Goal: Information Seeking & Learning: Learn about a topic

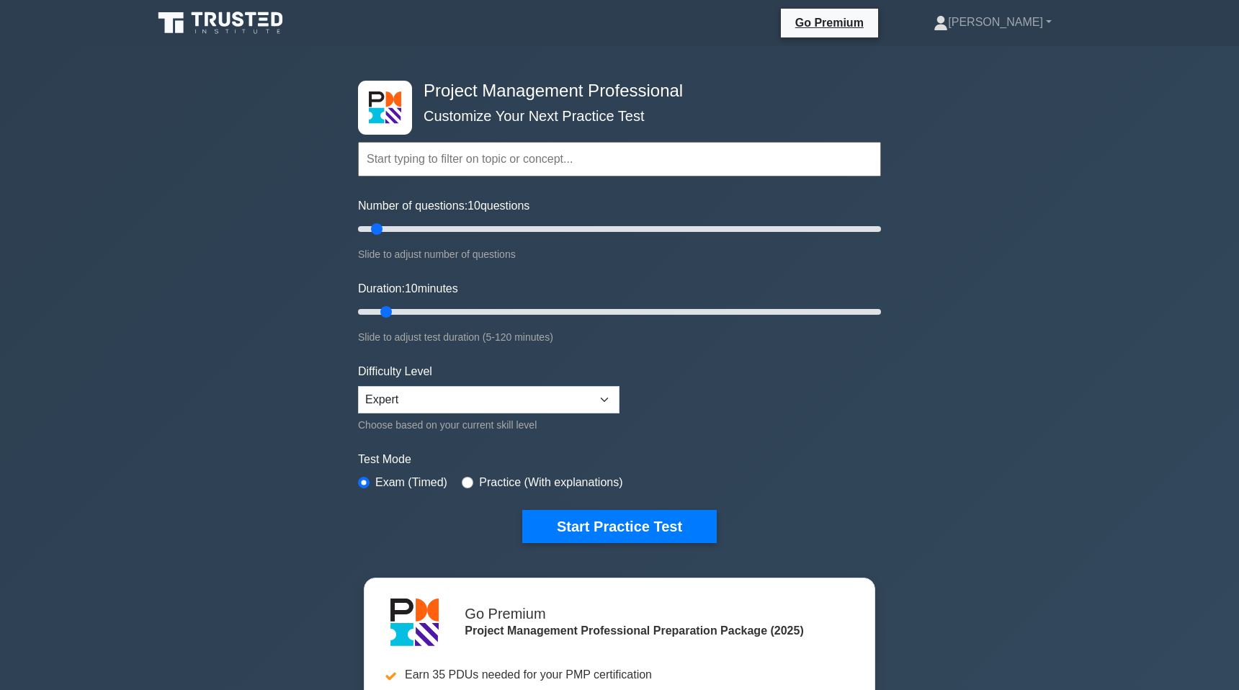
click at [431, 158] on input "text" at bounding box center [619, 159] width 523 height 35
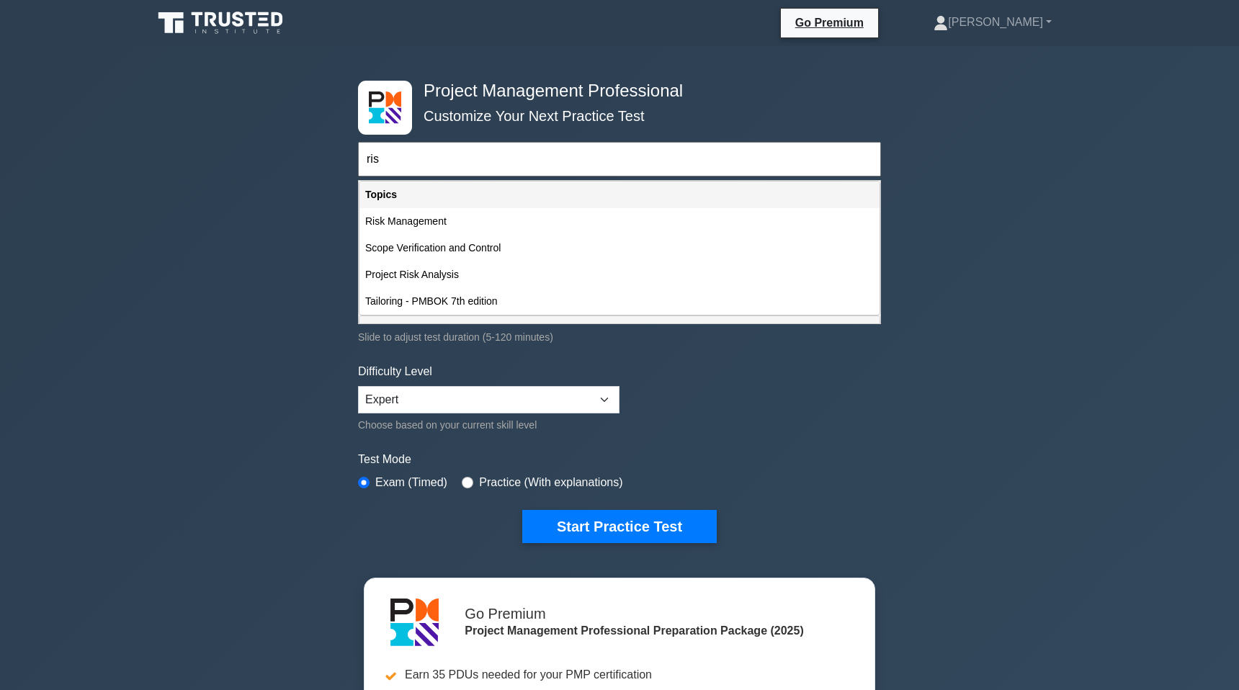
type input "risk"
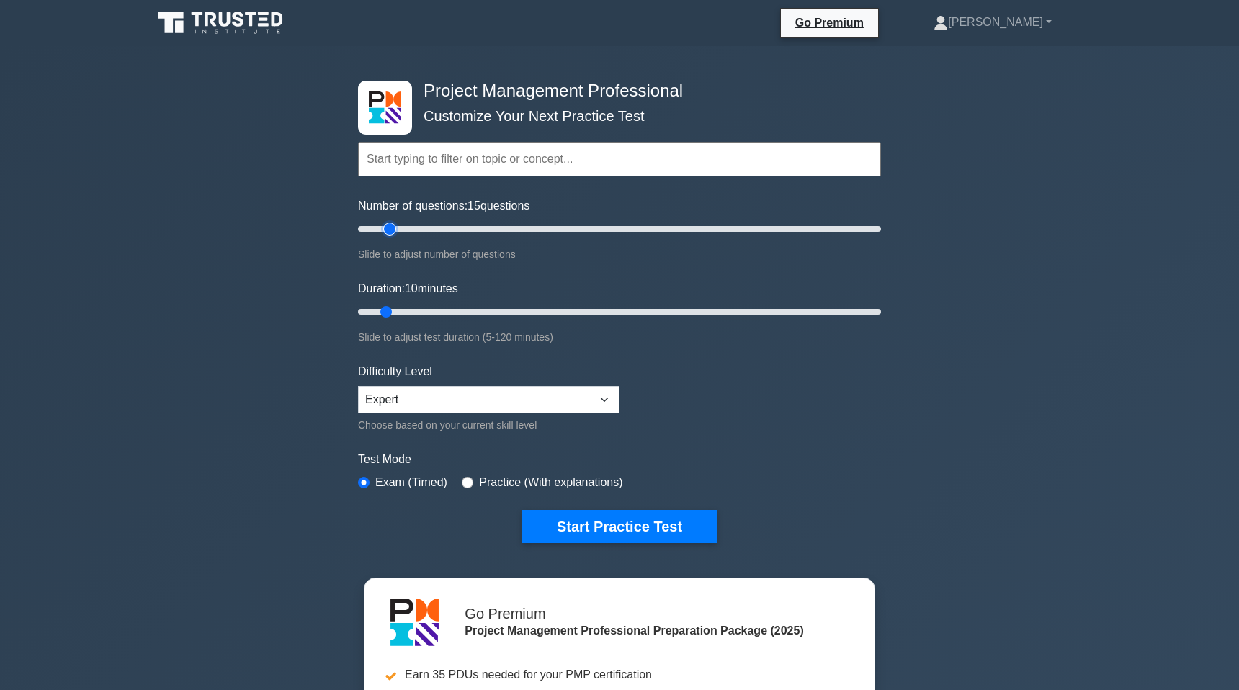
drag, startPoint x: 377, startPoint y: 229, endPoint x: 394, endPoint y: 230, distance: 17.3
type input "15"
click at [394, 230] on input "Number of questions: 15 questions" at bounding box center [619, 228] width 523 height 17
click at [403, 401] on select "Beginner Intermediate Expert" at bounding box center [488, 399] width 261 height 27
click at [358, 386] on select "Beginner Intermediate Expert" at bounding box center [488, 399] width 261 height 27
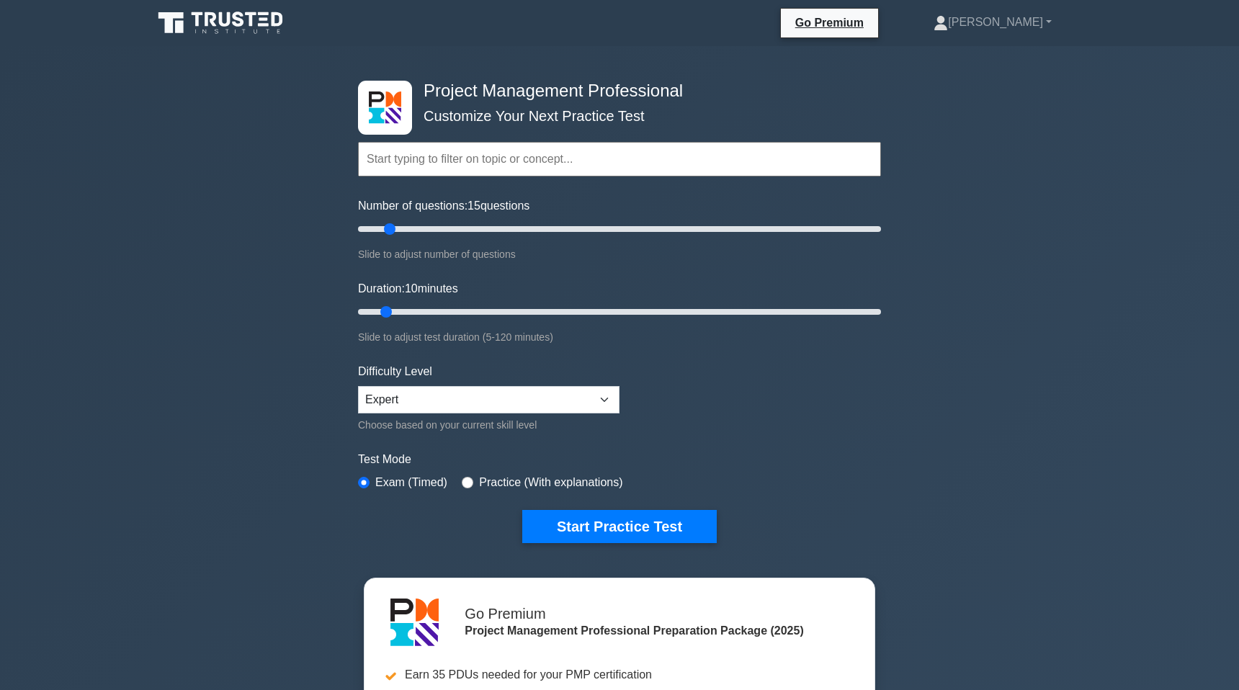
click at [480, 480] on label "Practice (With explanations)" at bounding box center [550, 482] width 143 height 17
click at [465, 483] on input "radio" at bounding box center [468, 483] width 12 height 12
radio input "true"
click at [624, 540] on button "Start Practice Test" at bounding box center [619, 526] width 194 height 33
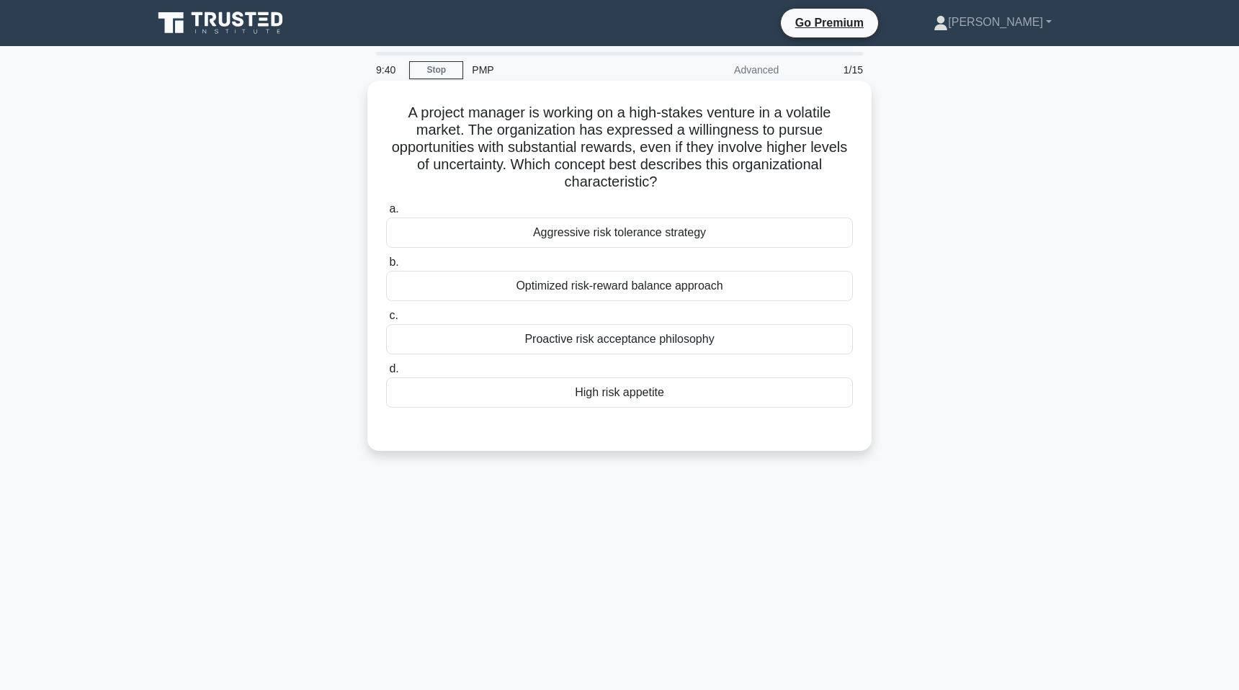
click at [578, 398] on div "High risk appetite" at bounding box center [619, 392] width 467 height 30
click at [386, 374] on input "d. High risk appetite" at bounding box center [386, 368] width 0 height 9
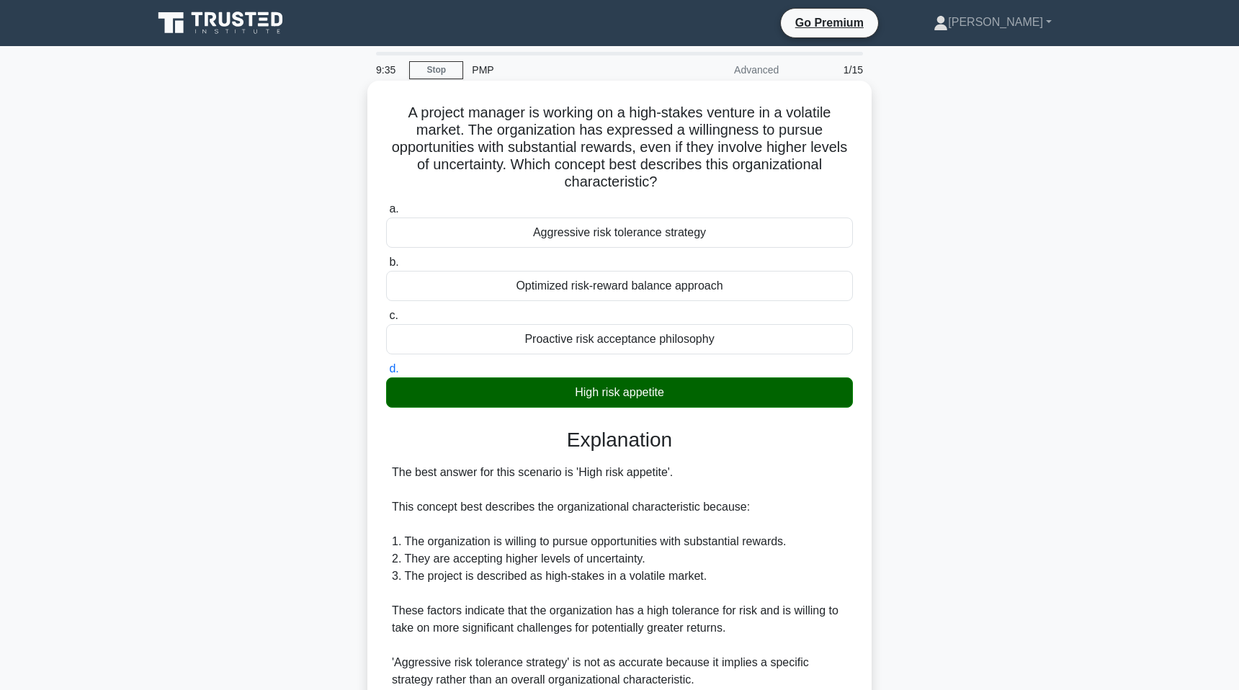
scroll to position [302, 0]
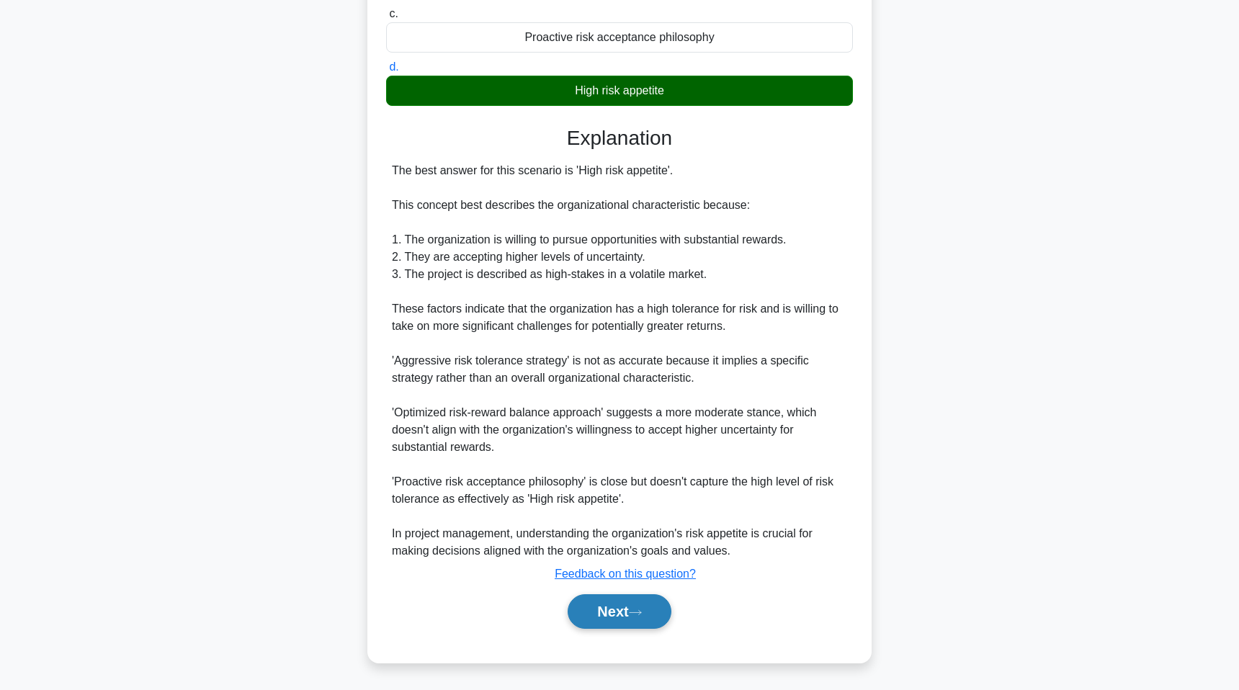
click at [640, 619] on button "Next" at bounding box center [619, 611] width 103 height 35
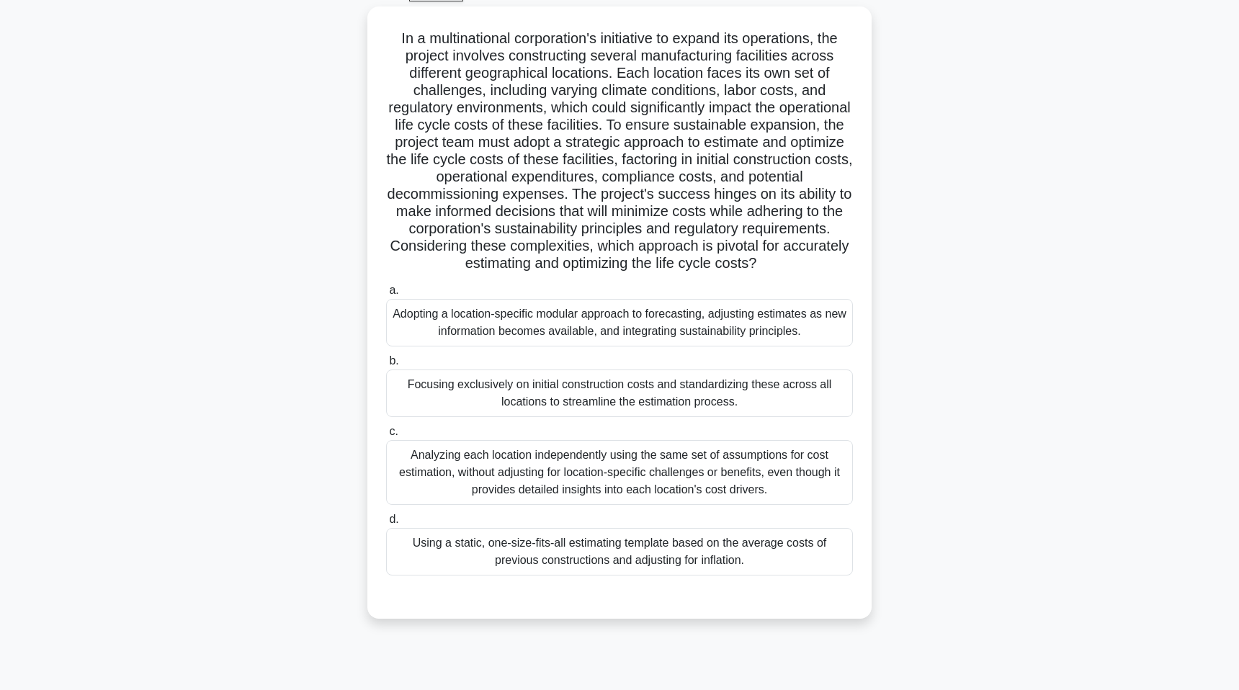
scroll to position [88, 0]
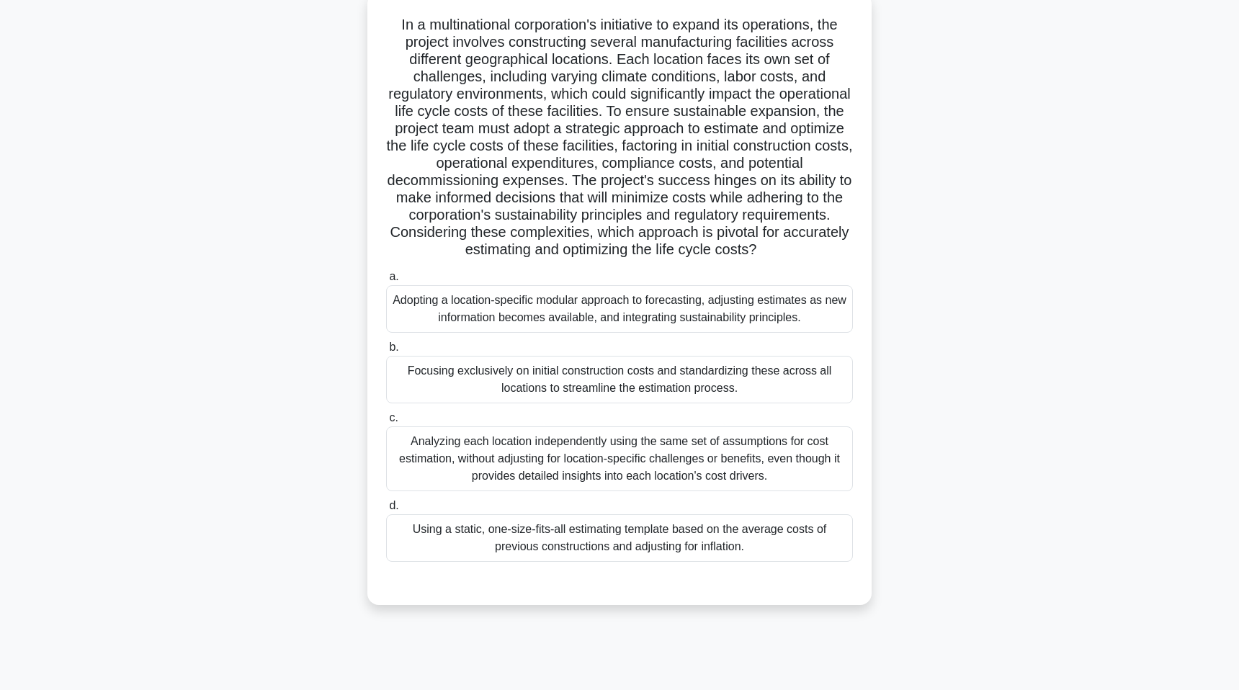
click at [495, 328] on div "Adopting a location-specific modular approach to forecasting, adjusting estimat…" at bounding box center [619, 309] width 467 height 48
click at [386, 282] on input "a. Adopting a location-specific modular approach to forecasting, adjusting esti…" at bounding box center [386, 276] width 0 height 9
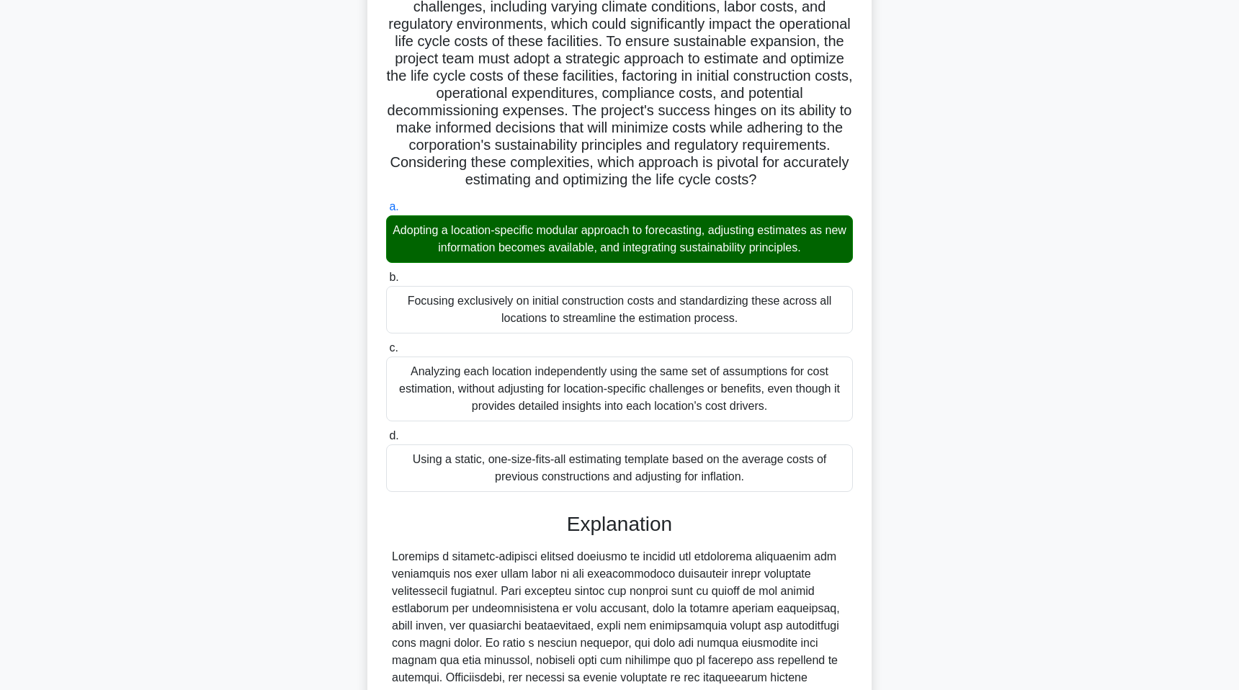
scroll to position [423, 0]
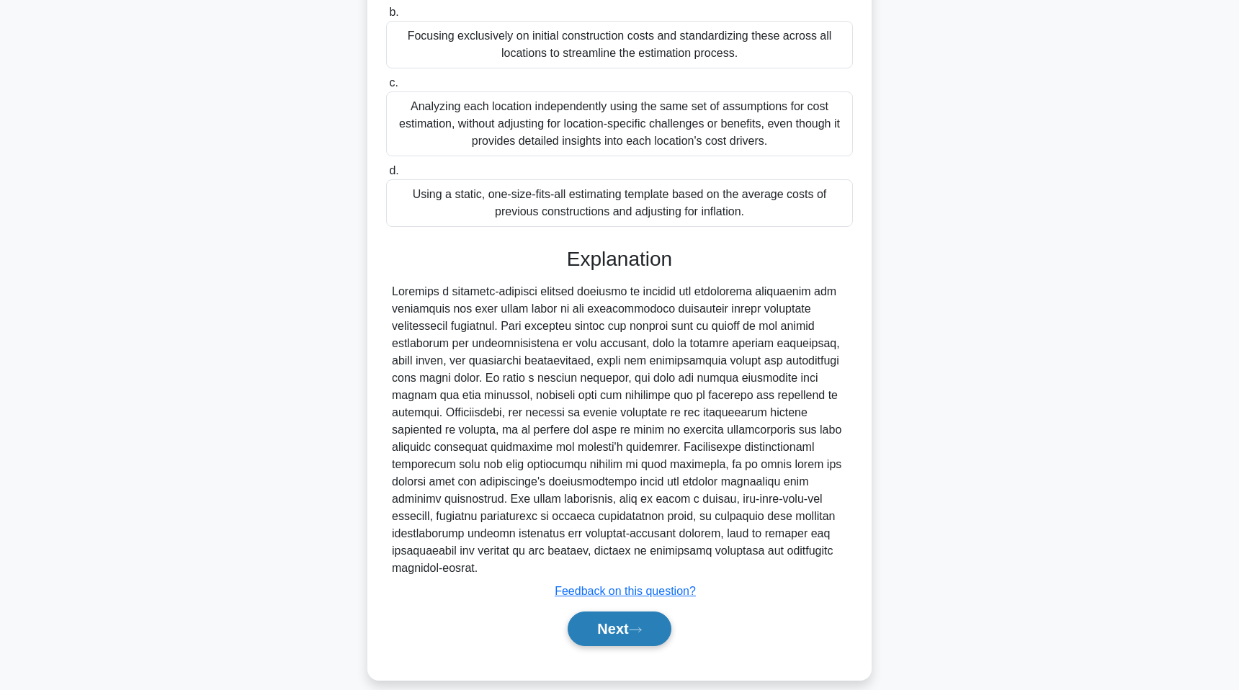
click at [617, 622] on button "Next" at bounding box center [619, 629] width 103 height 35
click at [583, 612] on button "Next" at bounding box center [619, 629] width 103 height 35
click at [606, 612] on button "Next" at bounding box center [619, 629] width 103 height 35
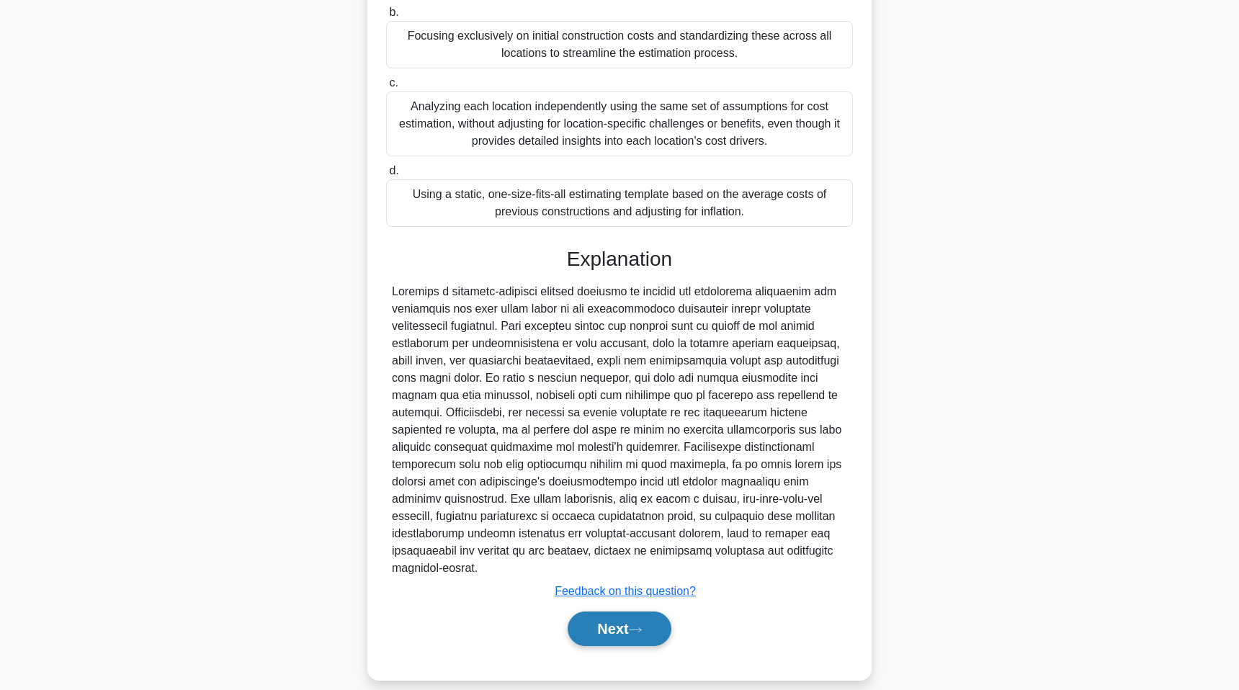
click at [606, 612] on button "Next" at bounding box center [619, 629] width 103 height 35
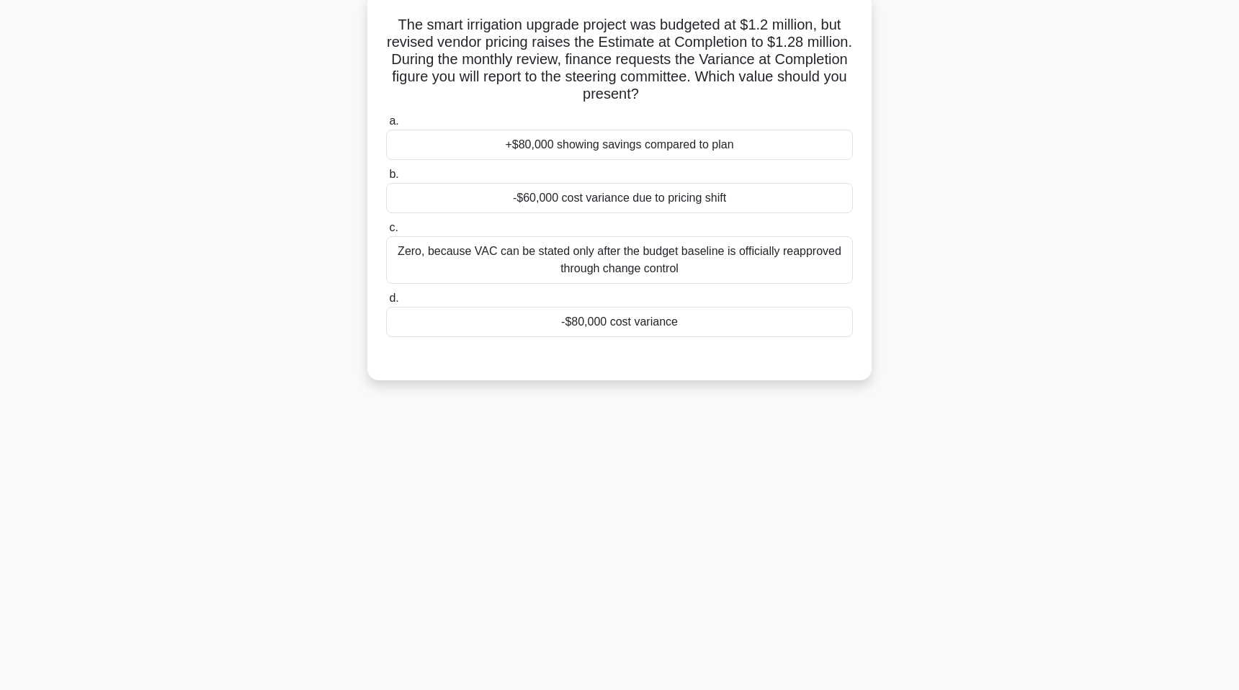
scroll to position [0, 0]
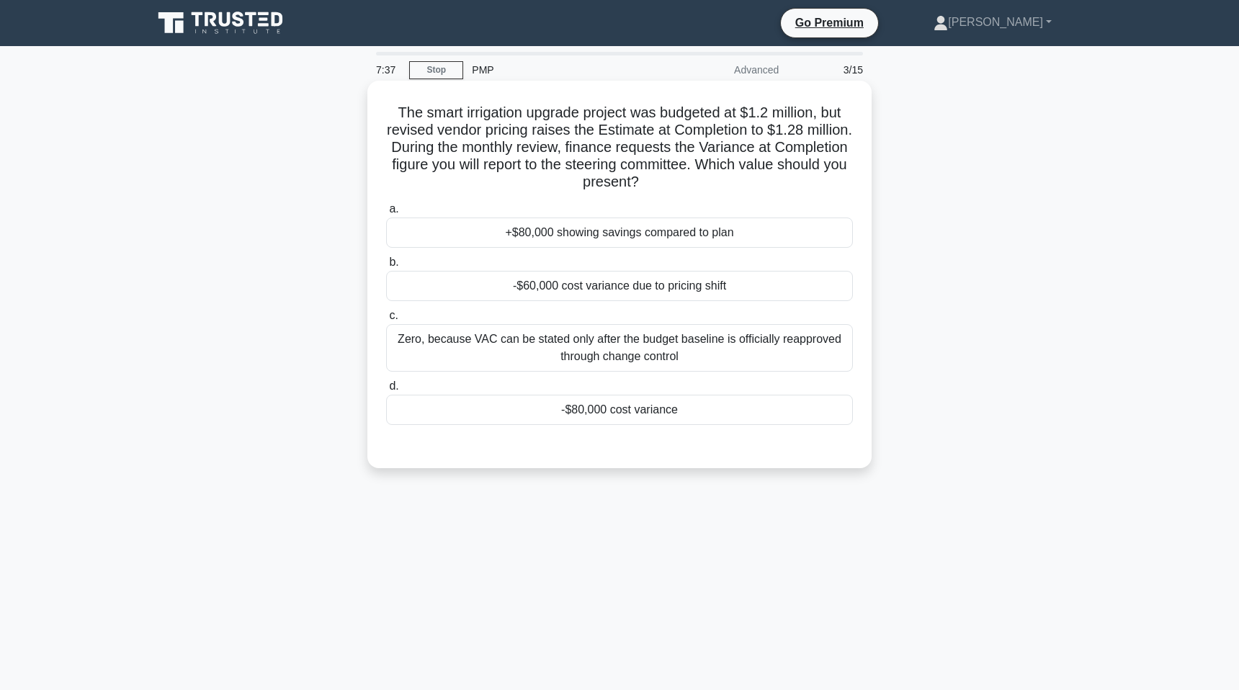
click at [603, 418] on div "-$80,000 cost variance" at bounding box center [619, 410] width 467 height 30
click at [386, 391] on input "d. -$80,000 cost variance" at bounding box center [386, 386] width 0 height 9
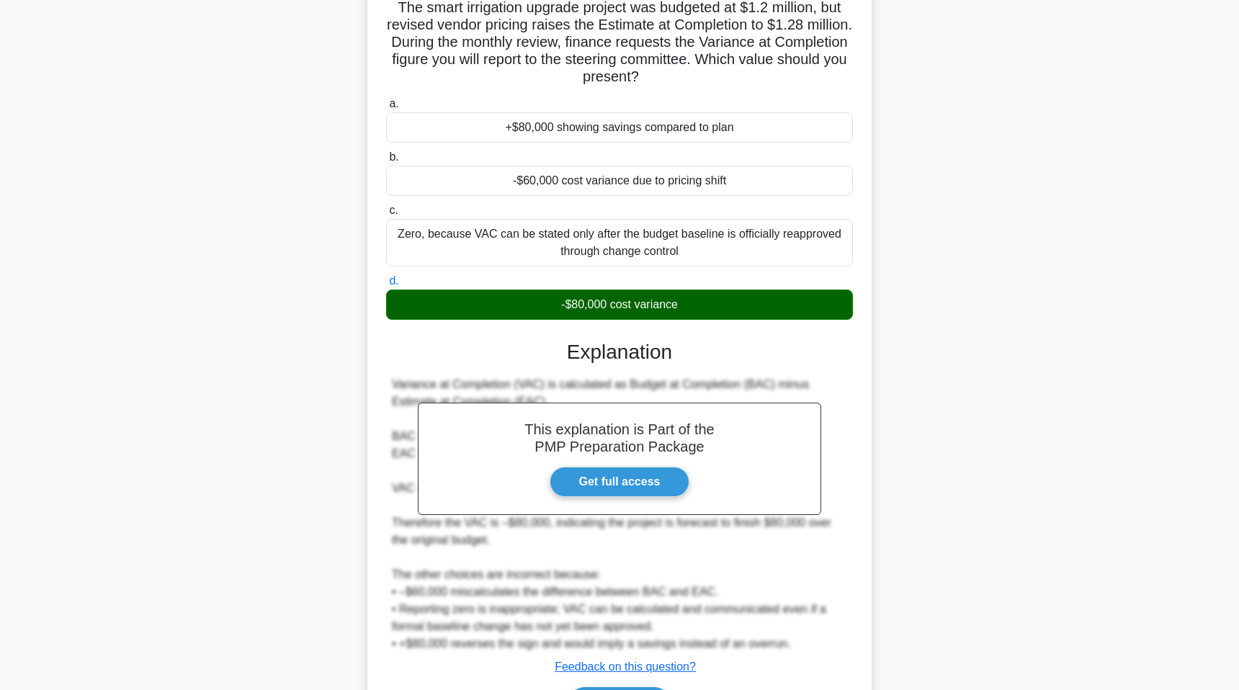
scroll to position [198, 0]
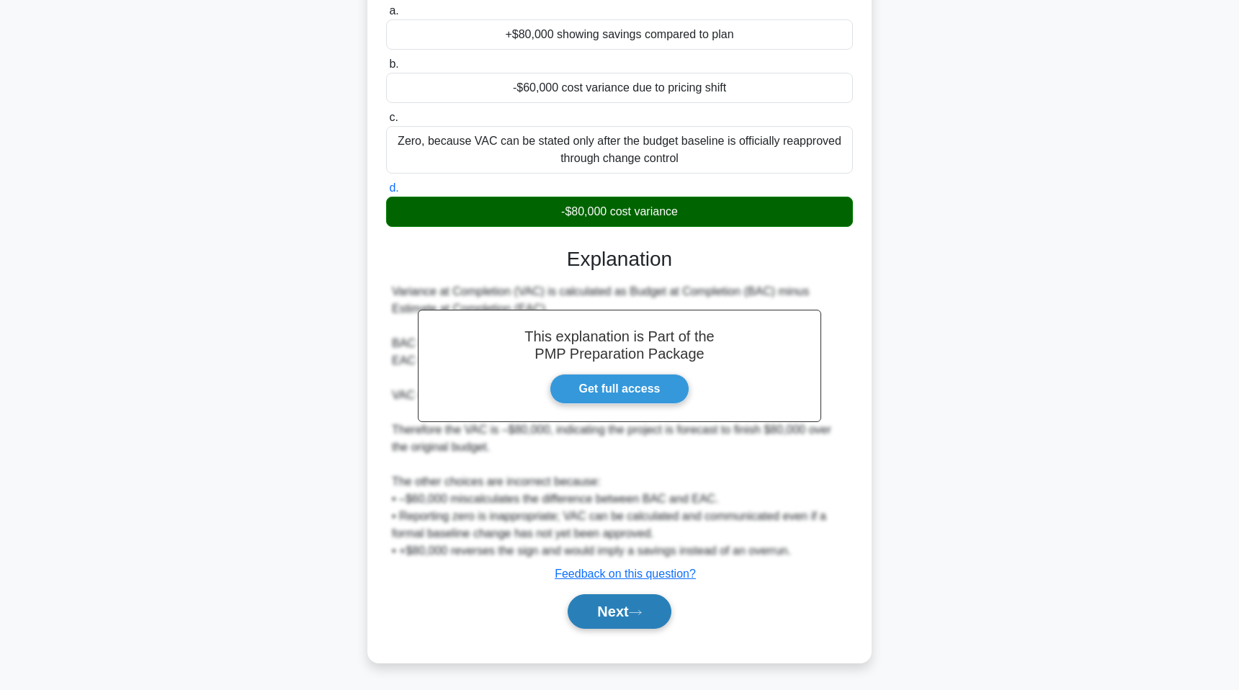
click at [607, 623] on button "Next" at bounding box center [619, 611] width 103 height 35
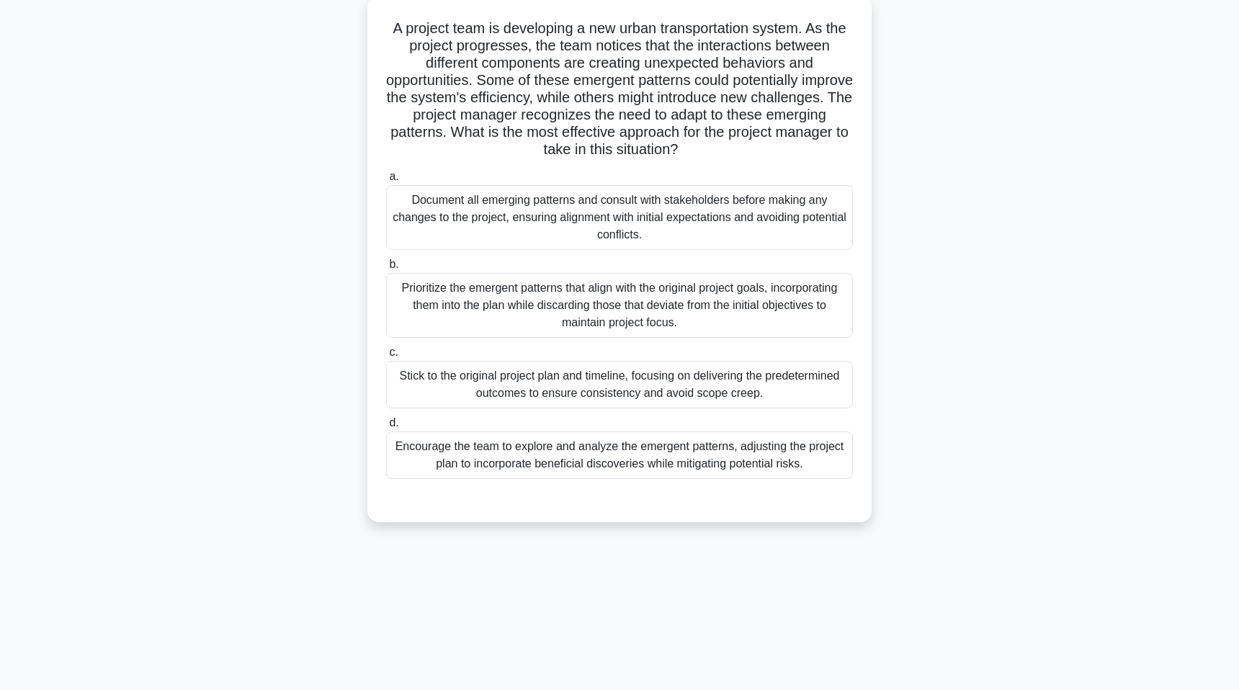
scroll to position [0, 0]
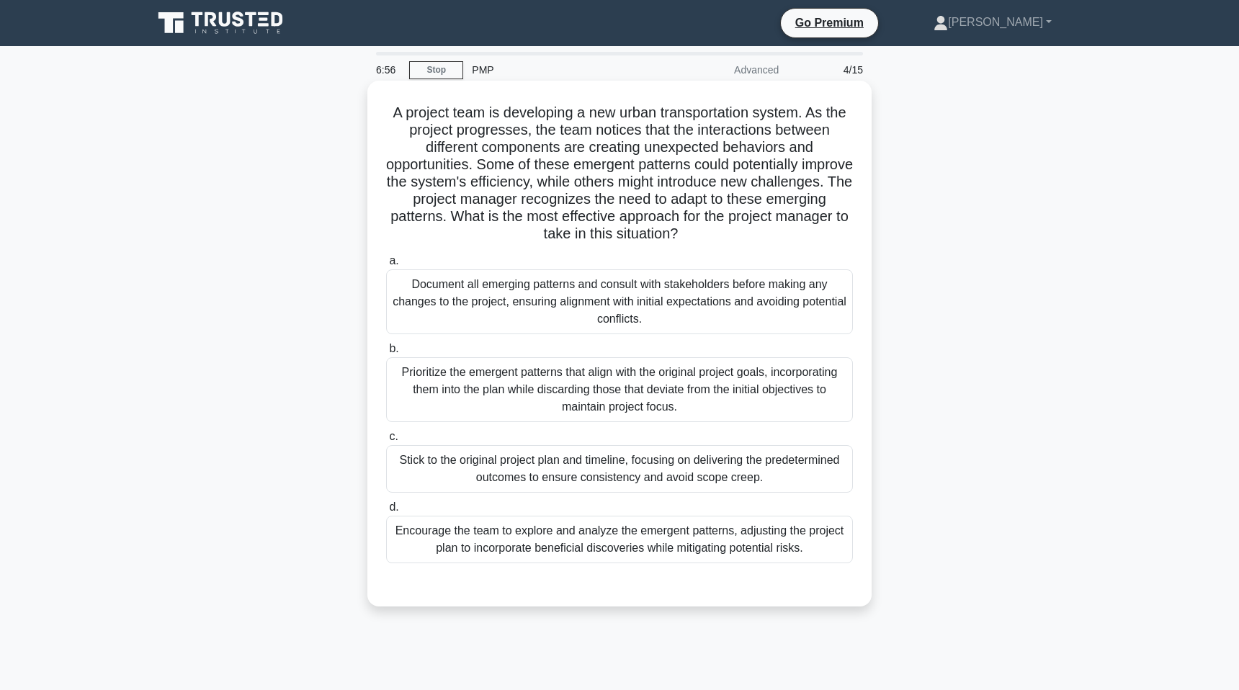
click at [588, 292] on div "Document all emerging patterns and consult with stakeholders before making any …" at bounding box center [619, 301] width 467 height 65
click at [386, 266] on input "a. Document all emerging patterns and consult with stakeholders before making a…" at bounding box center [386, 260] width 0 height 9
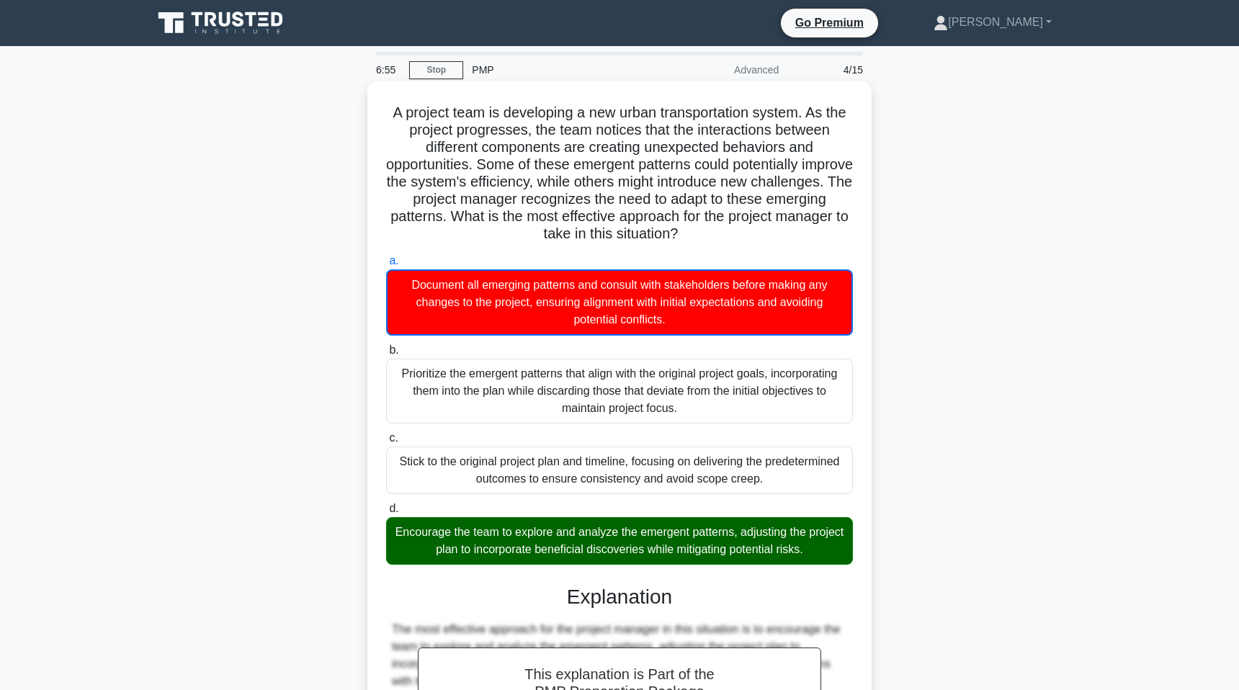
click at [573, 532] on div "Encourage the team to explore and analyze the emergent patterns, adjusting the …" at bounding box center [619, 541] width 467 height 48
click at [386, 514] on input "d. Encourage the team to explore and analyze the emergent patterns, adjusting t…" at bounding box center [386, 508] width 0 height 9
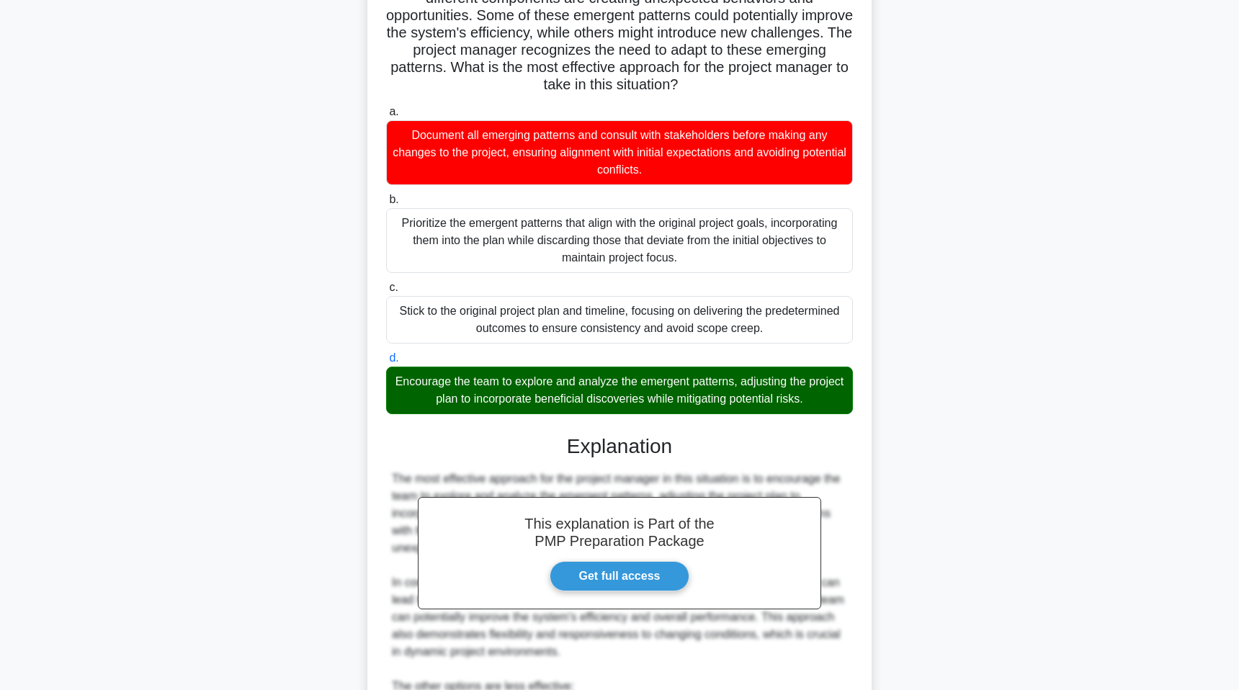
scroll to position [578, 0]
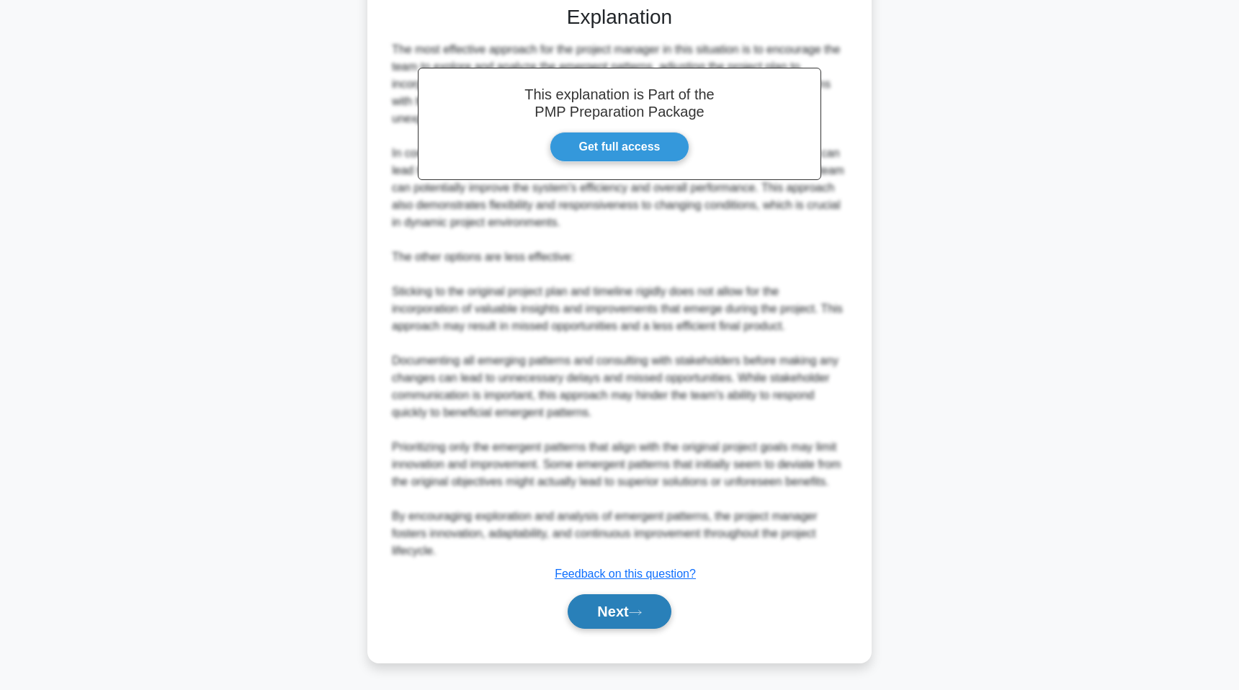
click at [596, 617] on button "Next" at bounding box center [619, 611] width 103 height 35
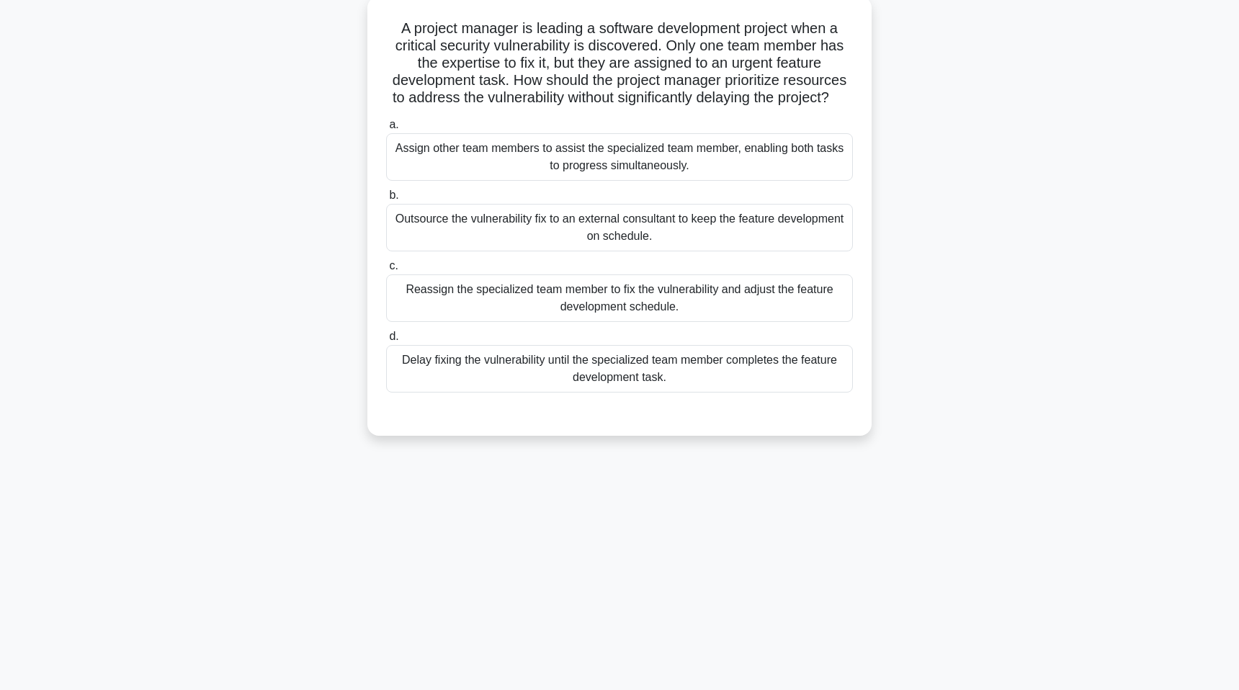
click at [959, 172] on div "A project manager is leading a software development project when a critical sec…" at bounding box center [619, 224] width 951 height 457
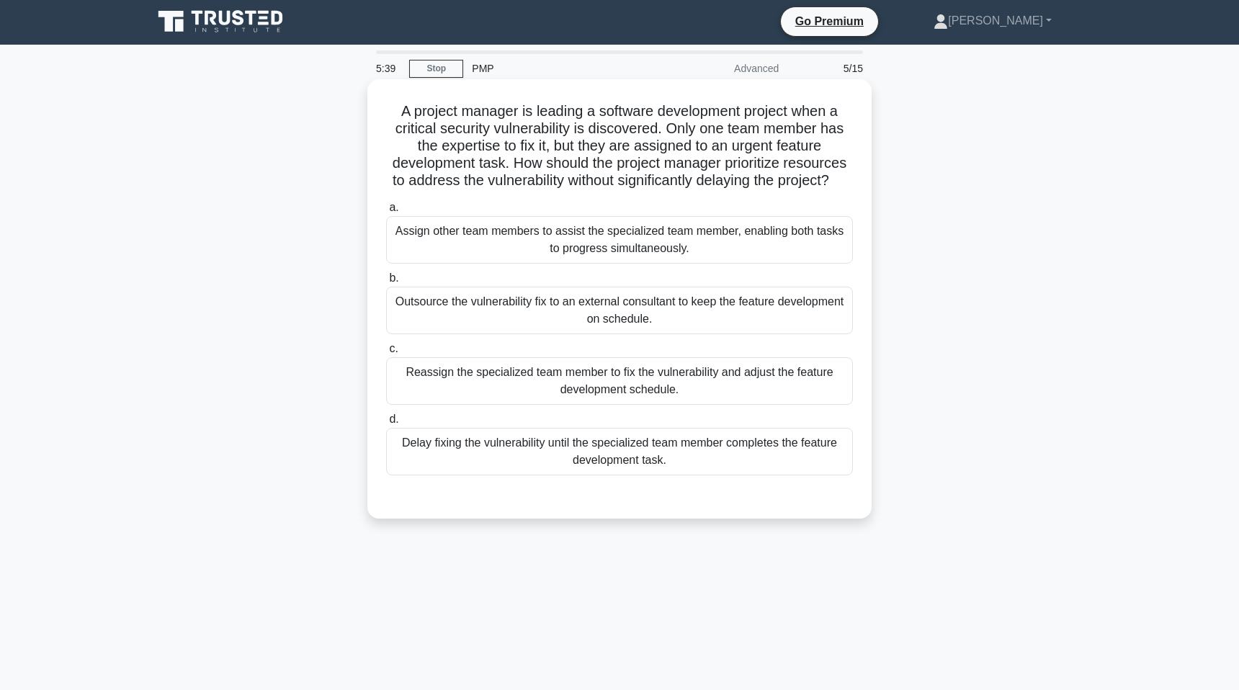
scroll to position [0, 0]
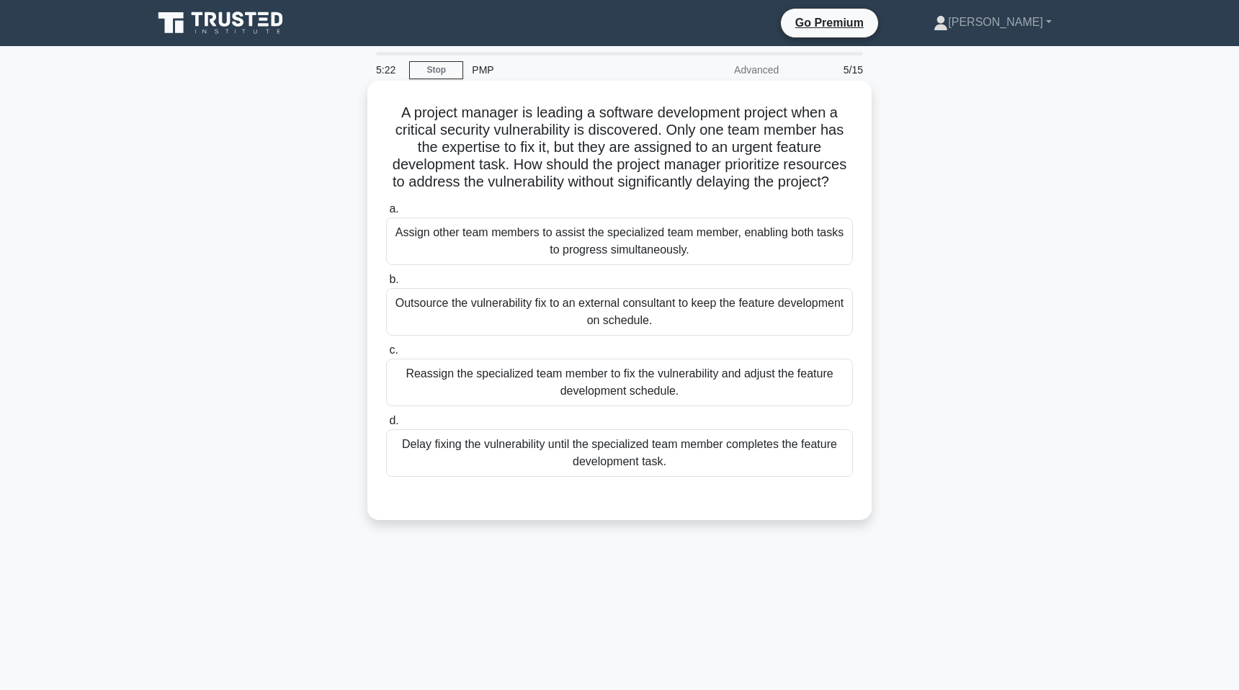
click at [509, 238] on div "Assign other team members to assist the specialized team member, enabling both …" at bounding box center [619, 242] width 467 height 48
click at [386, 214] on input "a. Assign other team members to assist the specialized team member, enabling bo…" at bounding box center [386, 209] width 0 height 9
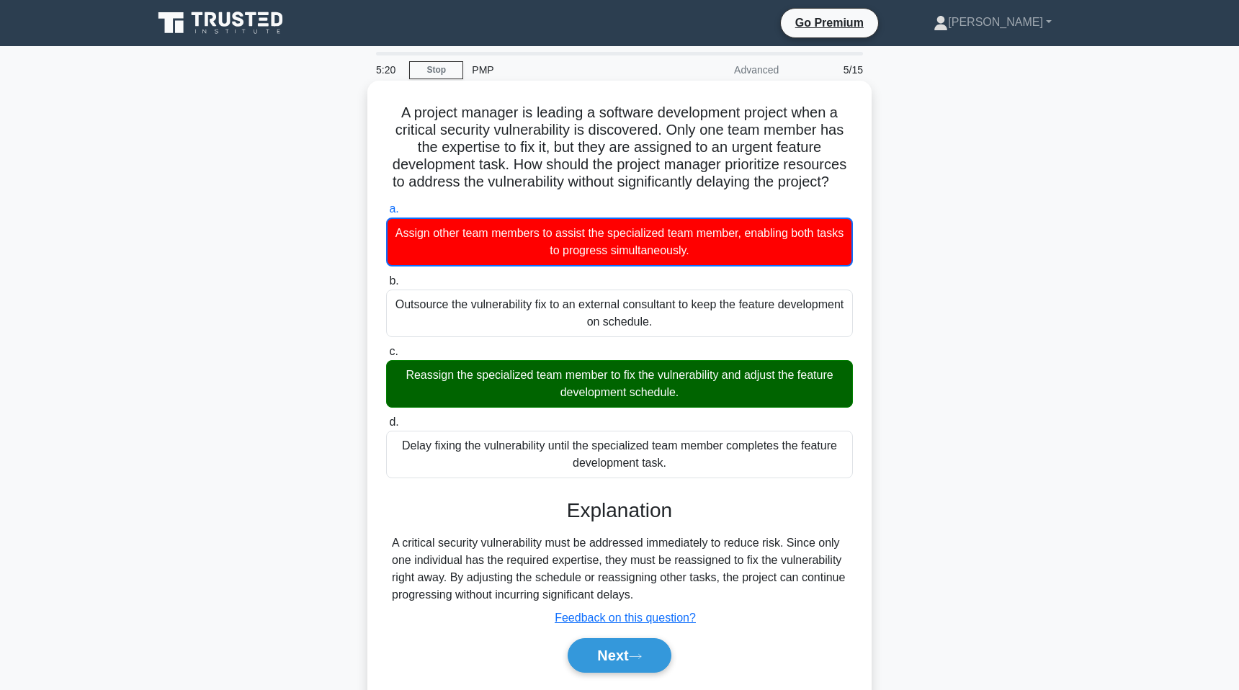
click at [565, 366] on div "Reassign the specialized team member to fix the vulnerability and adjust the fe…" at bounding box center [619, 384] width 467 height 48
click at [386, 357] on input "c. Reassign the specialized team member to fix the vulnerability and adjust the…" at bounding box center [386, 351] width 0 height 9
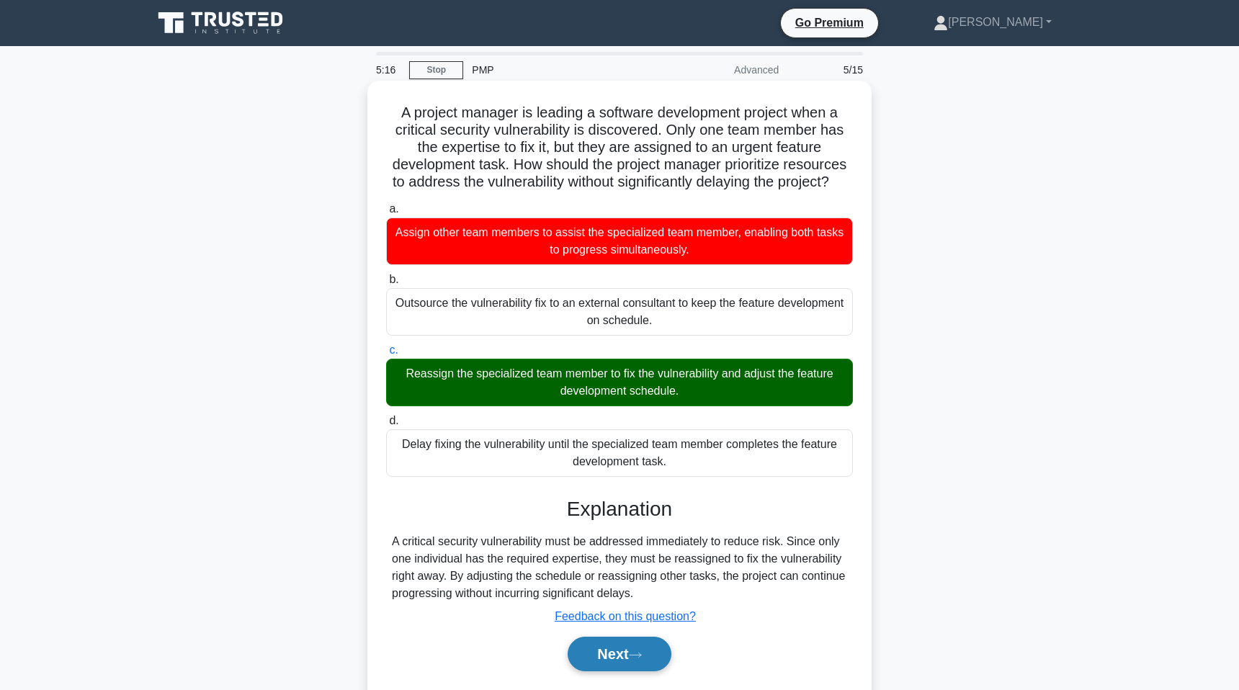
click at [609, 663] on button "Next" at bounding box center [619, 654] width 103 height 35
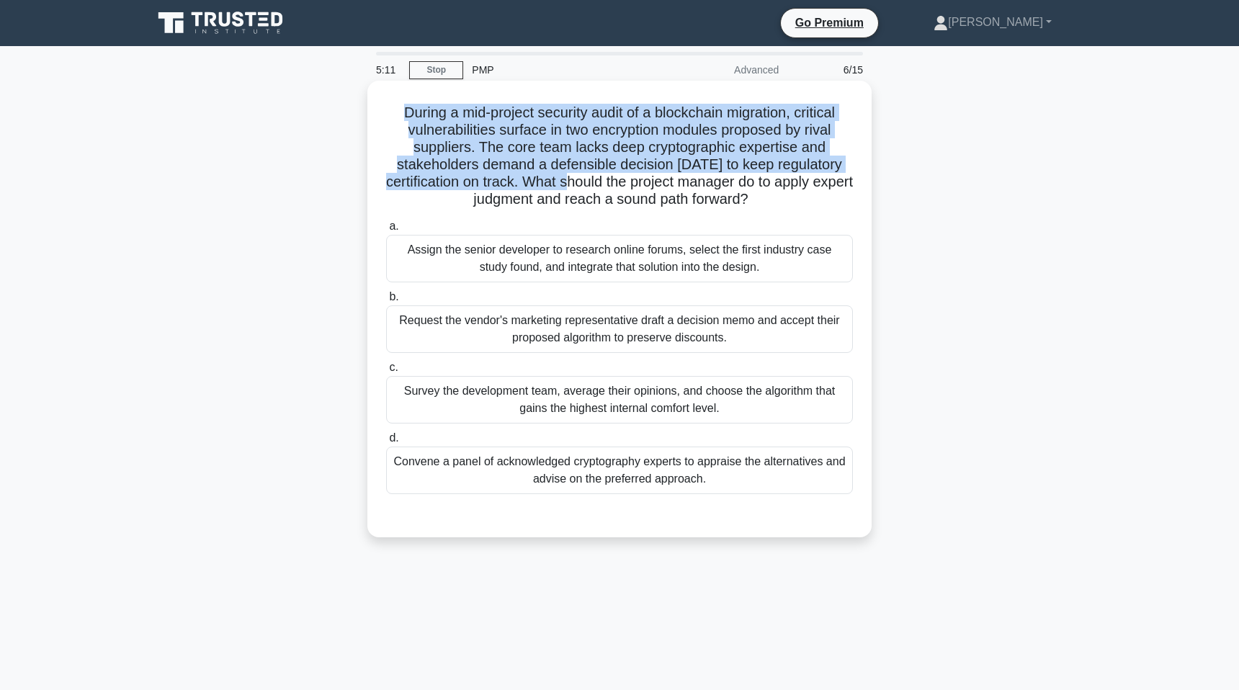
drag, startPoint x: 446, startPoint y: 94, endPoint x: 575, endPoint y: 176, distance: 152.9
click at [574, 176] on div "During a mid-project security audit of a blockchain migration, critical vulnera…" at bounding box center [619, 308] width 493 height 445
click at [575, 176] on h5 "During a mid-project security audit of a blockchain migration, critical vulnera…" at bounding box center [620, 156] width 470 height 105
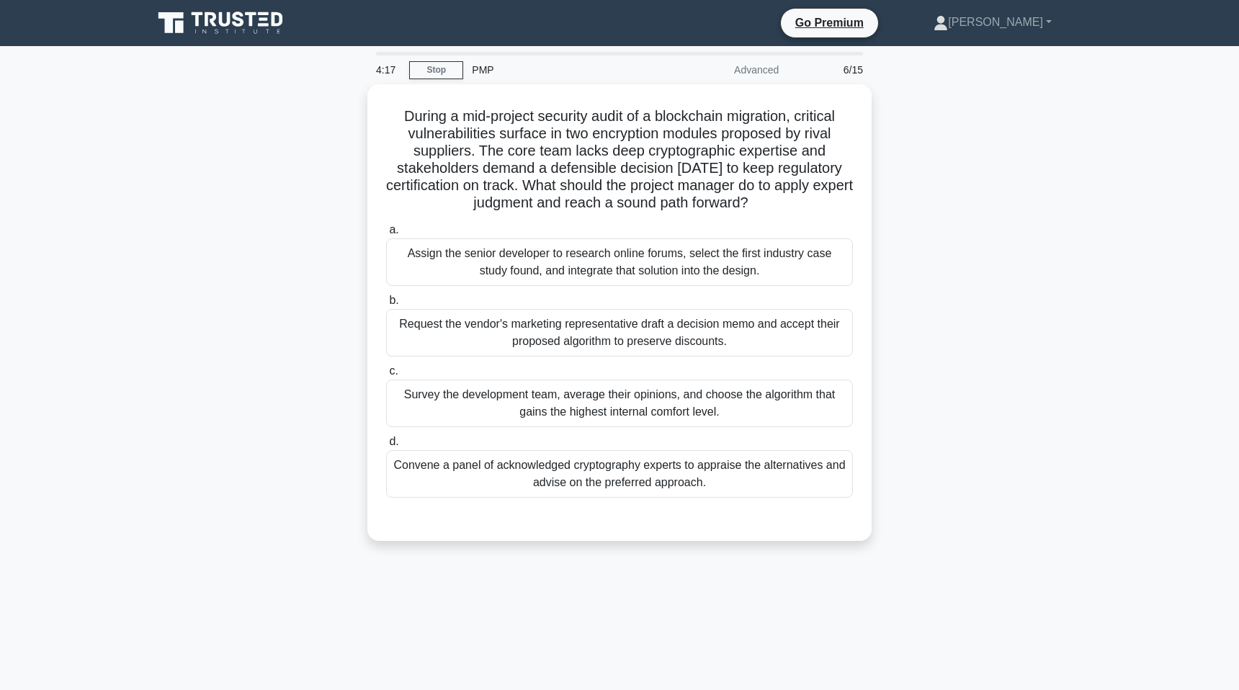
click at [173, 231] on div "During a mid-project security audit of a blockchain migration, critical vulnera…" at bounding box center [619, 321] width 951 height 474
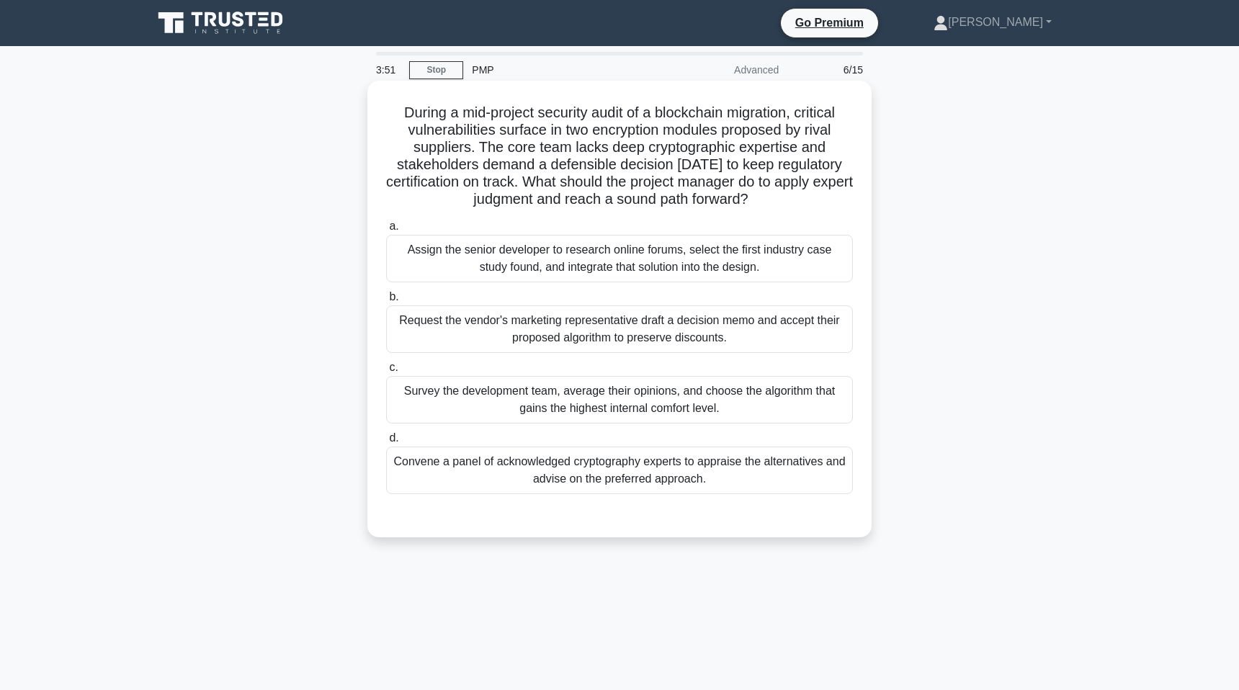
click at [676, 485] on div "Convene a panel of acknowledged cryptography experts to appraise the alternativ…" at bounding box center [619, 471] width 467 height 48
click at [386, 443] on input "d. Convene a panel of acknowledged cryptography experts to appraise the alterna…" at bounding box center [386, 438] width 0 height 9
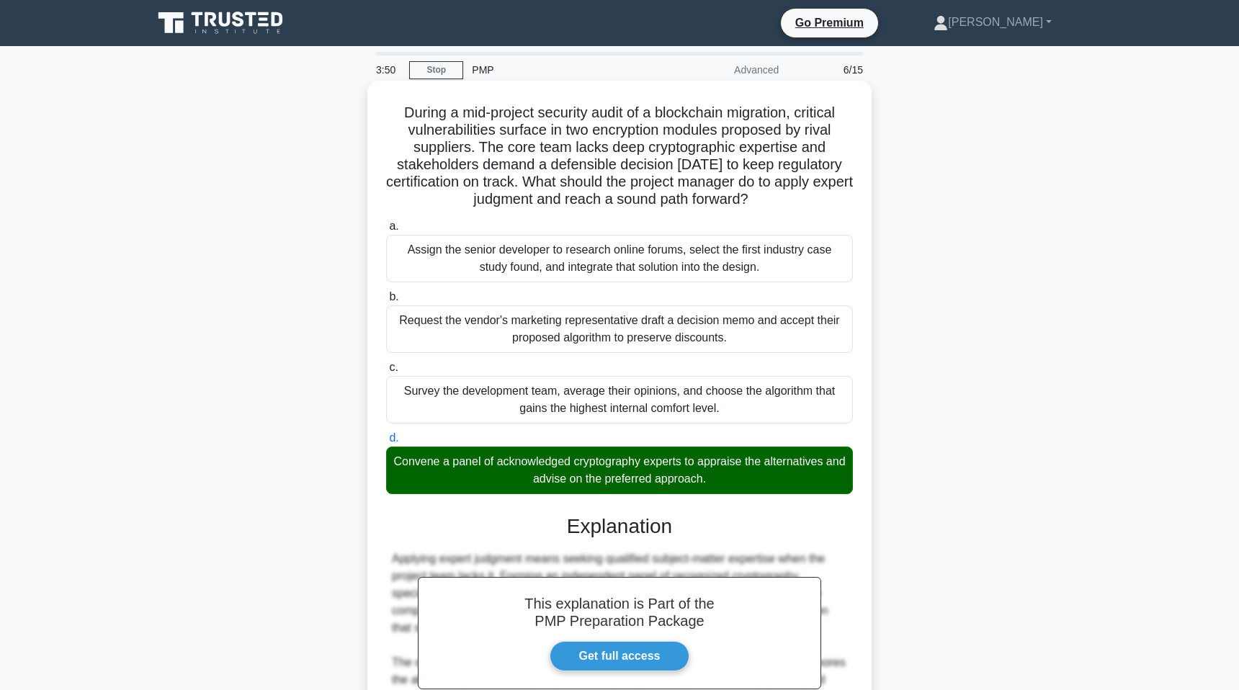
scroll to position [198, 0]
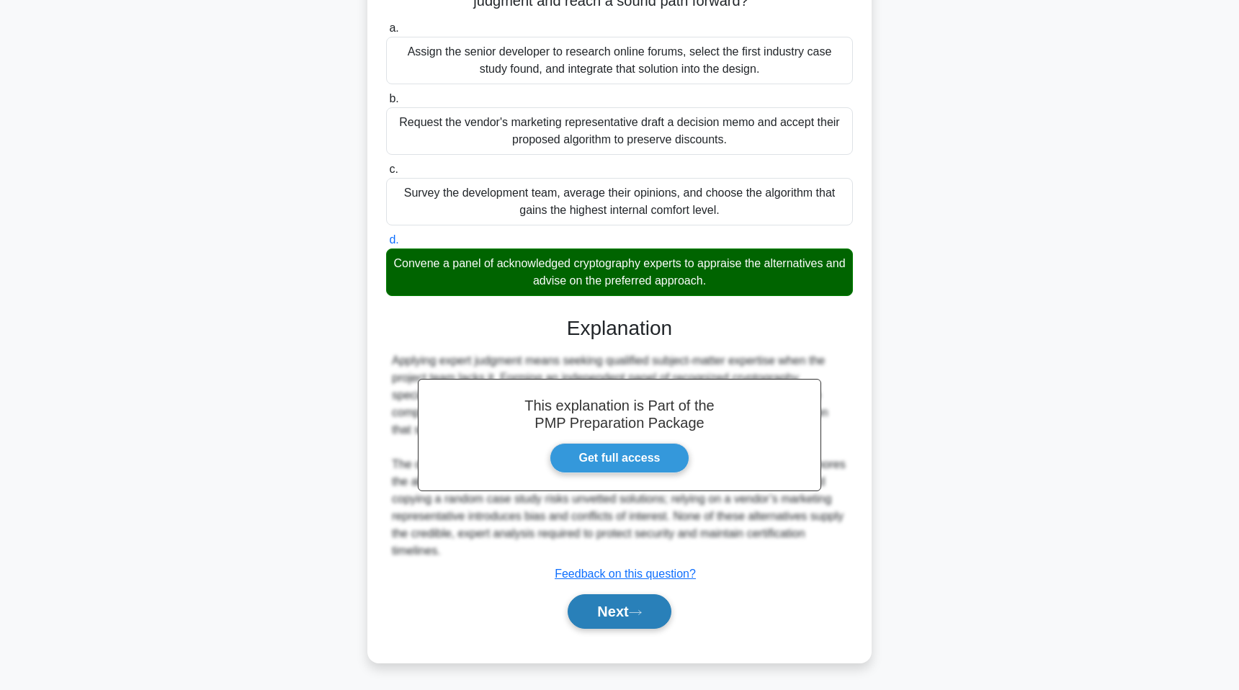
click at [618, 612] on button "Next" at bounding box center [619, 611] width 103 height 35
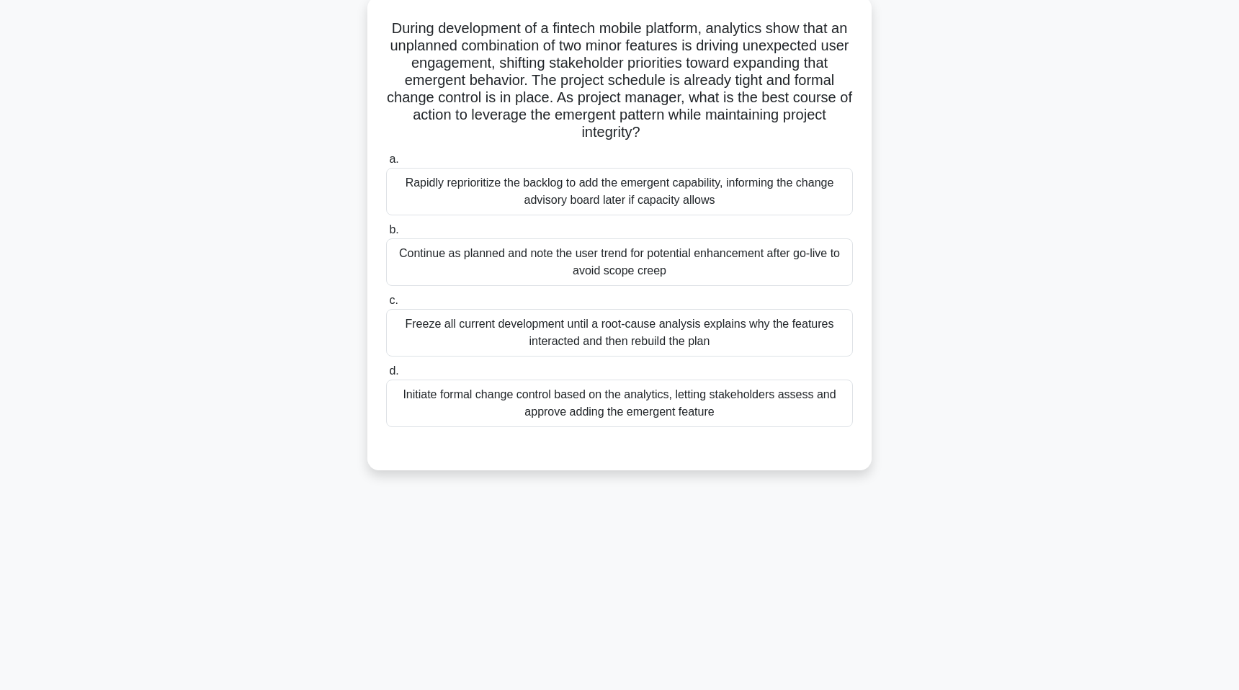
scroll to position [73, 0]
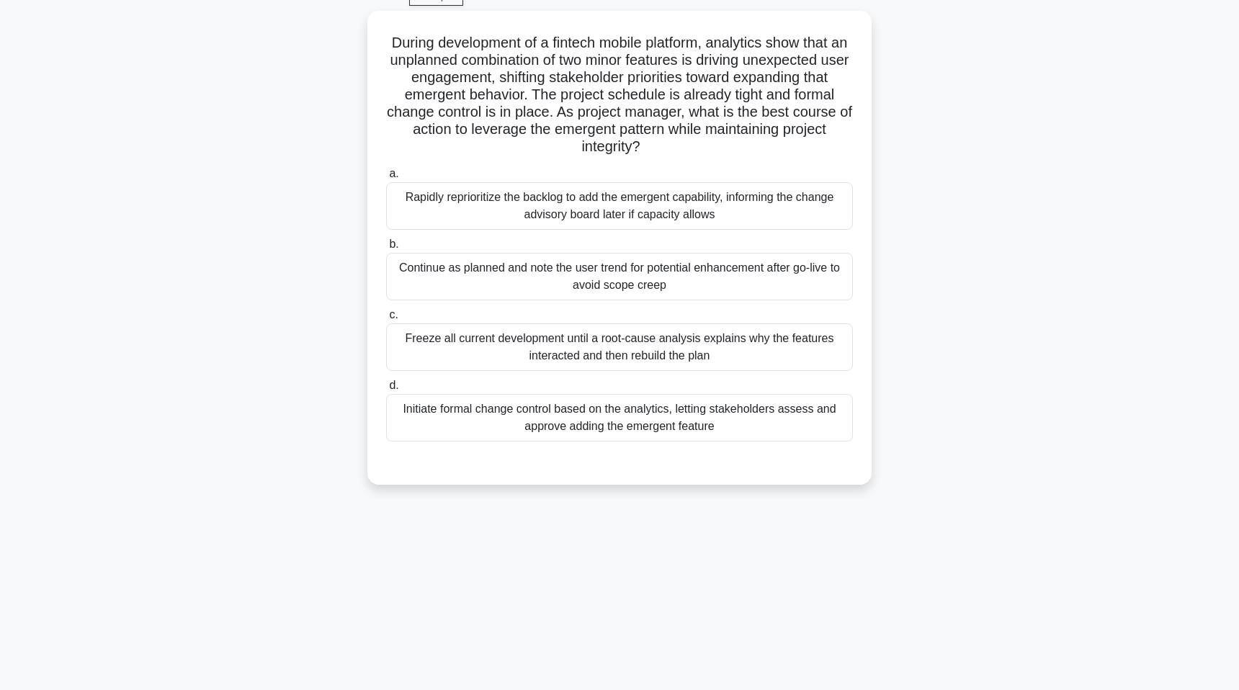
click at [340, 48] on div "During development of a fintech mobile platform, analytics show that an unplann…" at bounding box center [619, 256] width 951 height 491
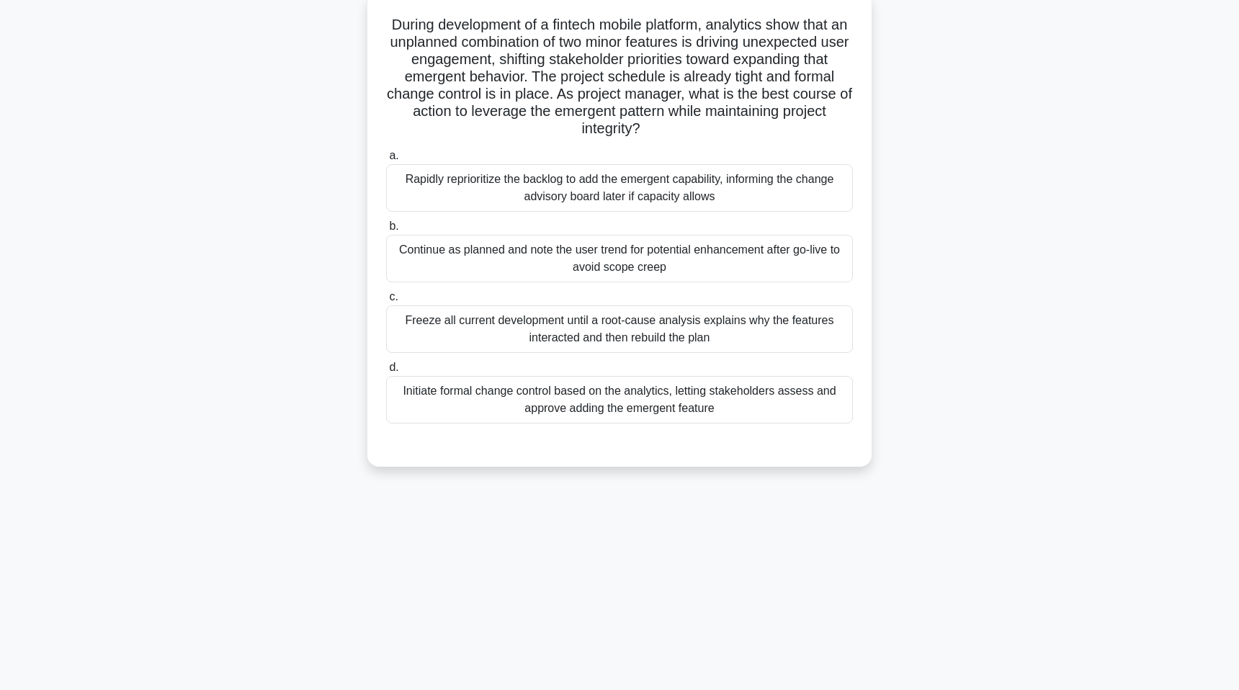
drag, startPoint x: 540, startPoint y: 127, endPoint x: 669, endPoint y: 136, distance: 129.3
click at [669, 136] on h5 "During development of a fintech mobile platform, analytics show that an unplann…" at bounding box center [620, 77] width 470 height 122
click at [527, 403] on div "Initiate formal change control based on the analytics, letting stakeholders ass…" at bounding box center [619, 400] width 467 height 48
click at [386, 372] on input "d. Initiate formal change control based on the analytics, letting stakeholders …" at bounding box center [386, 367] width 0 height 9
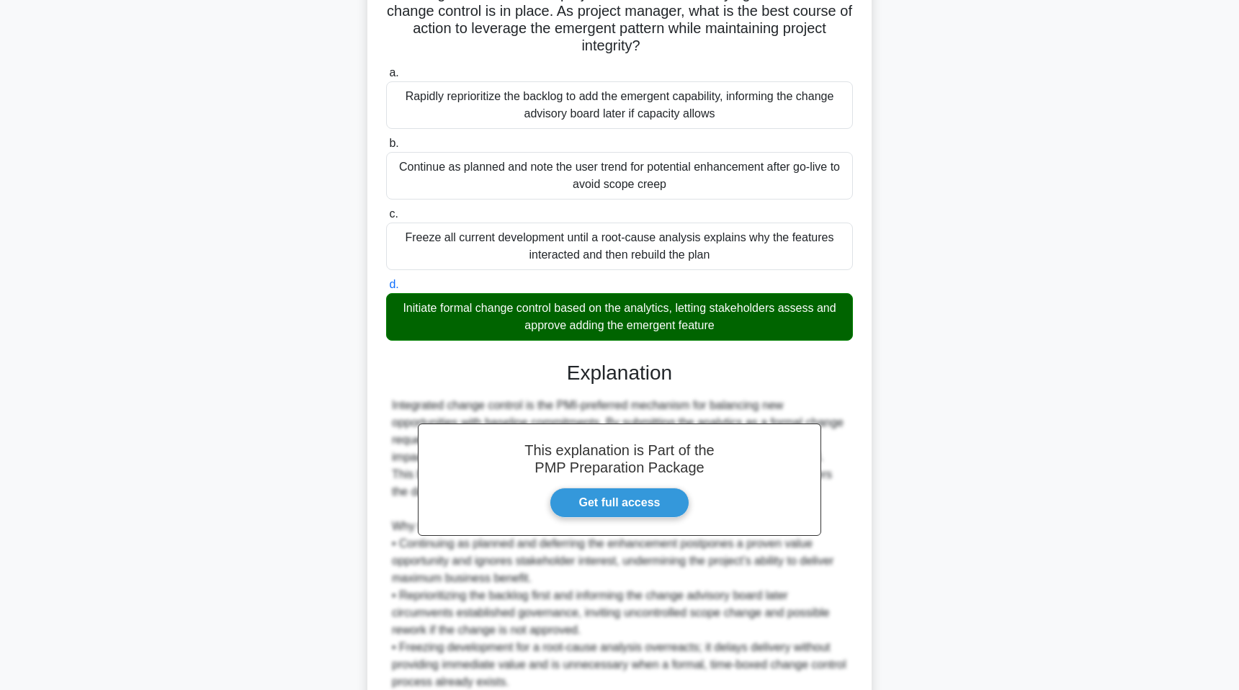
scroll to position [302, 0]
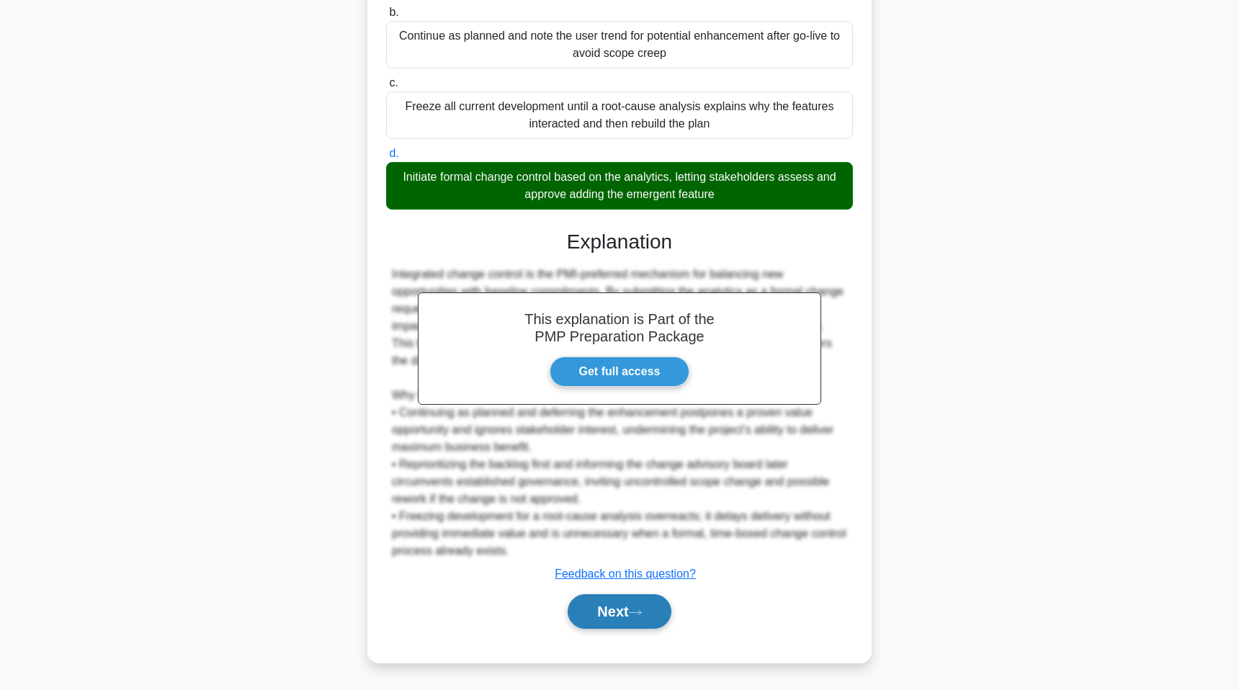
click at [622, 619] on button "Next" at bounding box center [619, 611] width 103 height 35
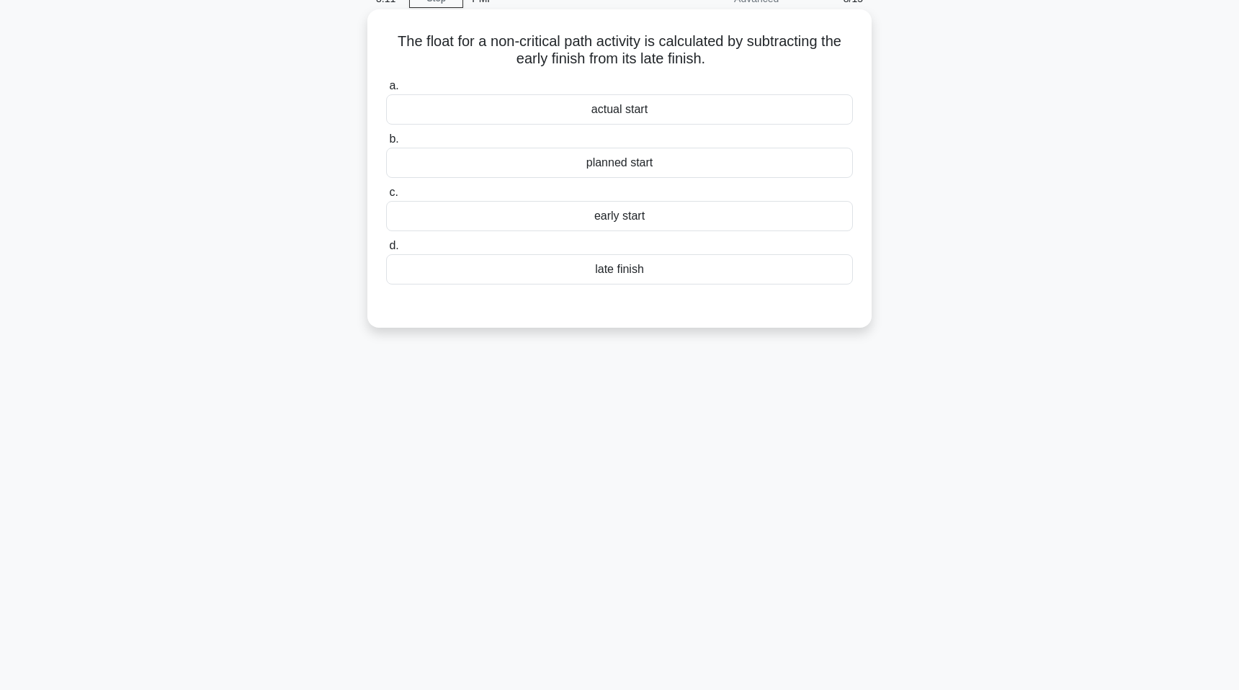
scroll to position [63, 0]
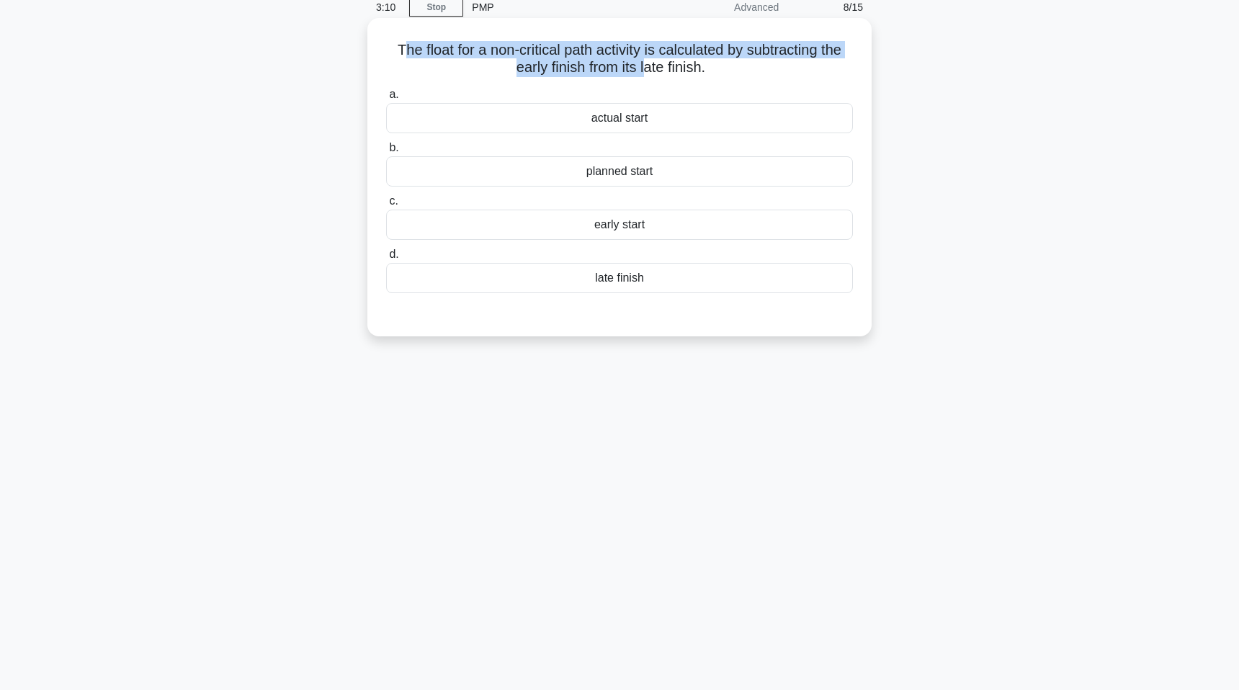
drag, startPoint x: 401, startPoint y: 46, endPoint x: 643, endPoint y: 64, distance: 242.0
click at [644, 64] on h5 "The float for a non-critical path activity is calculated by subtracting the ear…" at bounding box center [620, 59] width 470 height 36
click at [643, 64] on h5 "The float for a non-critical path activity is calculated by subtracting the ear…" at bounding box center [620, 59] width 470 height 36
drag, startPoint x: 604, startPoint y: 45, endPoint x: 699, endPoint y: 68, distance: 97.8
click at [699, 68] on h5 "The float for a non-critical path activity is calculated by subtracting the ear…" at bounding box center [620, 59] width 470 height 36
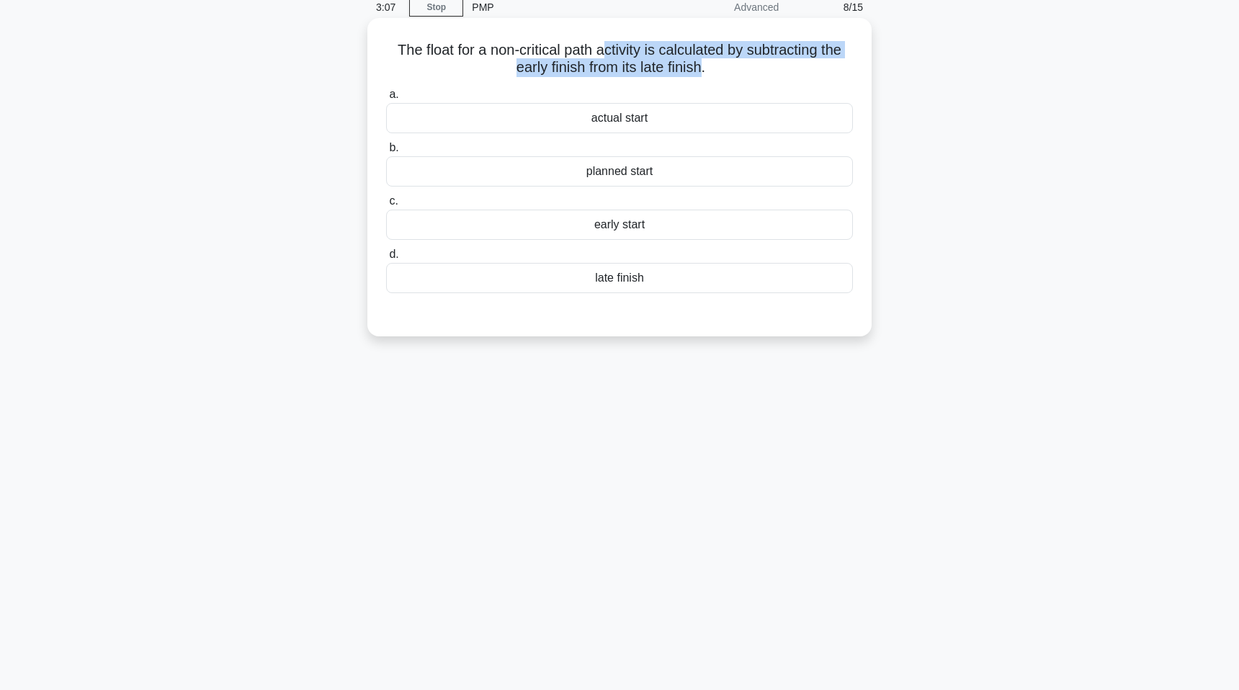
click at [699, 68] on h5 "The float for a non-critical path activity is calculated by subtracting the ear…" at bounding box center [620, 59] width 470 height 36
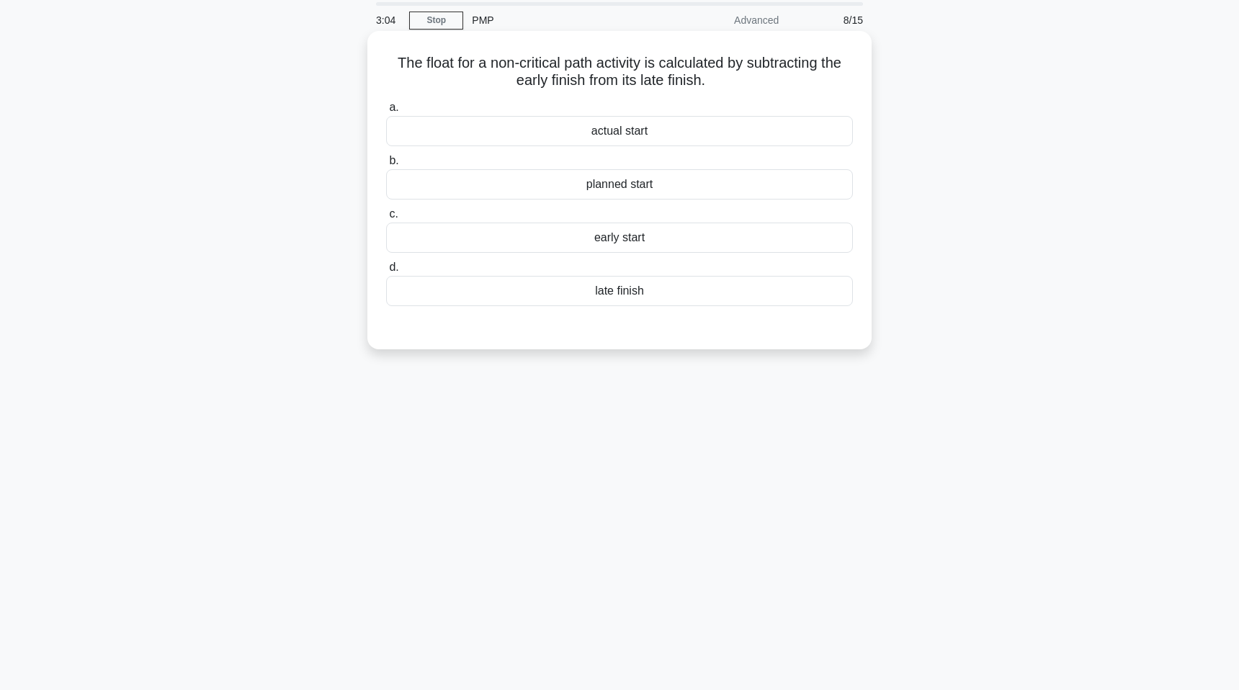
scroll to position [44, 0]
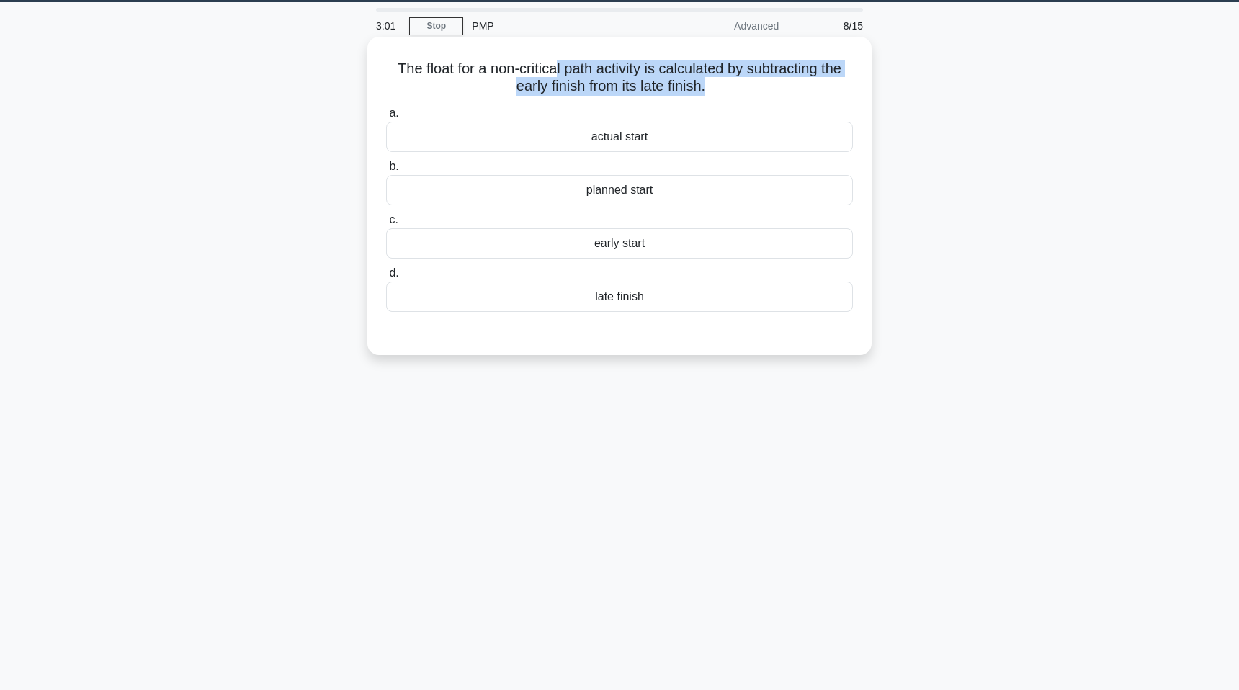
drag, startPoint x: 558, startPoint y: 75, endPoint x: 693, endPoint y: 101, distance: 137.9
click at [693, 101] on div "The float for a non-critical path activity is calculated by subtracting the ear…" at bounding box center [619, 196] width 493 height 307
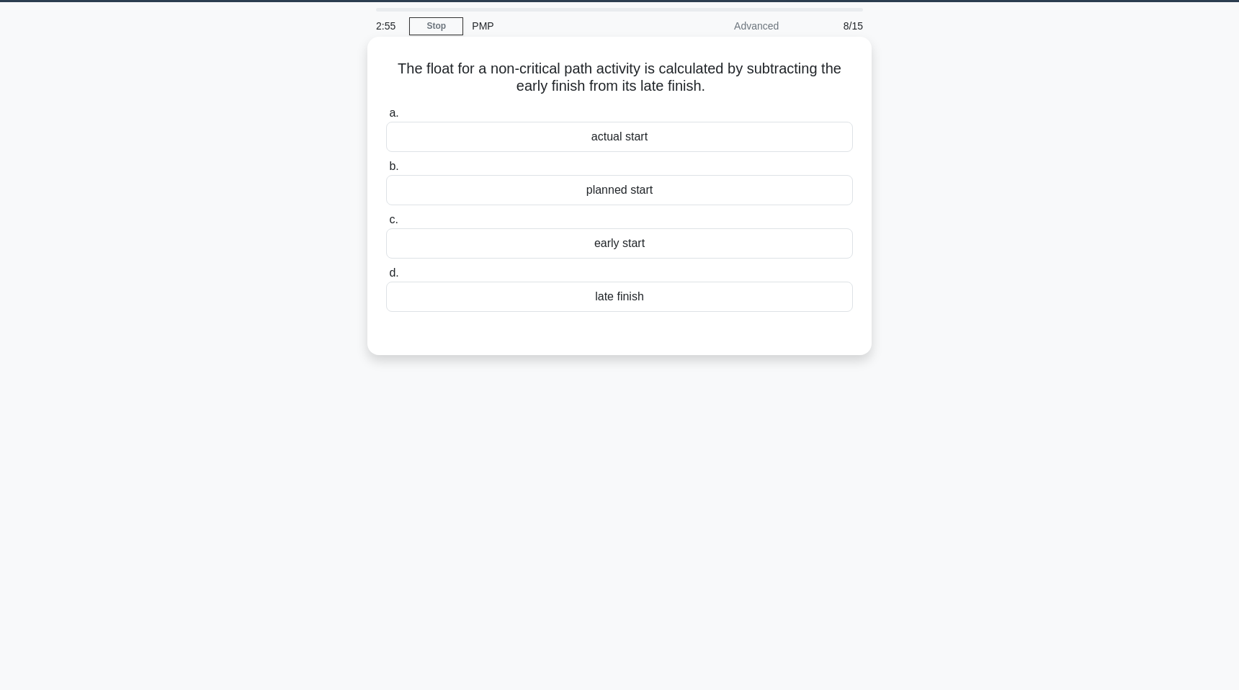
scroll to position [33, 0]
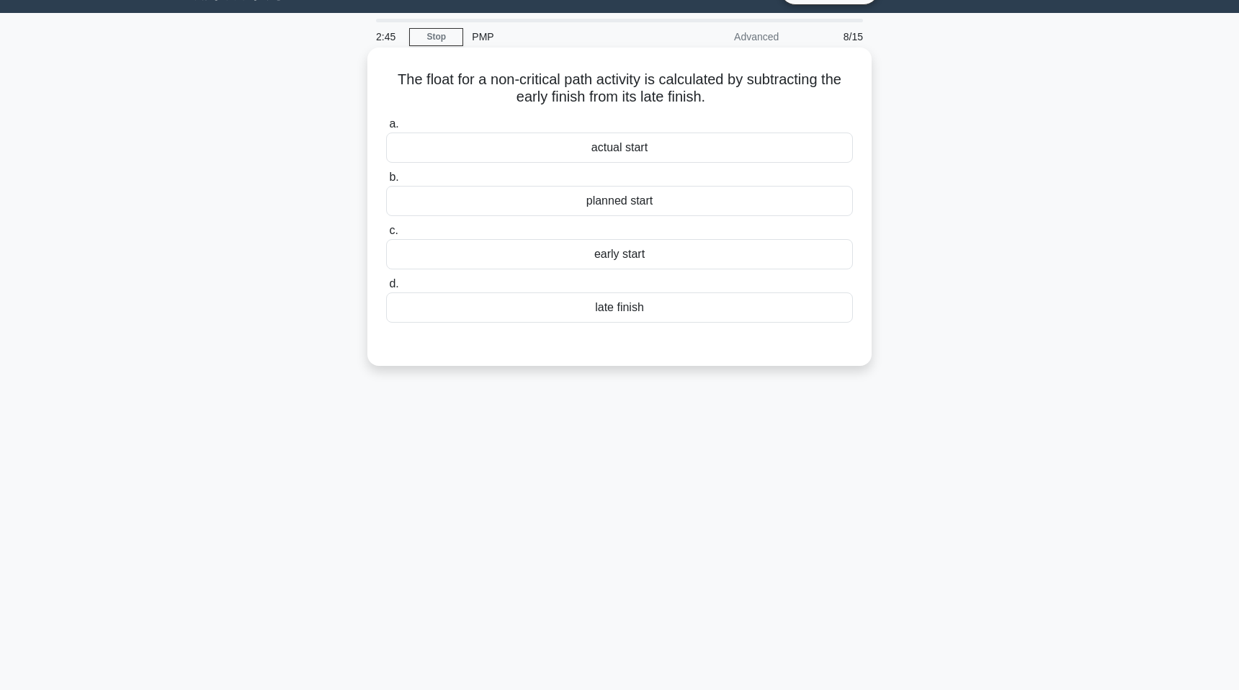
click at [617, 269] on div "early start" at bounding box center [619, 254] width 467 height 30
click at [386, 236] on input "c. early start" at bounding box center [386, 230] width 0 height 9
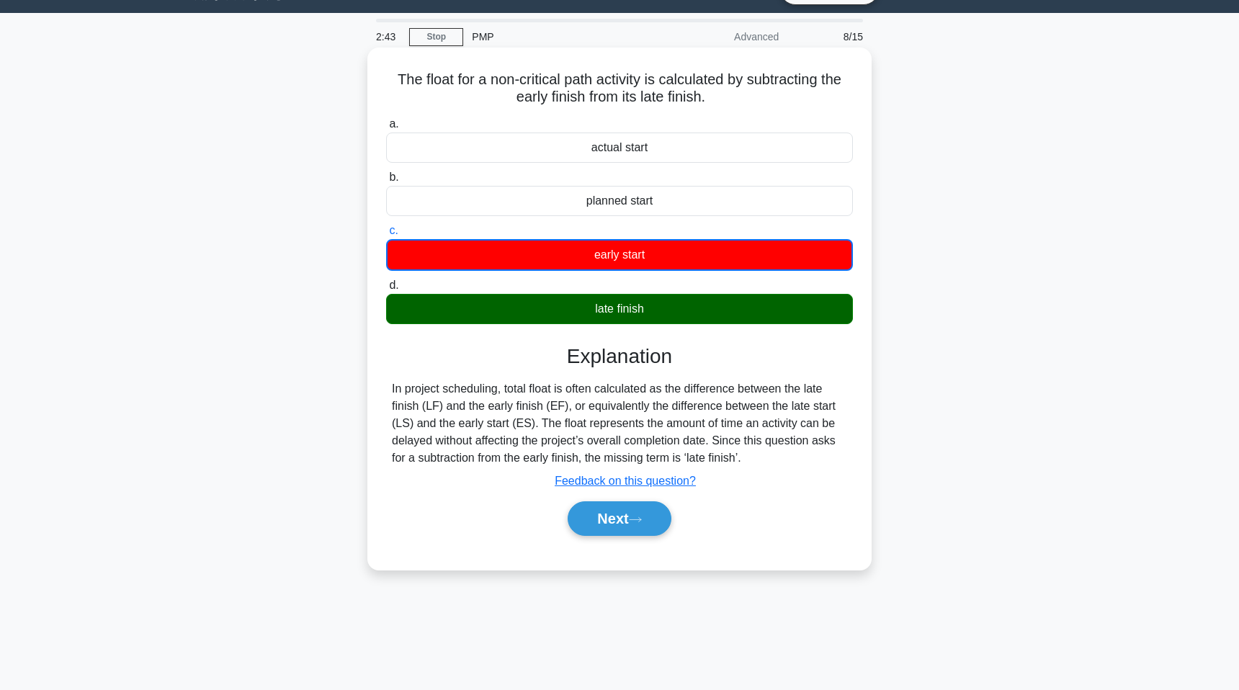
click at [610, 309] on div "late finish" at bounding box center [619, 309] width 467 height 30
click at [386, 290] on input "d. late finish" at bounding box center [386, 285] width 0 height 9
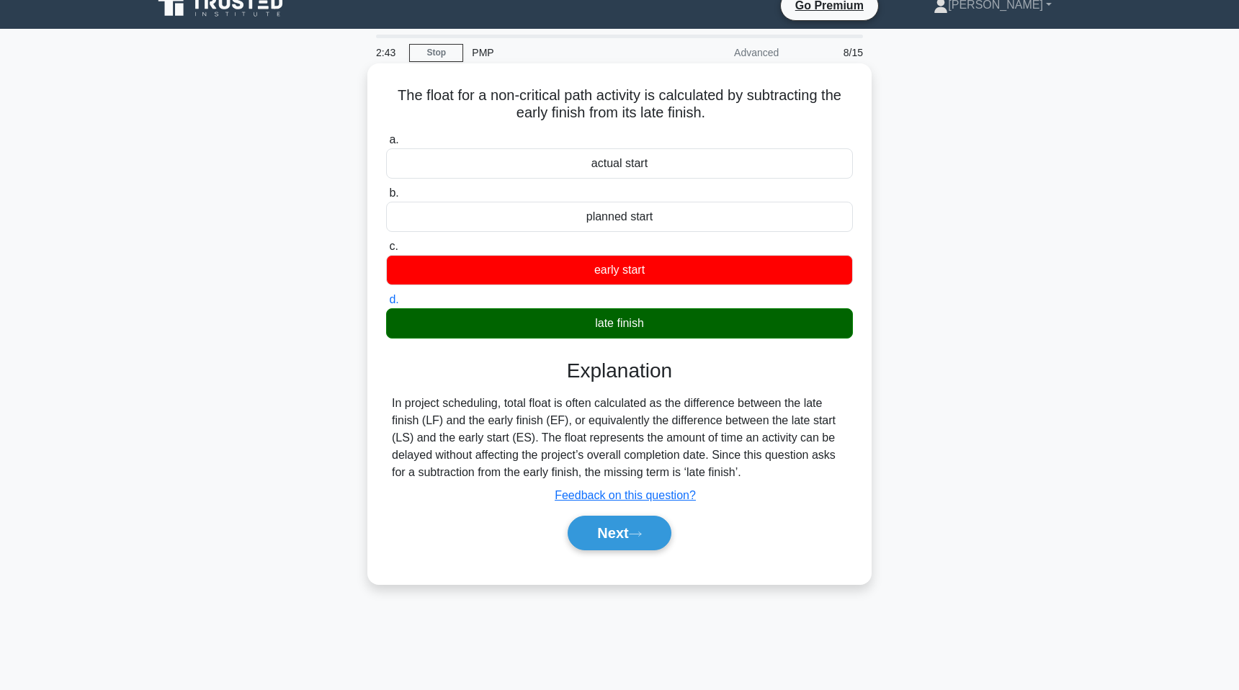
scroll to position [0, 0]
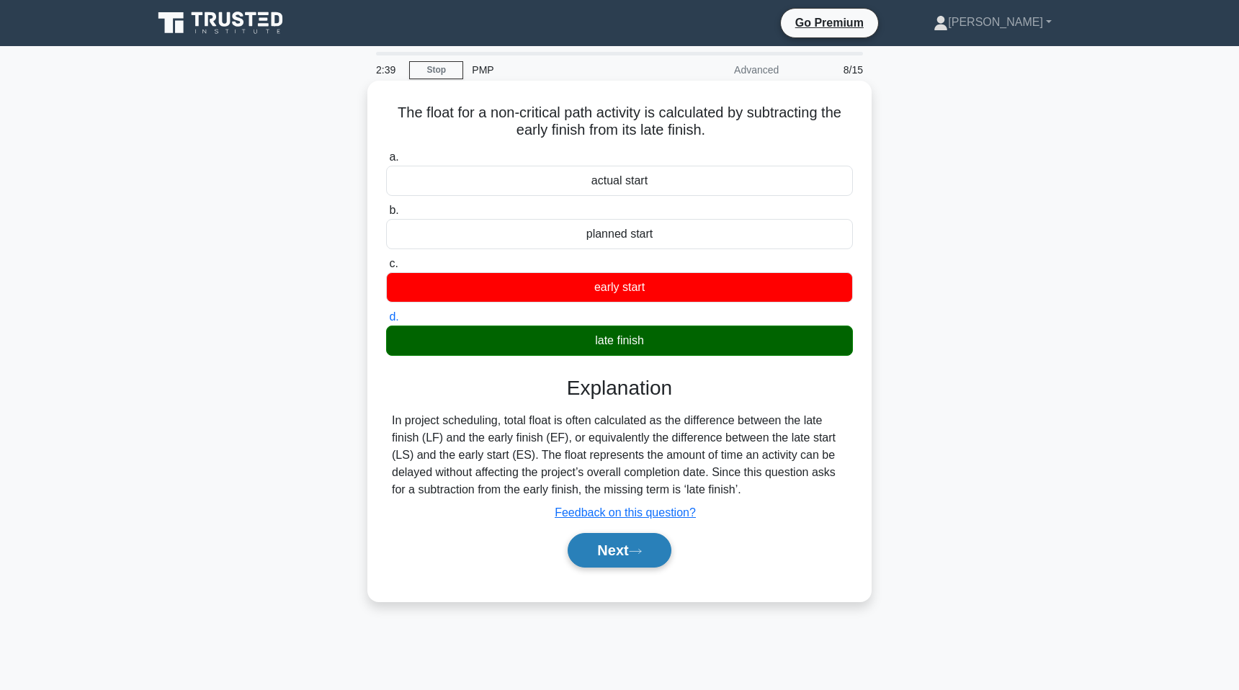
click at [612, 552] on button "Next" at bounding box center [619, 550] width 103 height 35
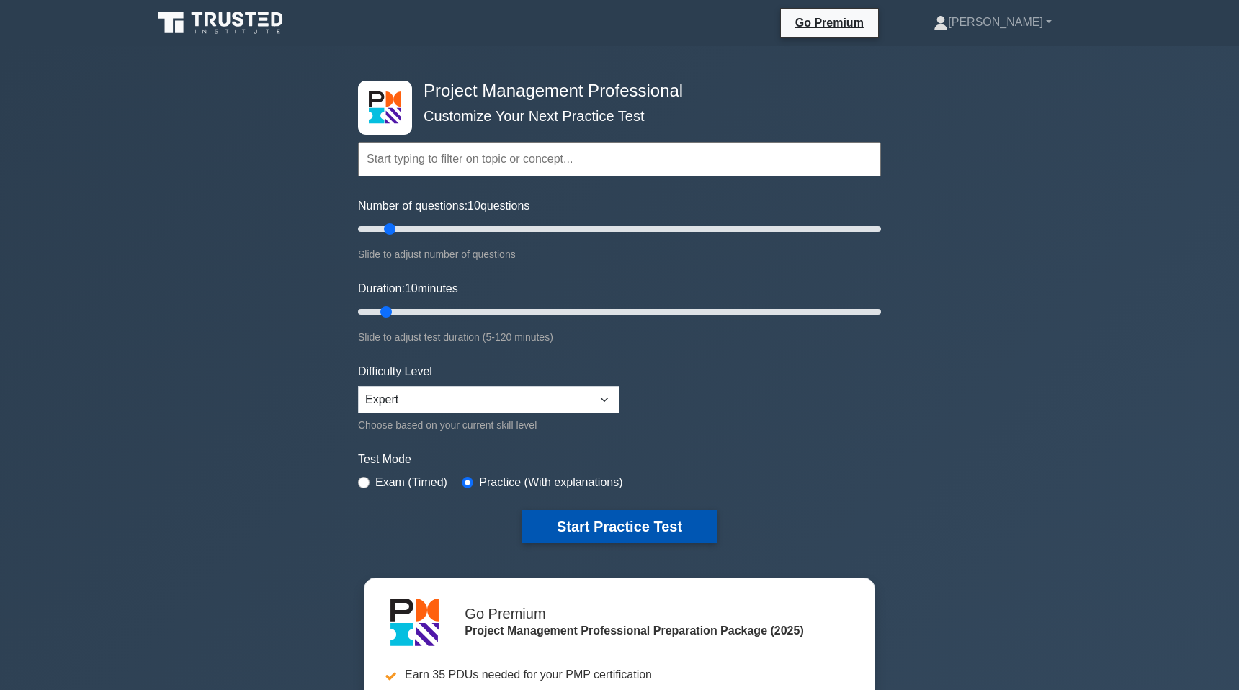
click at [586, 529] on button "Start Practice Test" at bounding box center [619, 526] width 194 height 33
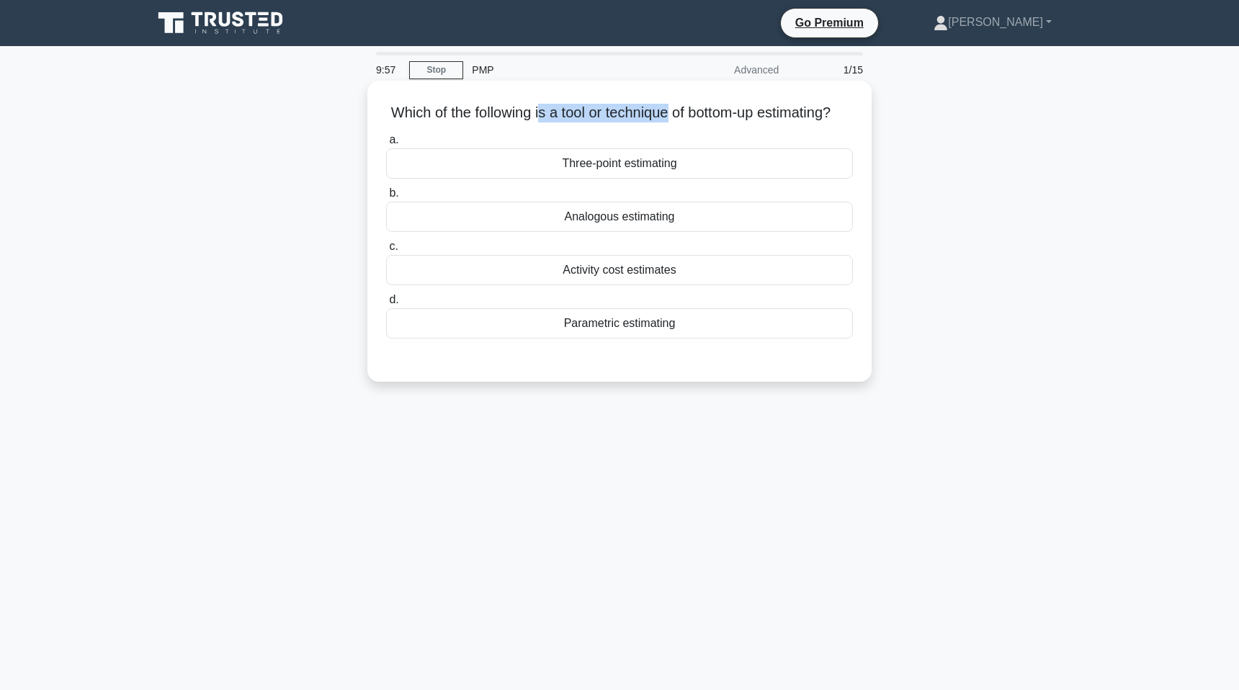
drag, startPoint x: 534, startPoint y: 113, endPoint x: 663, endPoint y: 117, distance: 128.3
click at [663, 117] on h5 "Which of the following is a tool or technique of bottom-up estimating? .spinner…" at bounding box center [620, 113] width 470 height 19
click at [630, 332] on div "Parametric estimating" at bounding box center [619, 323] width 467 height 30
click at [386, 305] on input "d. Parametric estimating" at bounding box center [386, 299] width 0 height 9
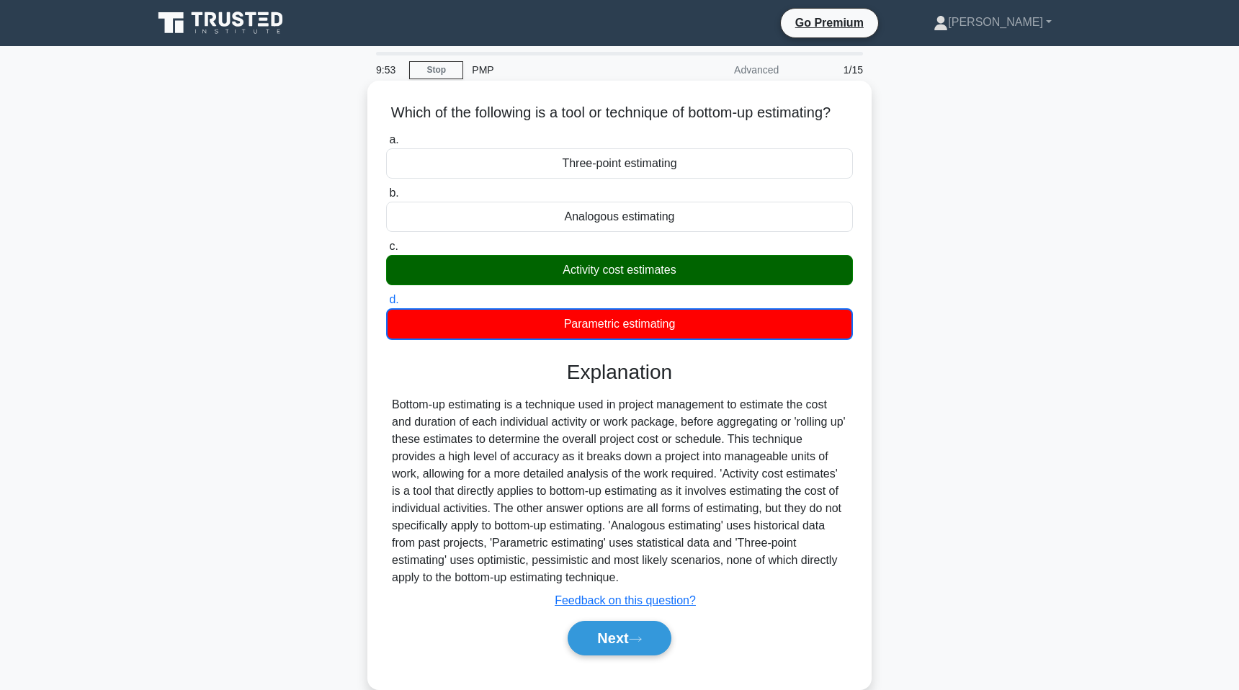
click at [631, 282] on div "Activity cost estimates" at bounding box center [619, 270] width 467 height 30
click at [386, 251] on input "c. Activity cost estimates" at bounding box center [386, 246] width 0 height 9
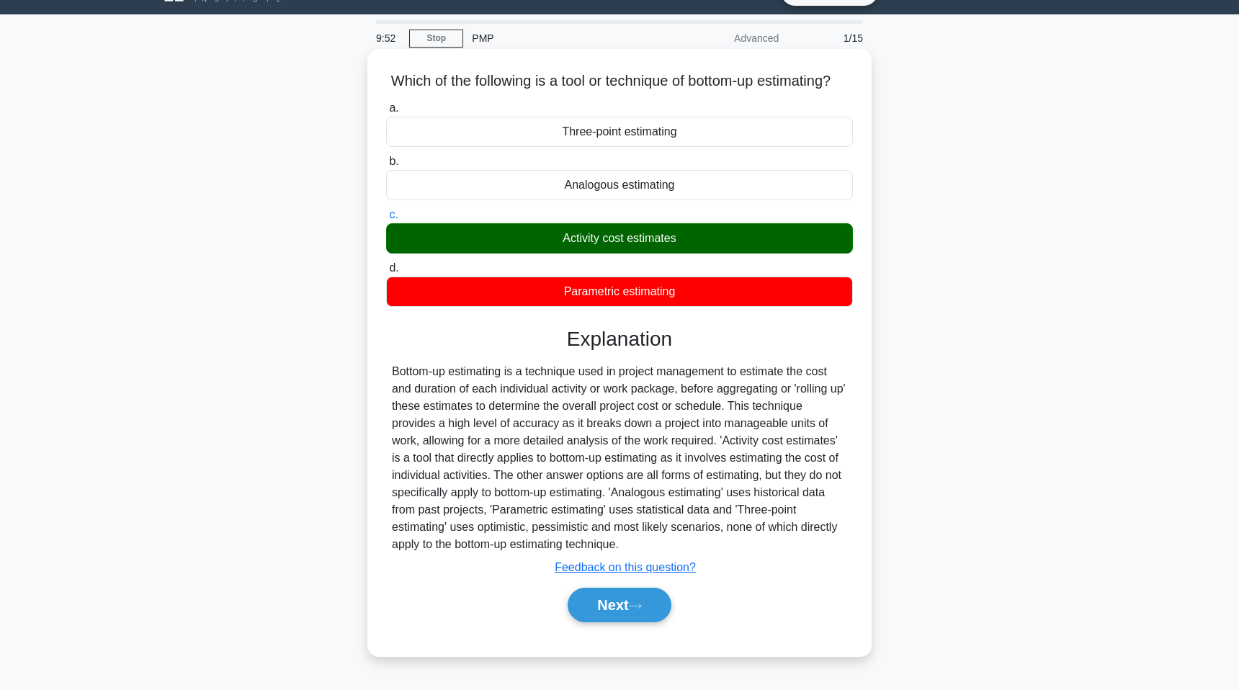
scroll to position [43, 0]
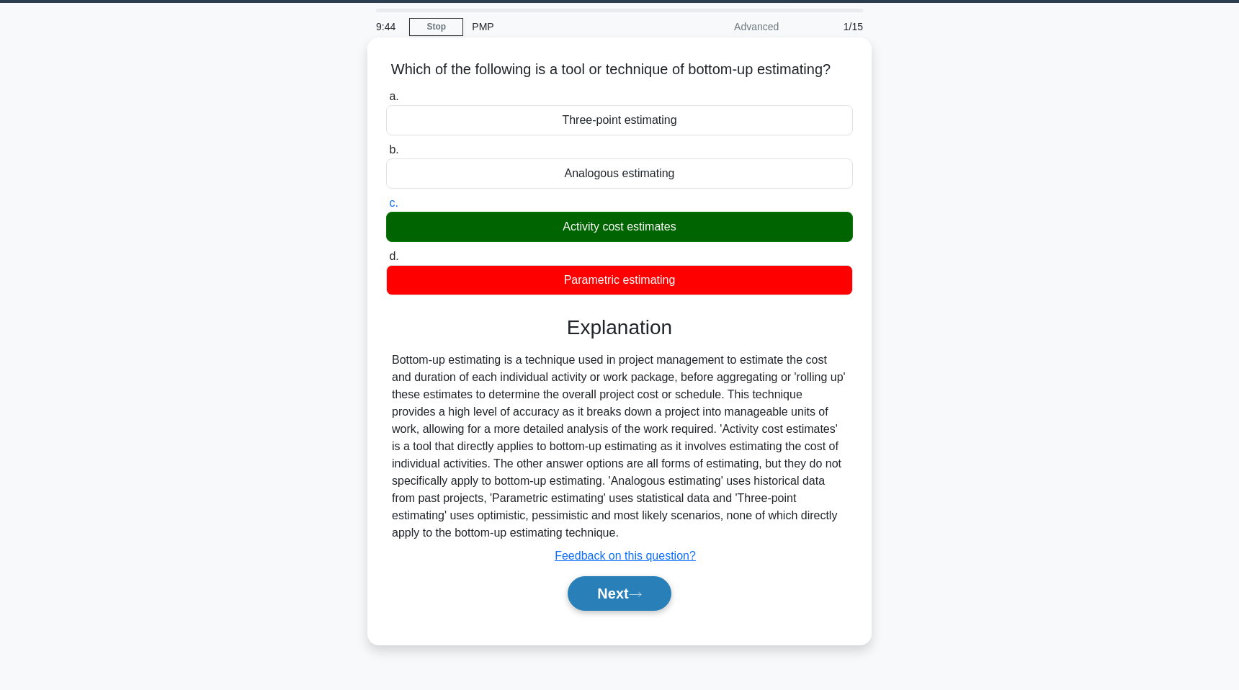
click at [627, 586] on button "Next" at bounding box center [619, 593] width 103 height 35
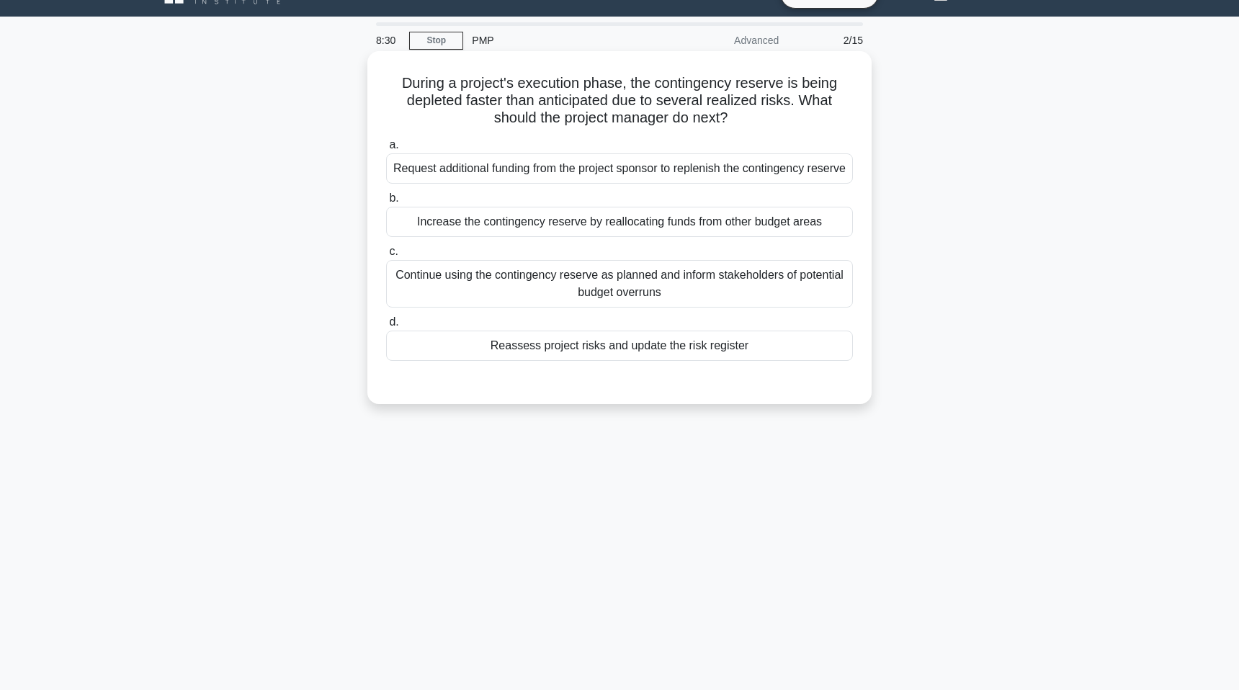
scroll to position [28, 0]
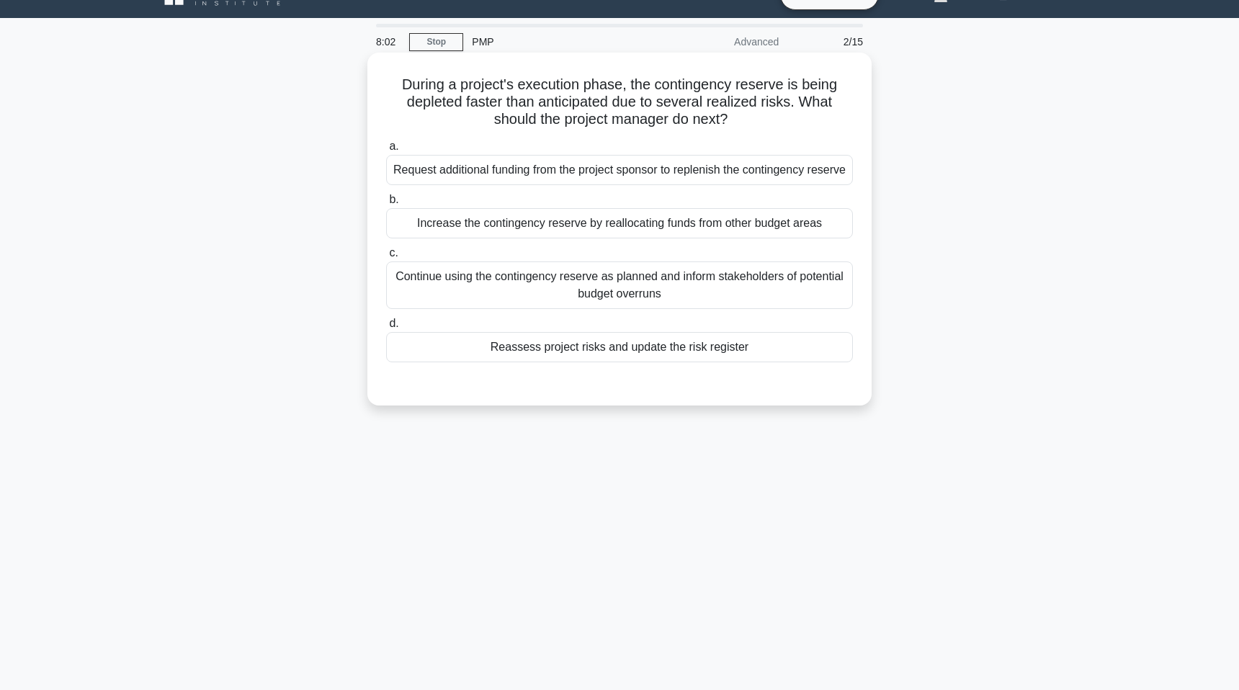
click at [496, 349] on div "Reassess project risks and update the risk register" at bounding box center [619, 347] width 467 height 30
click at [386, 328] on input "d. Reassess project risks and update the risk register" at bounding box center [386, 323] width 0 height 9
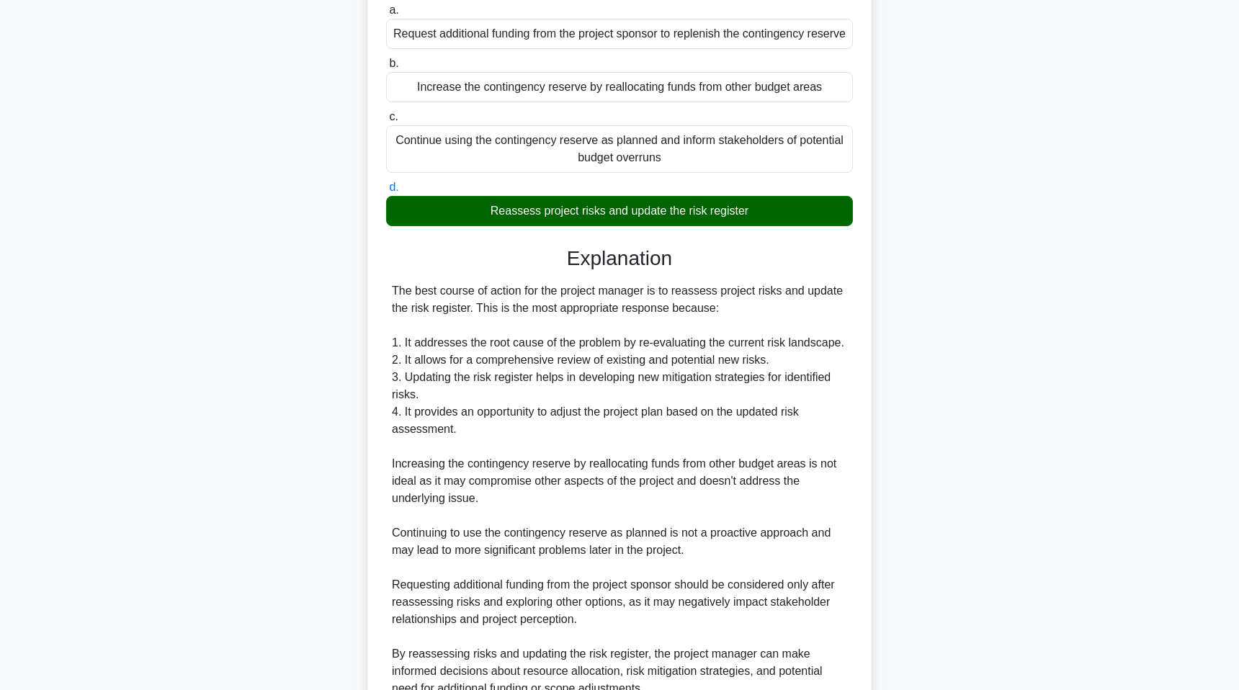
scroll to position [302, 0]
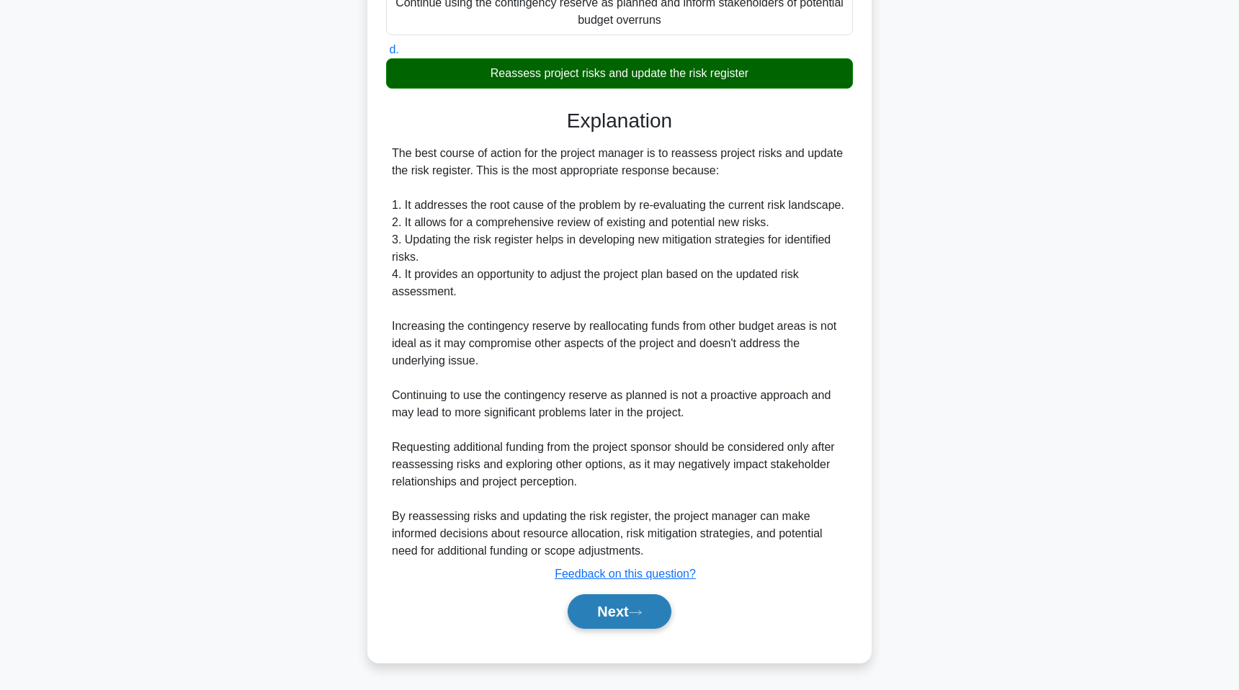
click at [618, 617] on button "Next" at bounding box center [619, 611] width 103 height 35
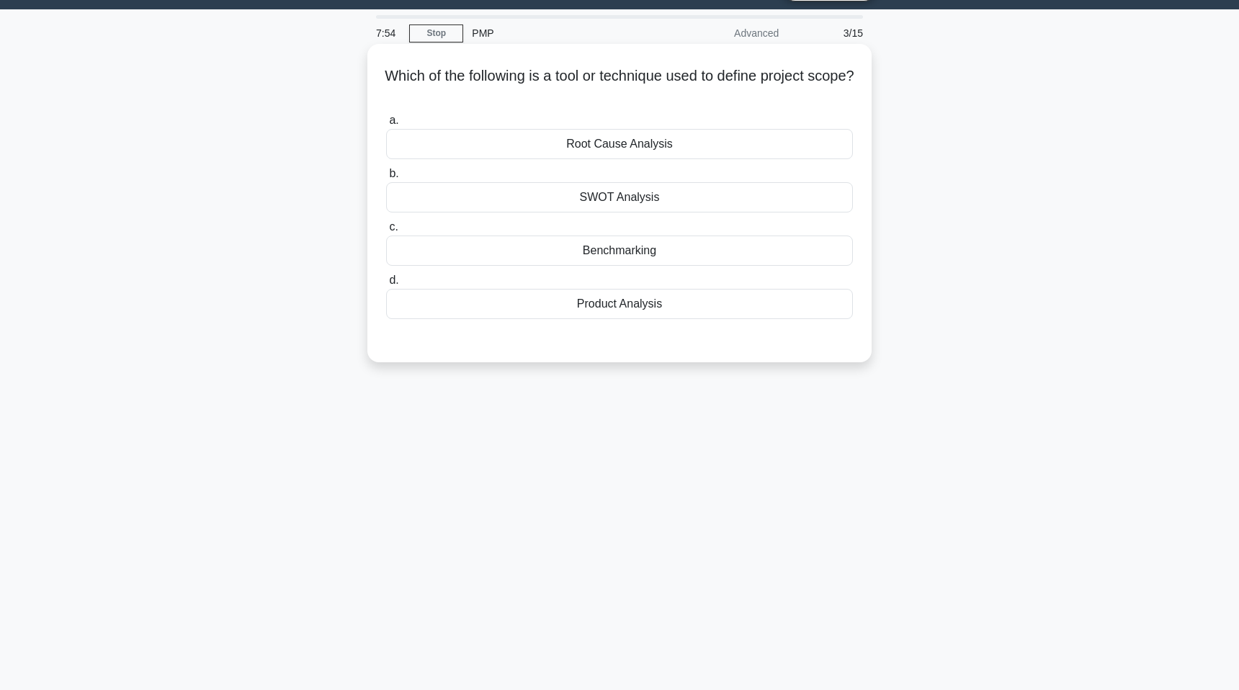
scroll to position [23, 0]
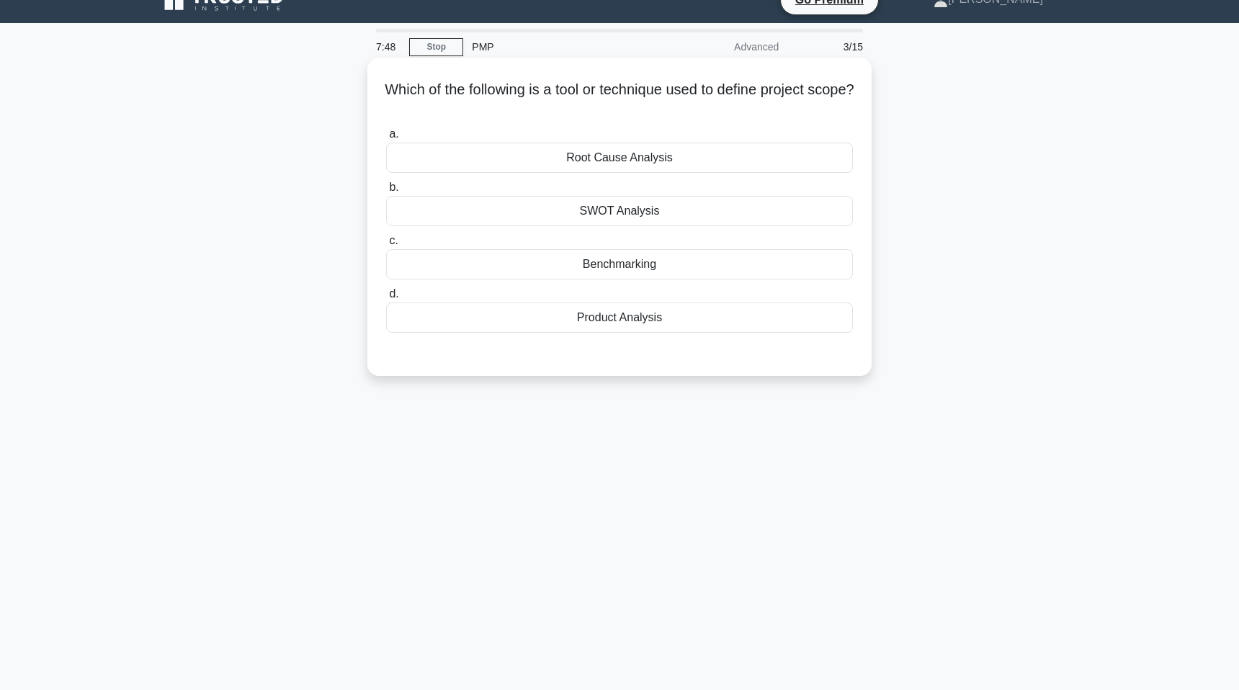
click at [586, 260] on div "Benchmarking" at bounding box center [619, 264] width 467 height 30
click at [386, 246] on input "c. Benchmarking" at bounding box center [386, 240] width 0 height 9
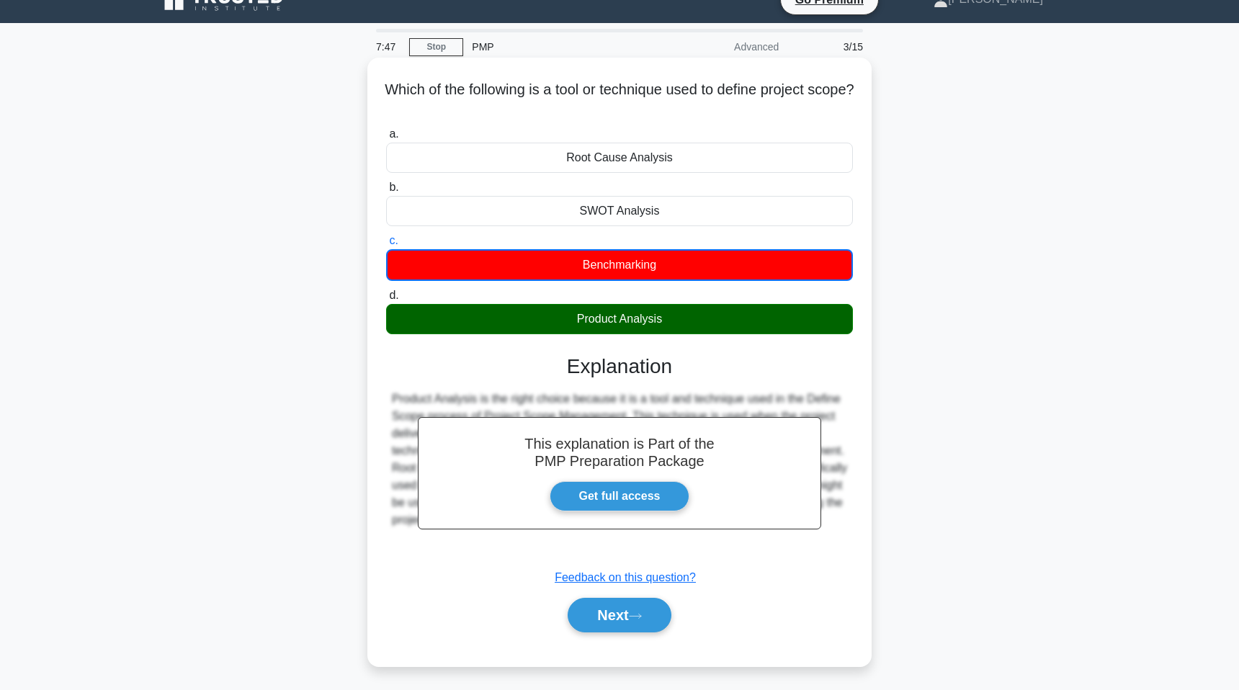
click at [603, 315] on div "Product Analysis" at bounding box center [619, 319] width 467 height 30
click at [386, 300] on input "d. Product Analysis" at bounding box center [386, 295] width 0 height 9
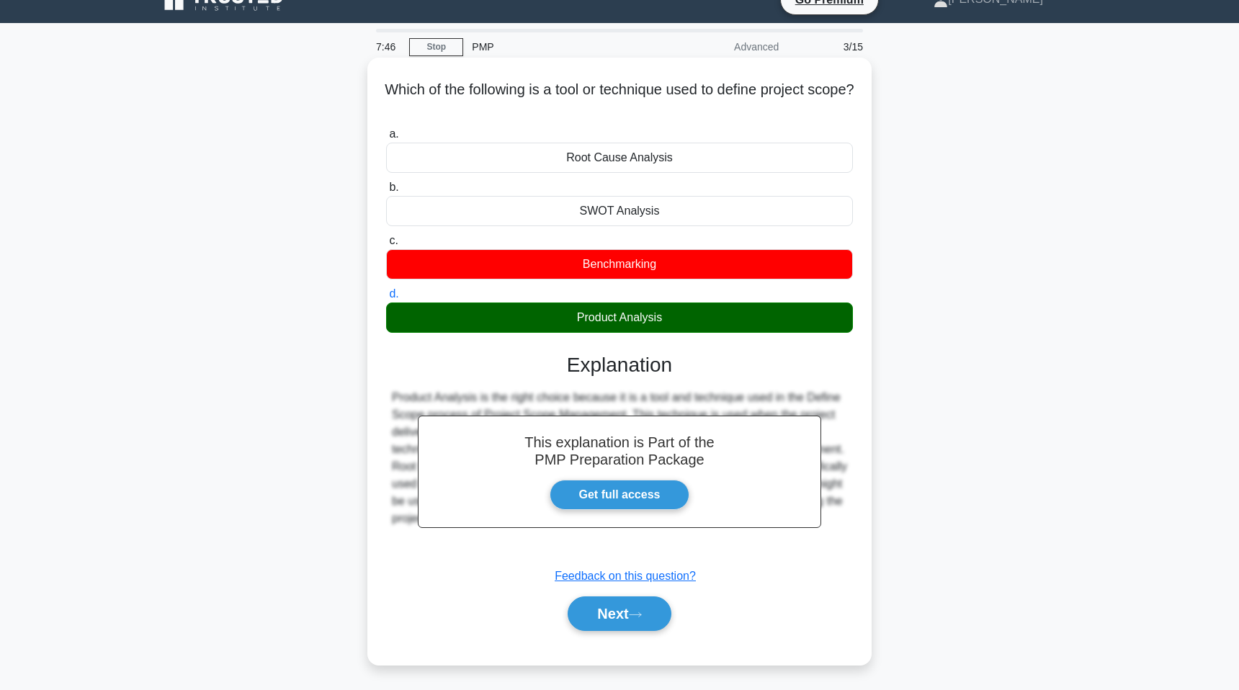
scroll to position [88, 0]
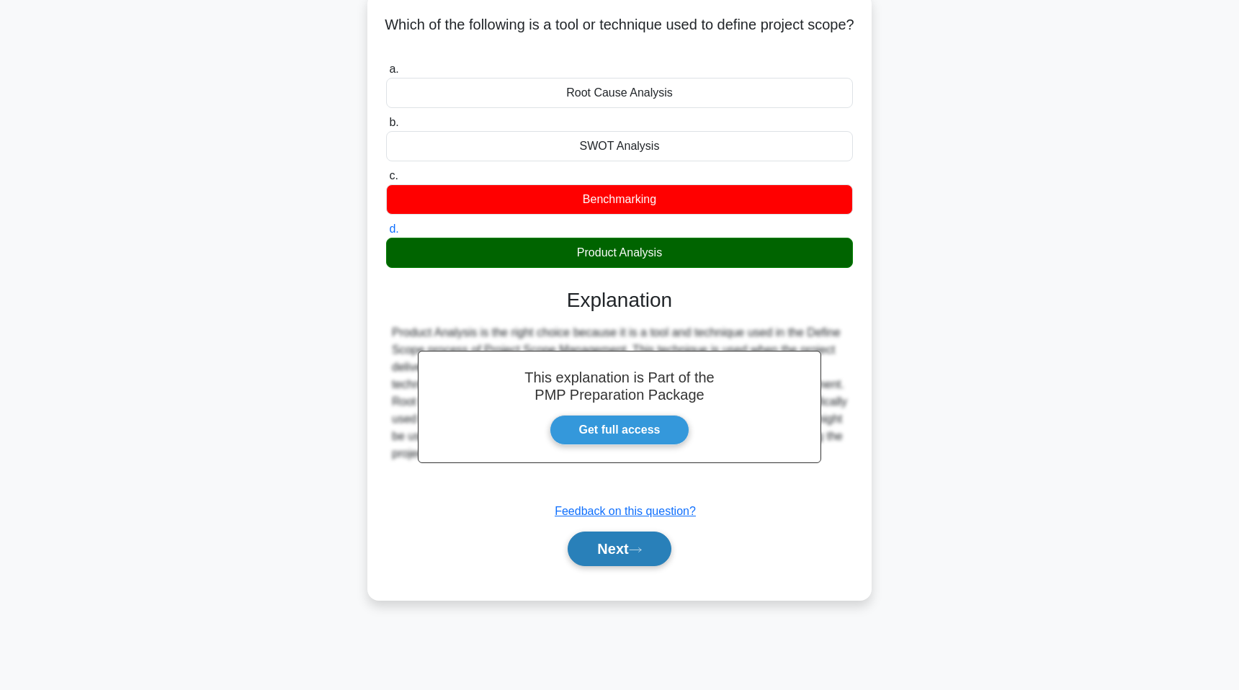
click at [619, 543] on button "Next" at bounding box center [619, 549] width 103 height 35
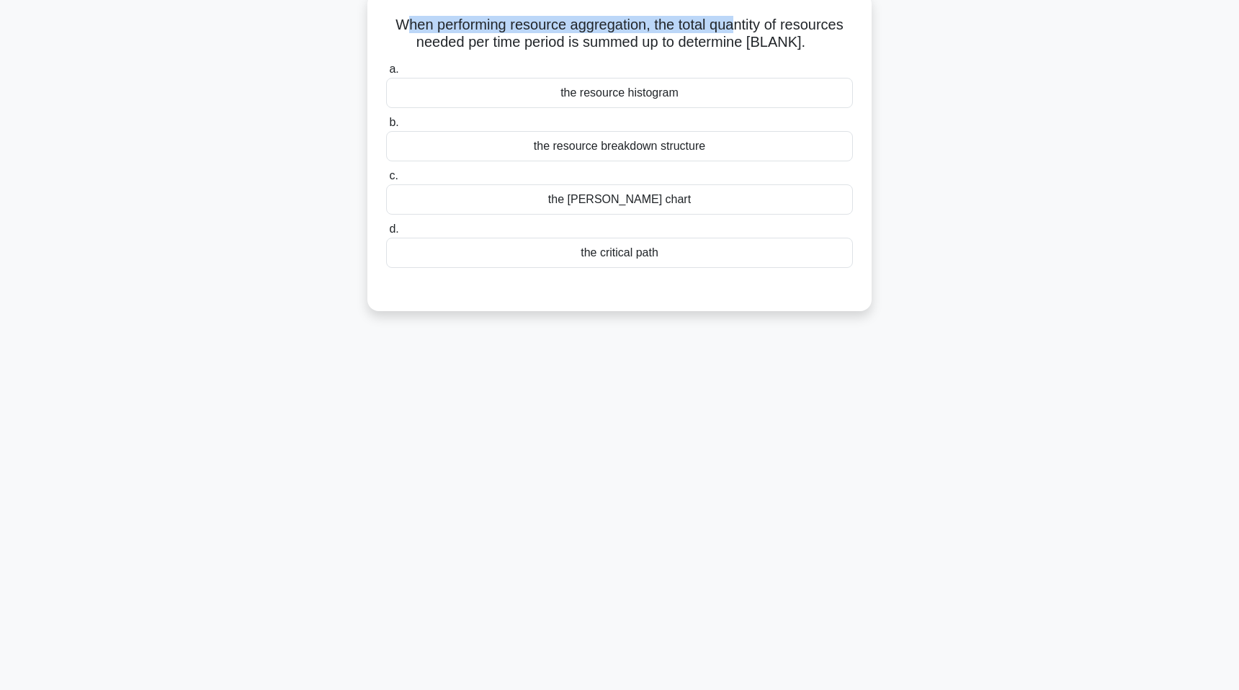
drag, startPoint x: 408, startPoint y: 20, endPoint x: 733, endPoint y: 30, distance: 324.3
click at [733, 30] on h5 "When performing resource aggregation, the total quantity of resources needed pe…" at bounding box center [620, 34] width 470 height 36
drag, startPoint x: 499, startPoint y: 31, endPoint x: 656, endPoint y: 37, distance: 156.4
click at [656, 37] on h5 "When performing resource aggregation, the total quantity of resources needed pe…" at bounding box center [620, 34] width 470 height 36
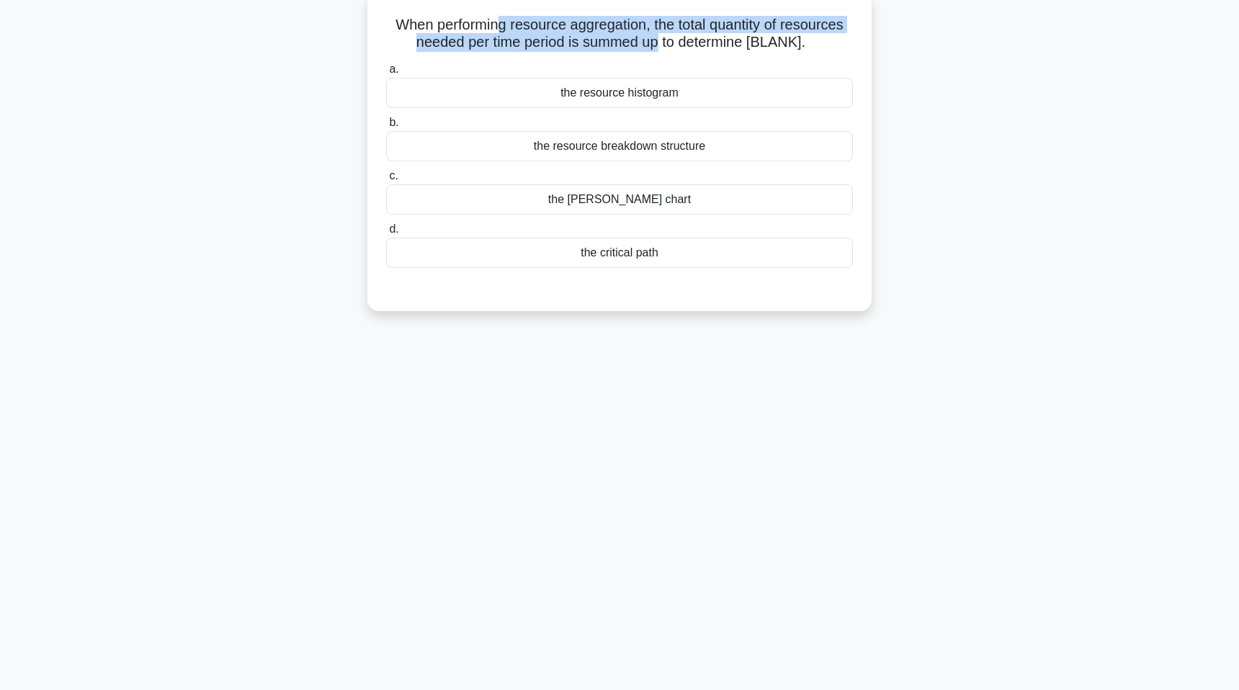
click at [656, 37] on h5 "When performing resource aggregation, the total quantity of resources needed pe…" at bounding box center [620, 34] width 470 height 36
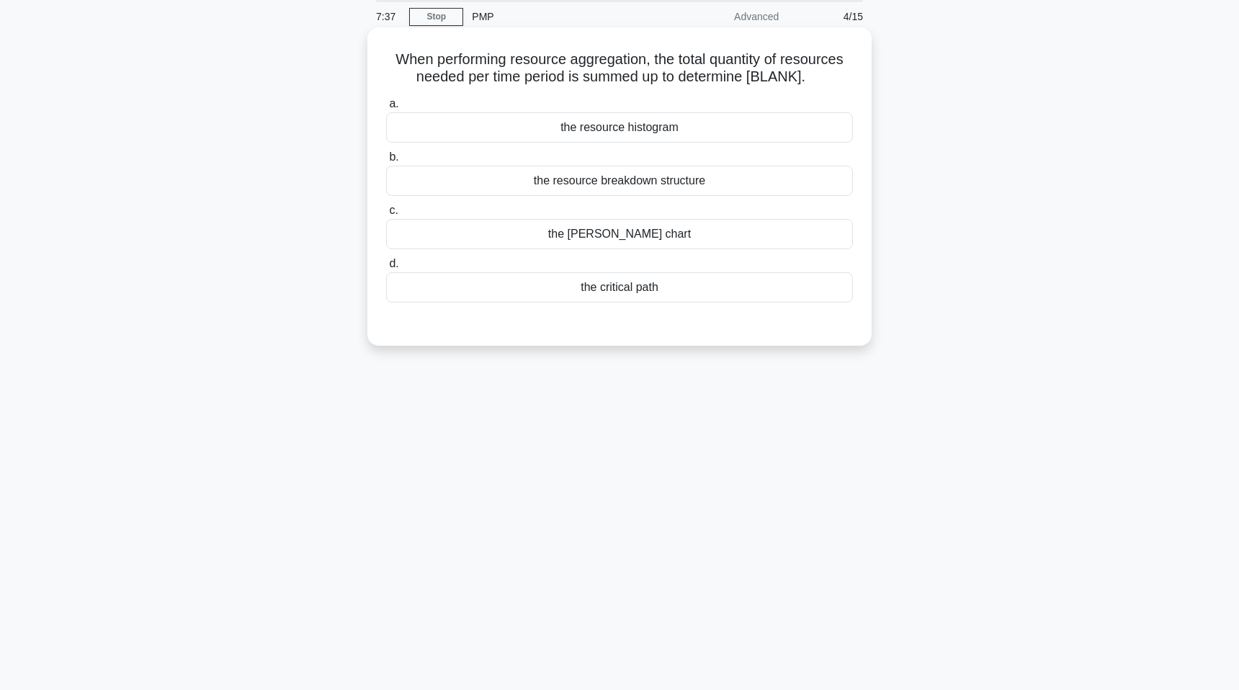
scroll to position [52, 0]
click at [658, 182] on div "the resource breakdown structure" at bounding box center [619, 182] width 467 height 30
click at [386, 164] on input "b. the resource breakdown structure" at bounding box center [386, 158] width 0 height 9
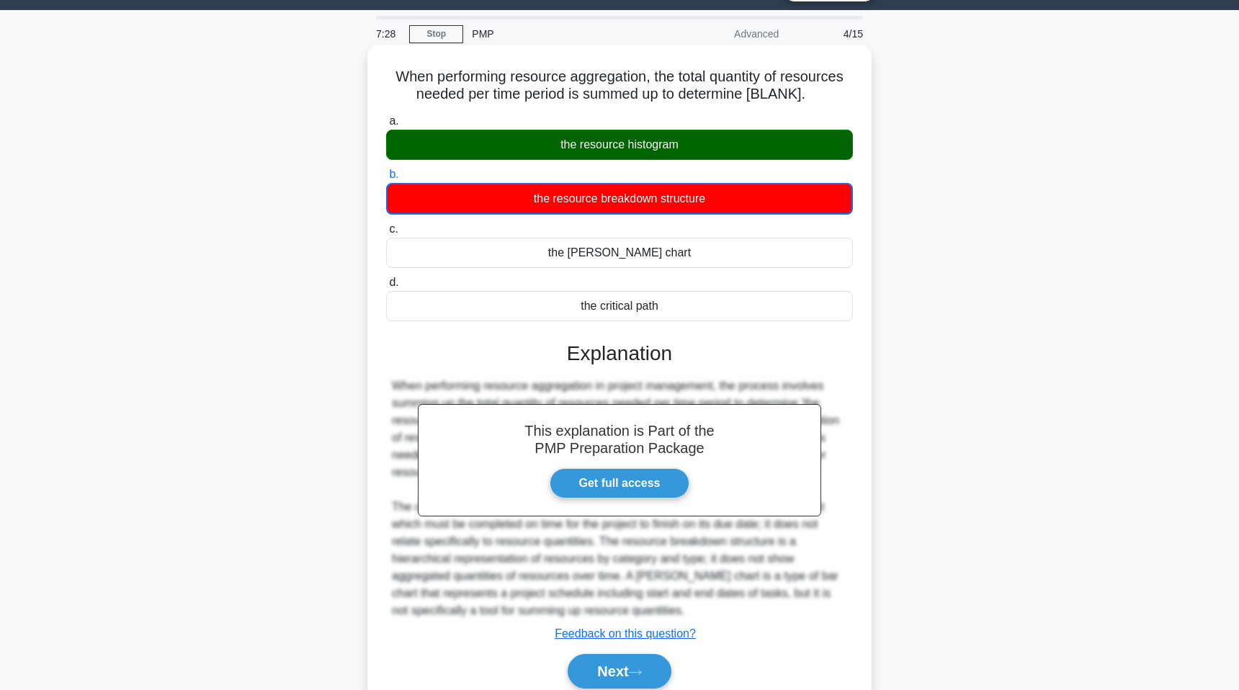
scroll to position [96, 0]
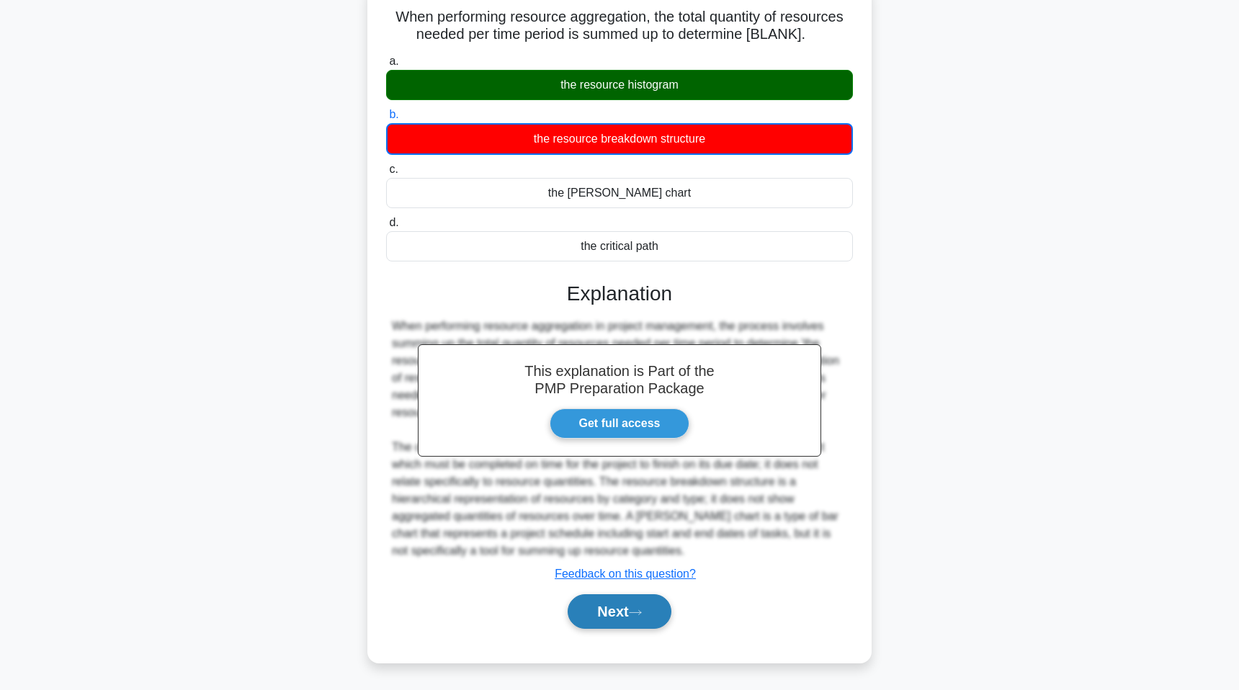
click at [628, 609] on button "Next" at bounding box center [619, 611] width 103 height 35
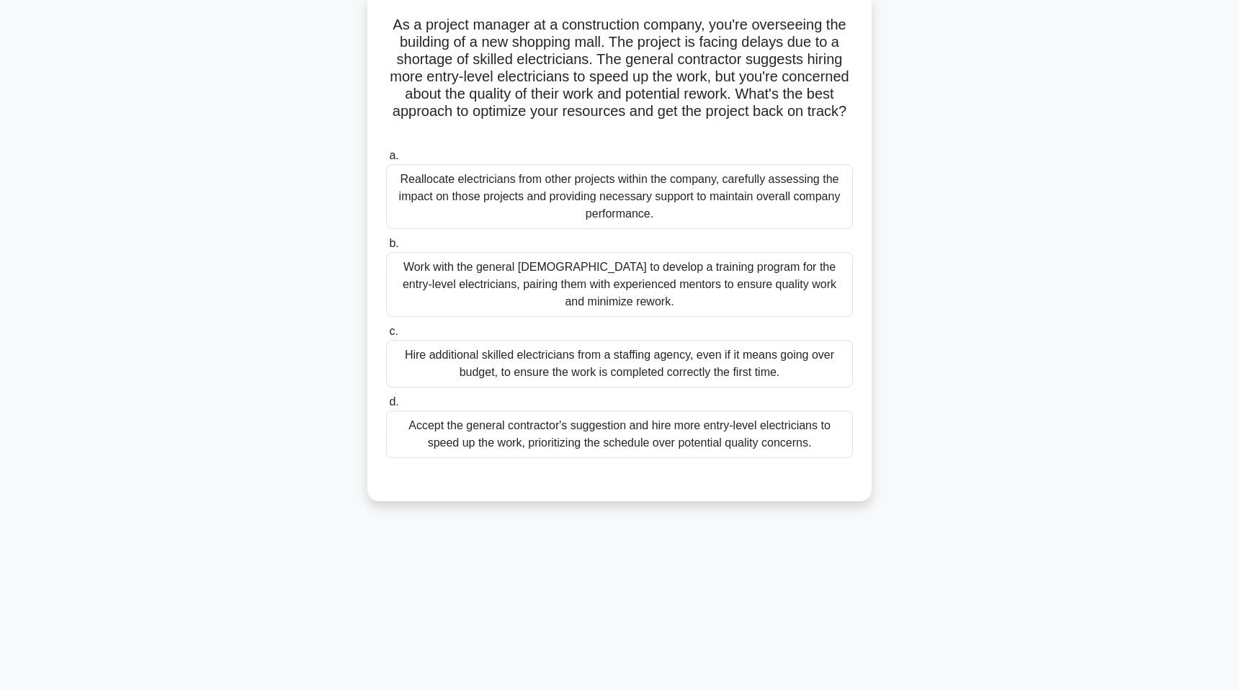
scroll to position [53, 0]
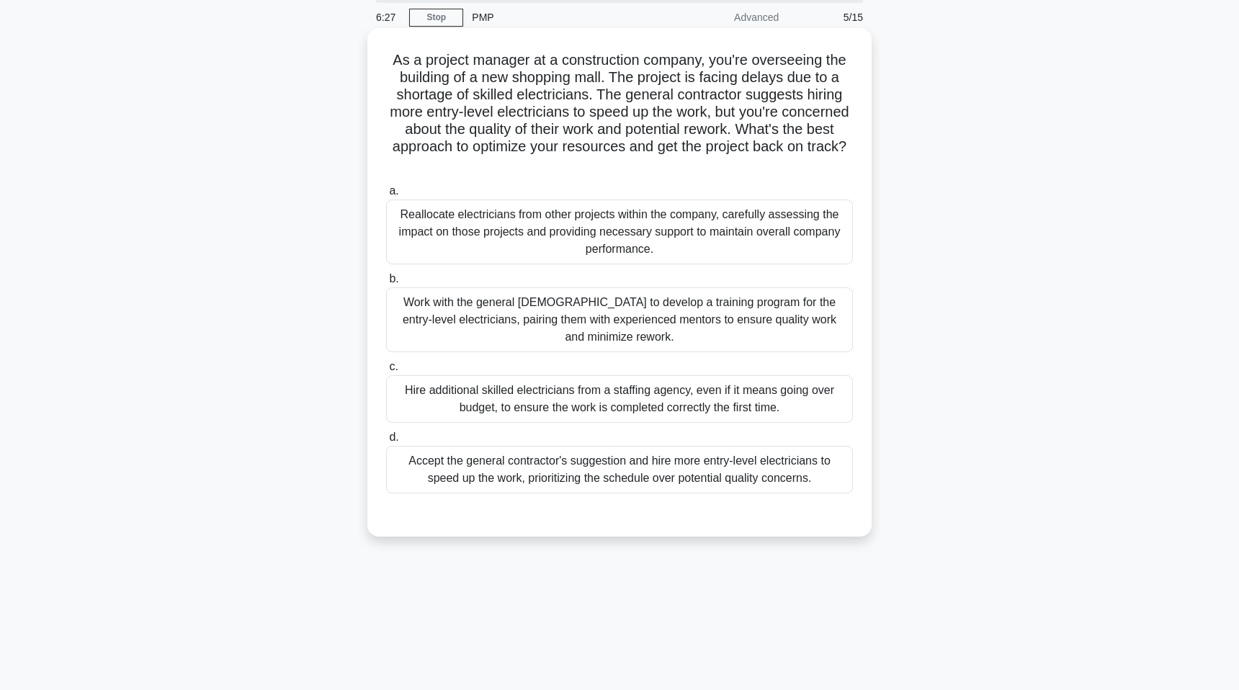
click at [577, 303] on div "Work with the general contractor to develop a training program for the entry-le…" at bounding box center [619, 319] width 467 height 65
click at [386, 284] on input "b. Work with the general contractor to develop a training program for the entry…" at bounding box center [386, 278] width 0 height 9
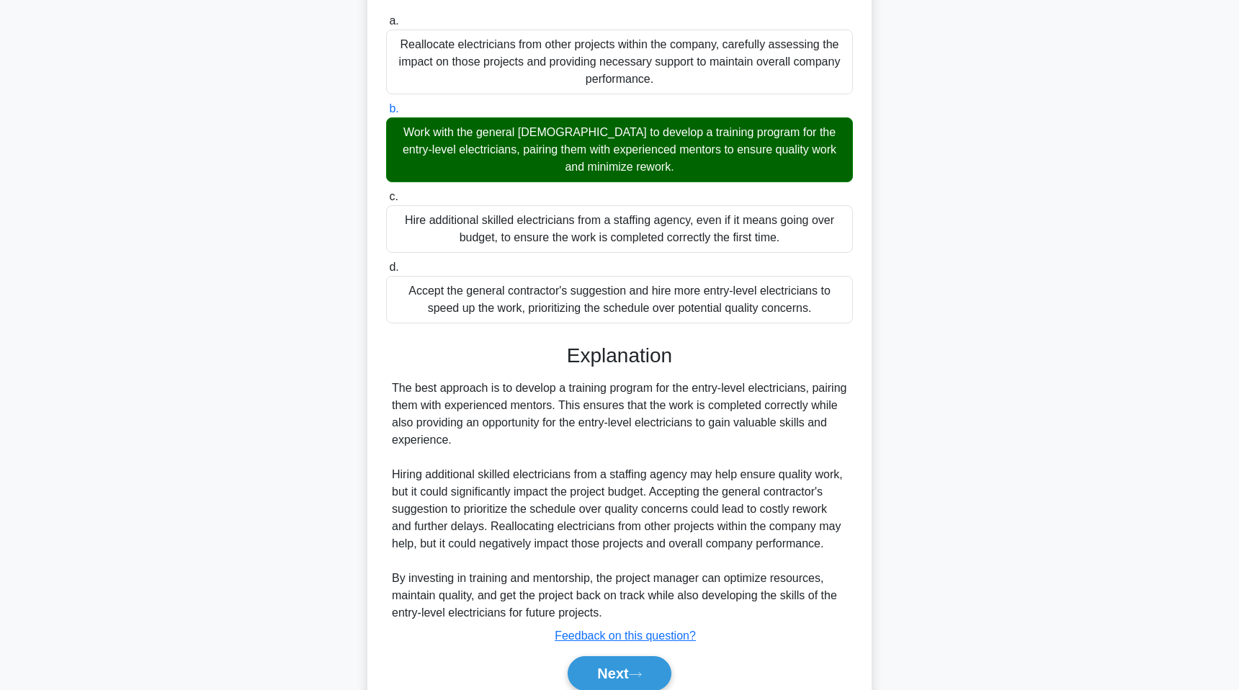
scroll to position [285, 0]
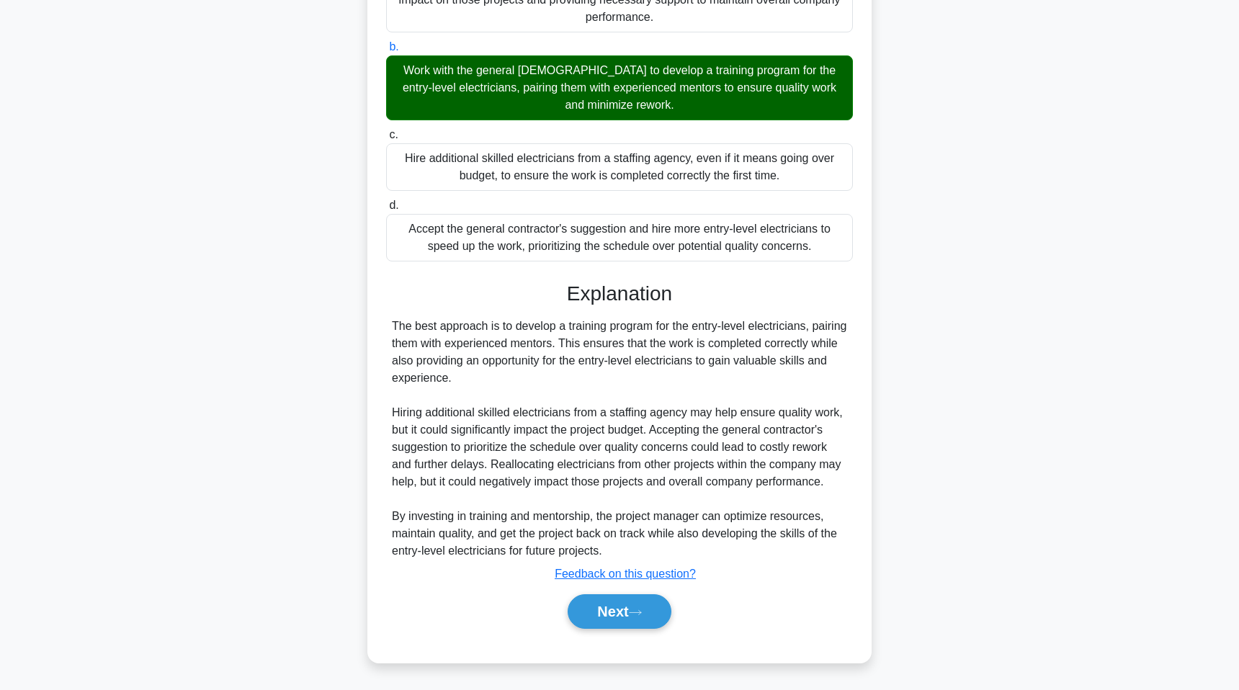
click at [627, 630] on div "Next" at bounding box center [619, 612] width 467 height 46
click at [627, 618] on button "Next" at bounding box center [619, 611] width 103 height 35
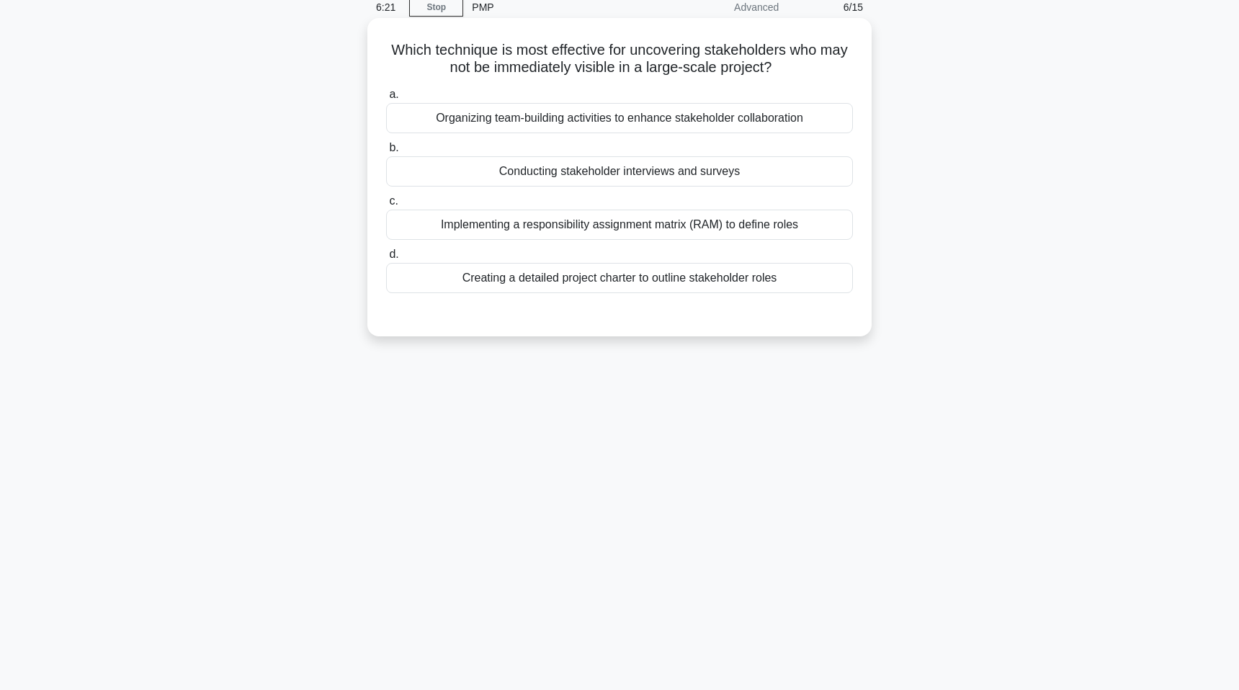
scroll to position [60, 0]
click at [480, 168] on div "Conducting stakeholder interviews and surveys" at bounding box center [619, 174] width 467 height 30
click at [386, 156] on input "b. Conducting stakeholder interviews and surveys" at bounding box center [386, 150] width 0 height 9
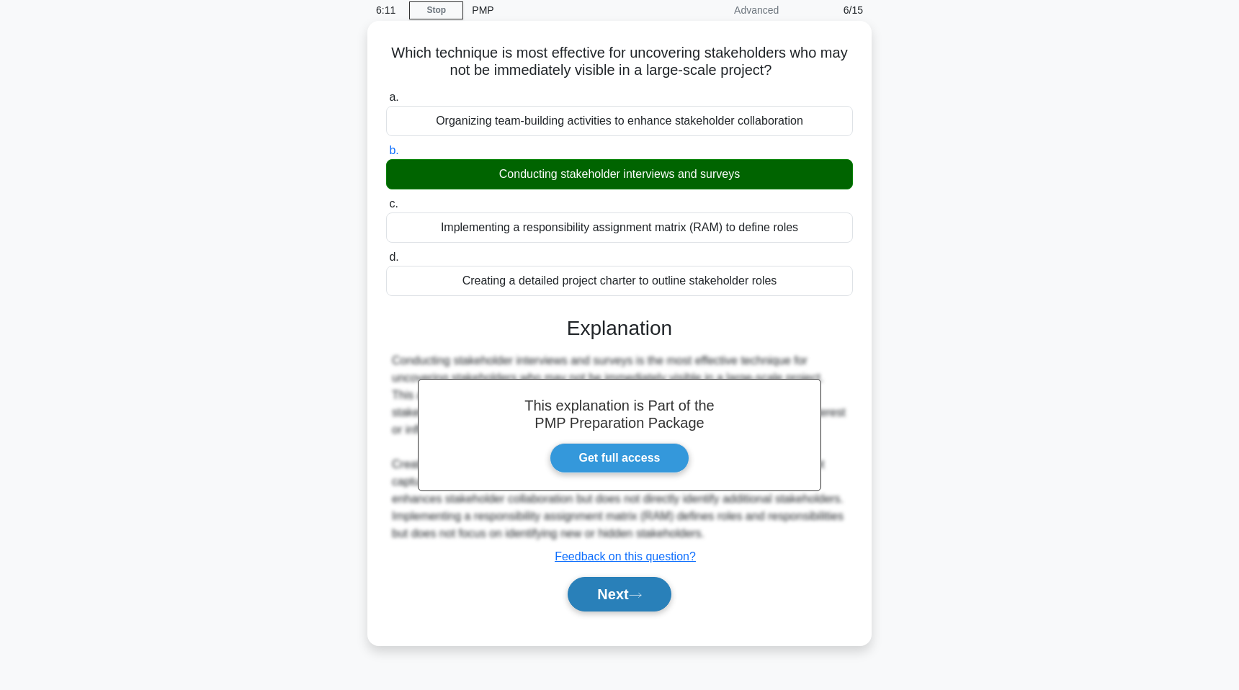
click at [601, 604] on button "Next" at bounding box center [619, 594] width 103 height 35
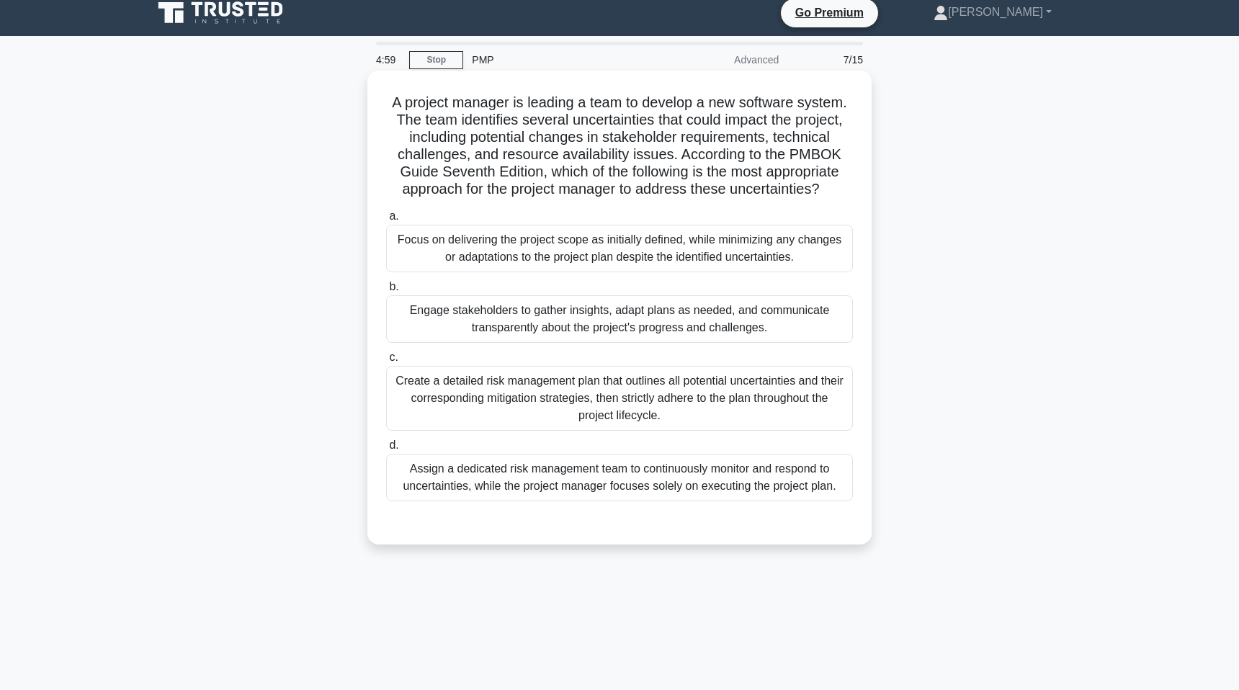
scroll to position [0, 0]
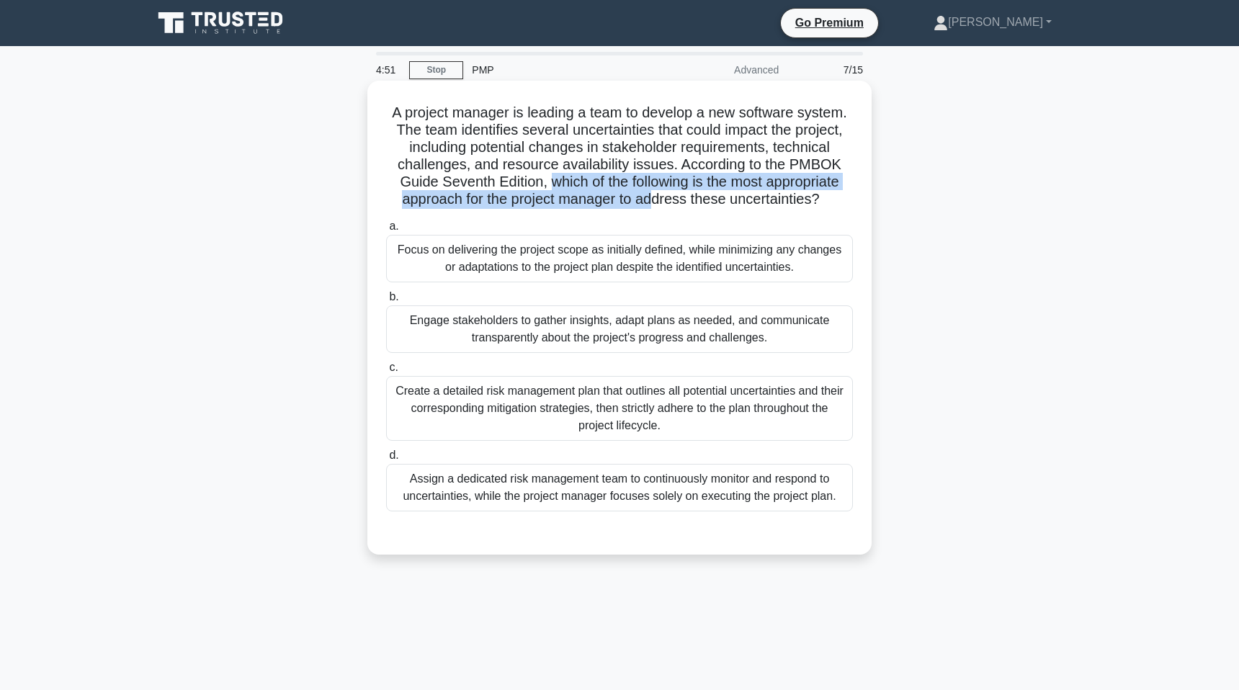
drag, startPoint x: 550, startPoint y: 189, endPoint x: 654, endPoint y: 194, distance: 103.9
click at [654, 194] on h5 "A project manager is leading a team to develop a new software system. The team …" at bounding box center [620, 156] width 470 height 105
click at [653, 194] on h5 "A project manager is leading a team to develop a new software system. The team …" at bounding box center [620, 156] width 470 height 105
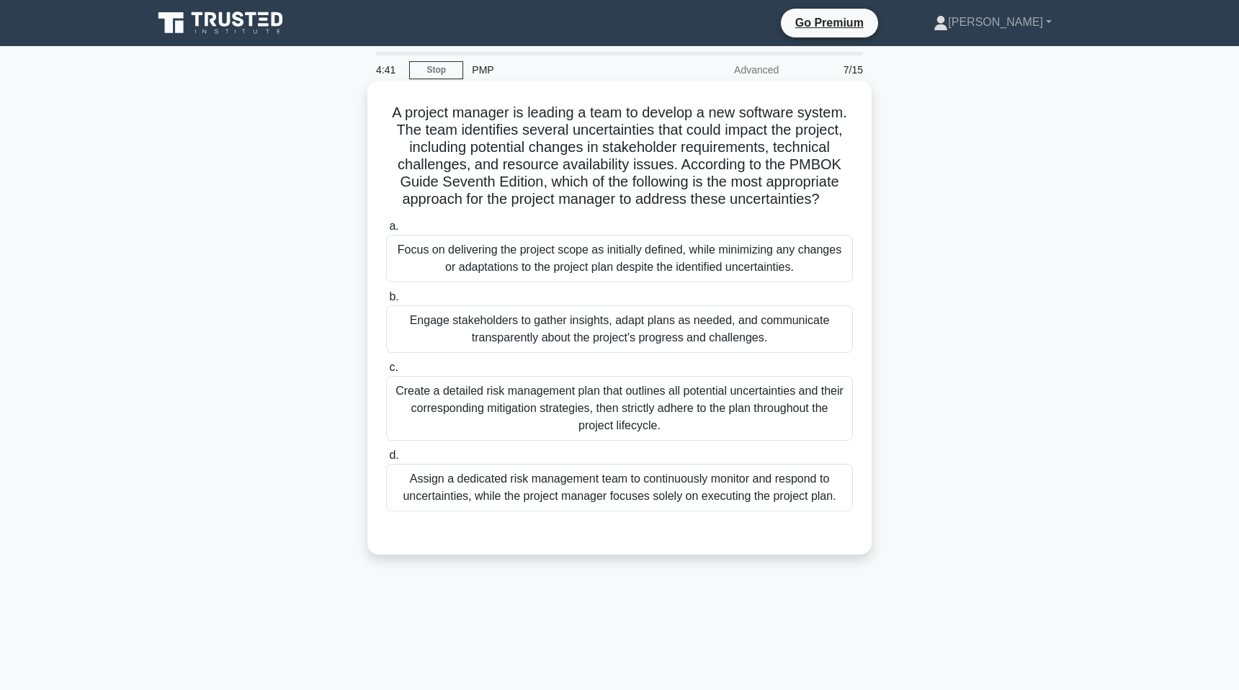
click at [596, 401] on div "Create a detailed risk management plan that outlines all potential uncertaintie…" at bounding box center [619, 408] width 467 height 65
click at [386, 372] on input "c. Create a detailed risk management plan that outlines all potential uncertain…" at bounding box center [386, 367] width 0 height 9
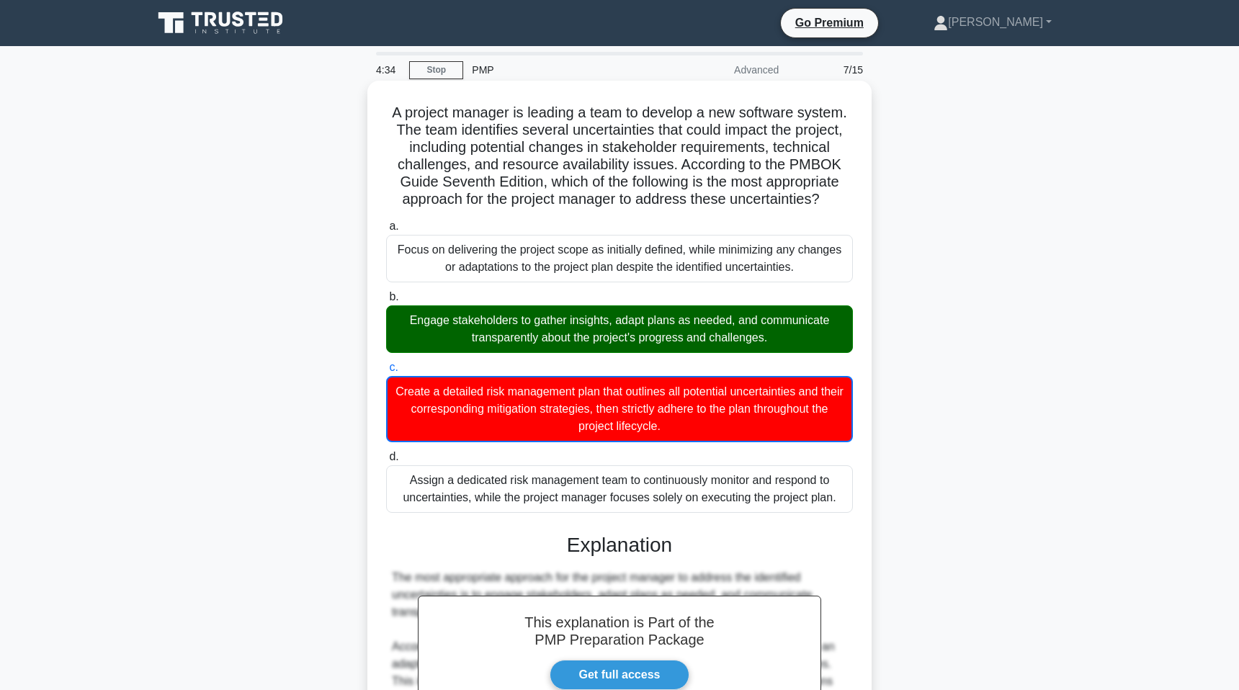
click at [589, 332] on div "Engage stakeholders to gather insights, adapt plans as needed, and communicate …" at bounding box center [619, 329] width 467 height 48
click at [386, 302] on input "b. Engage stakeholders to gather insights, adapt plans as needed, and communica…" at bounding box center [386, 296] width 0 height 9
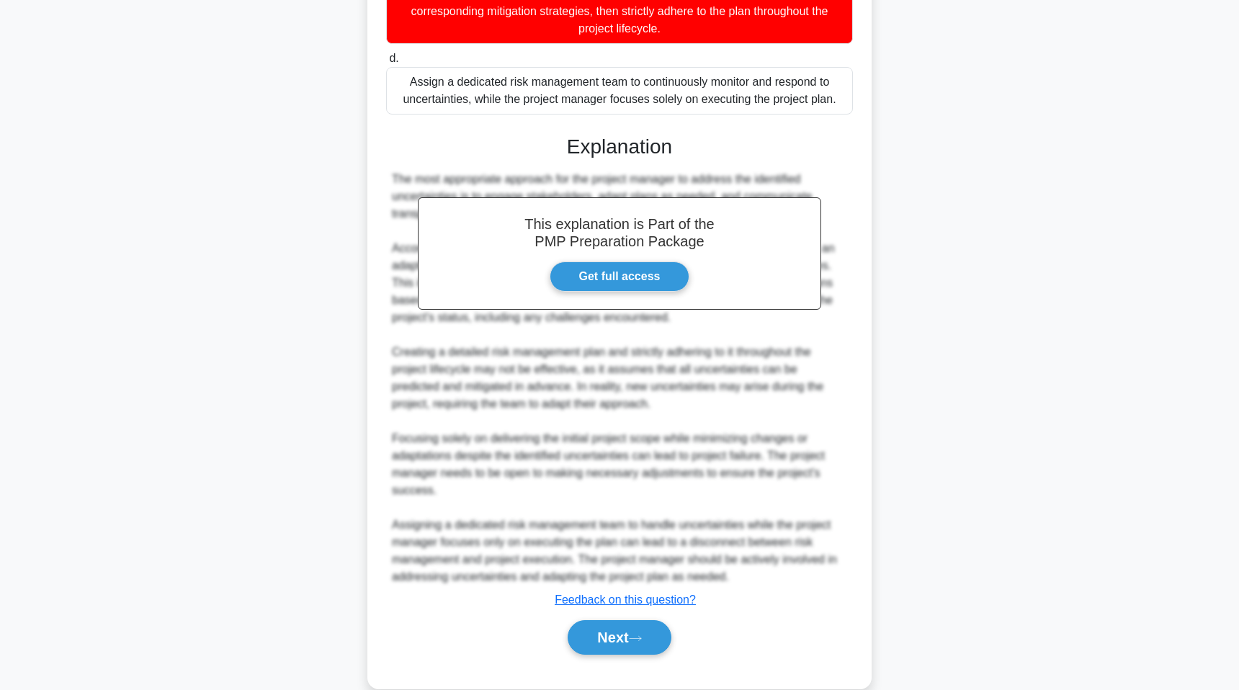
scroll to position [423, 0]
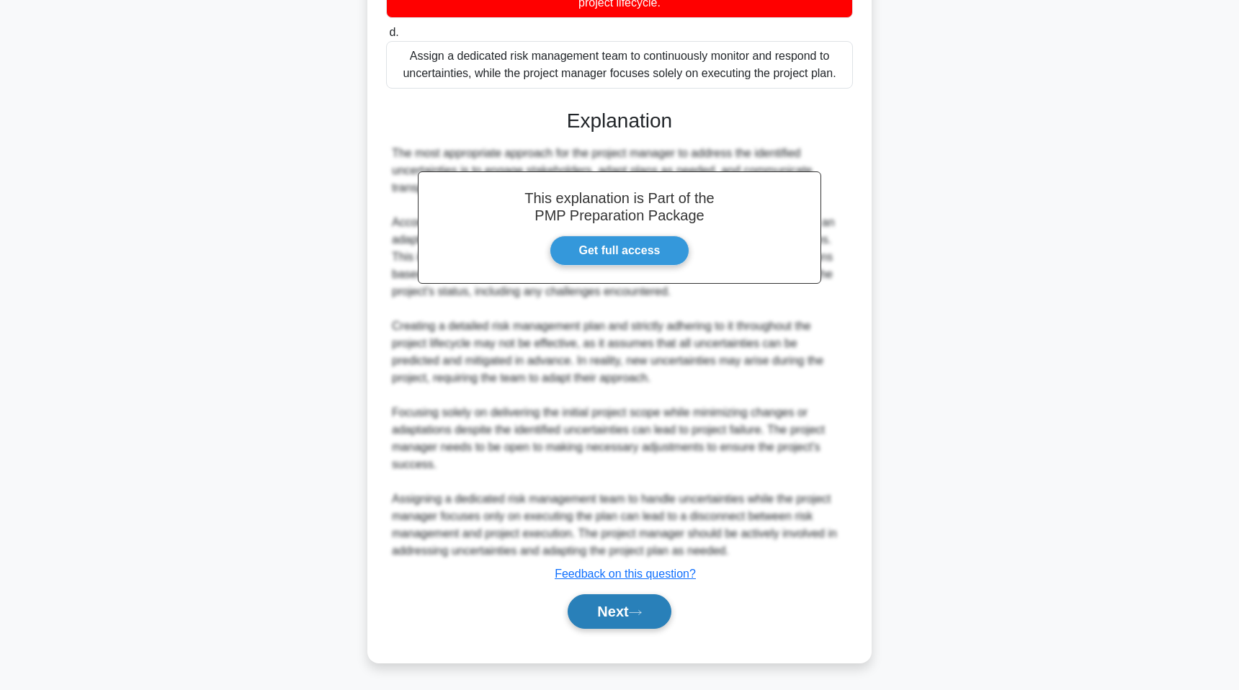
click at [634, 595] on button "Next" at bounding box center [619, 611] width 103 height 35
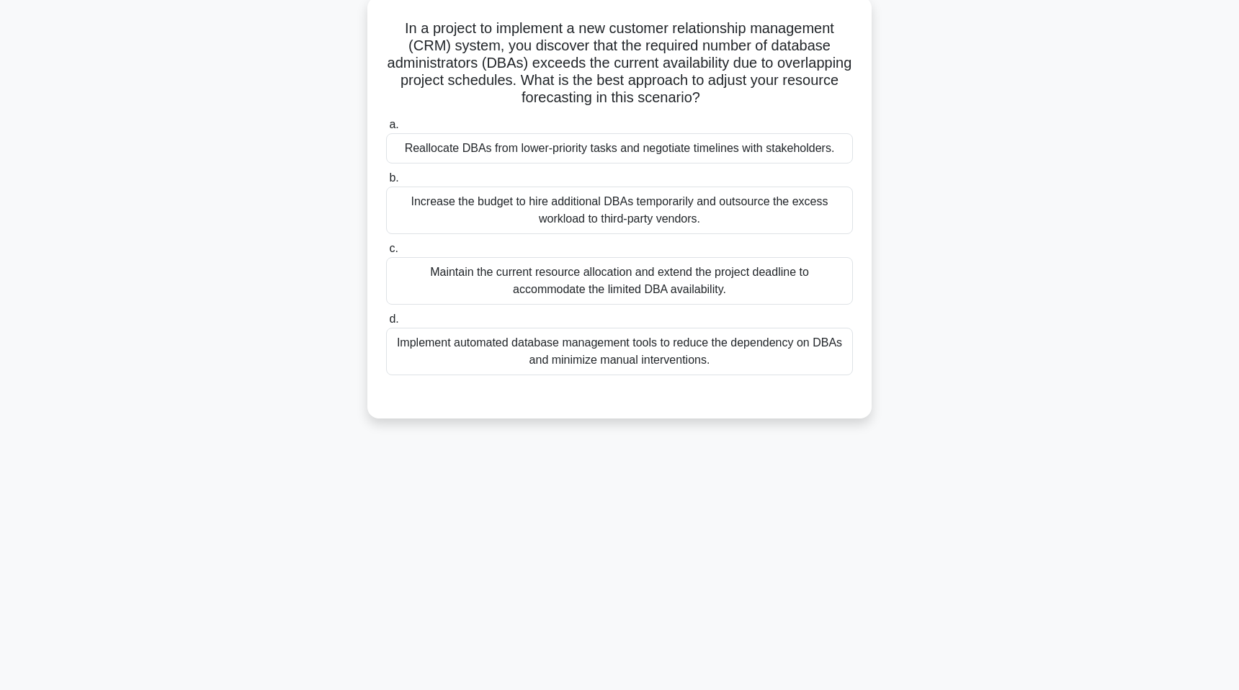
scroll to position [88, 0]
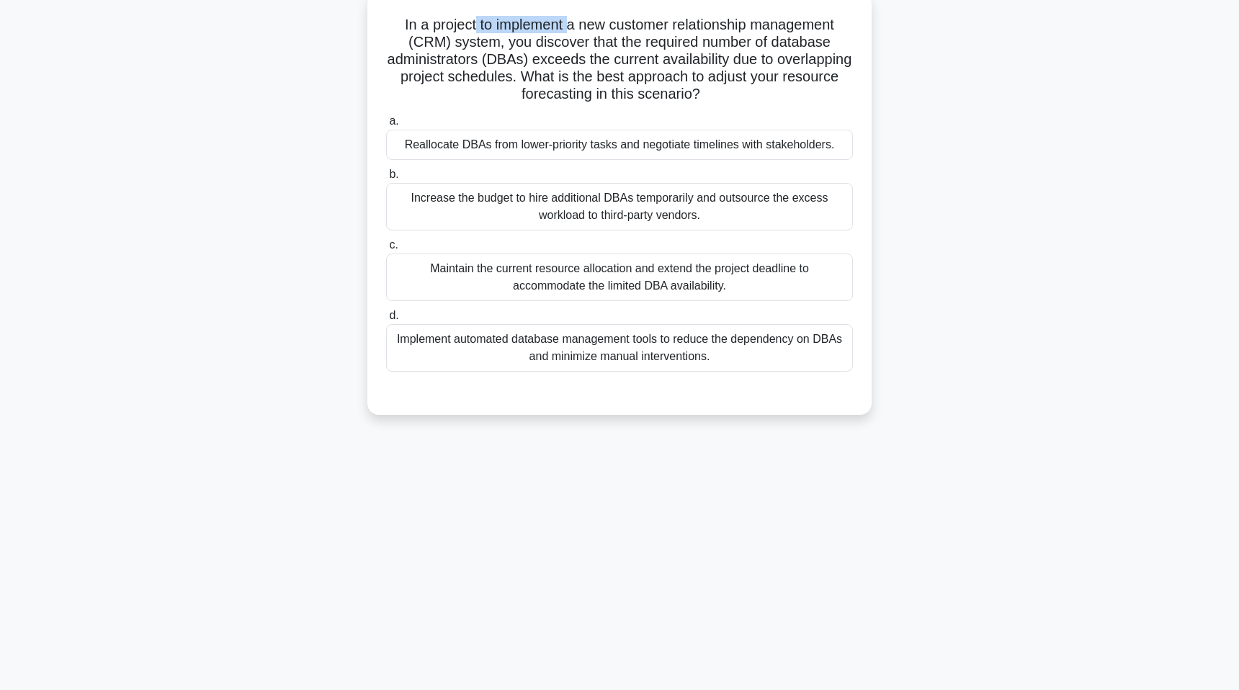
drag, startPoint x: 476, startPoint y: 24, endPoint x: 571, endPoint y: 30, distance: 95.3
click at [572, 30] on h5 "In a project to implement a new customer relationship management (CRM) system, …" at bounding box center [620, 60] width 470 height 88
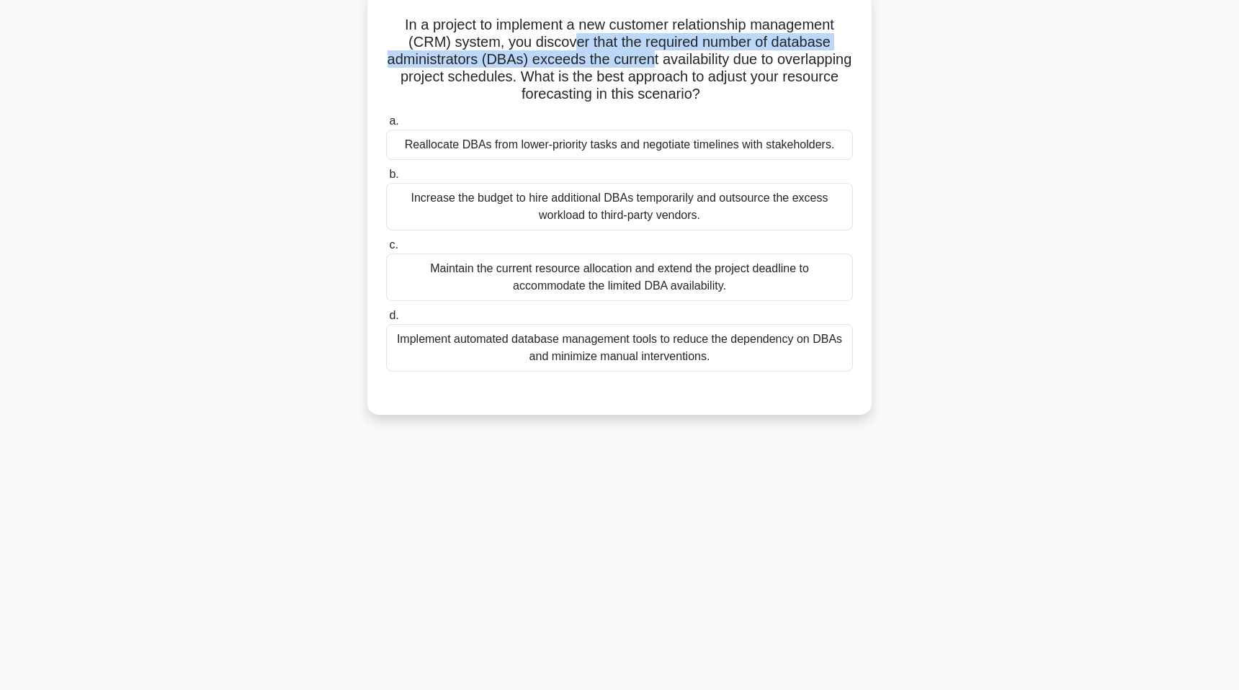
drag, startPoint x: 576, startPoint y: 34, endPoint x: 651, endPoint y: 58, distance: 79.3
click at [651, 58] on h5 "In a project to implement a new customer relationship management (CRM) system, …" at bounding box center [620, 60] width 470 height 88
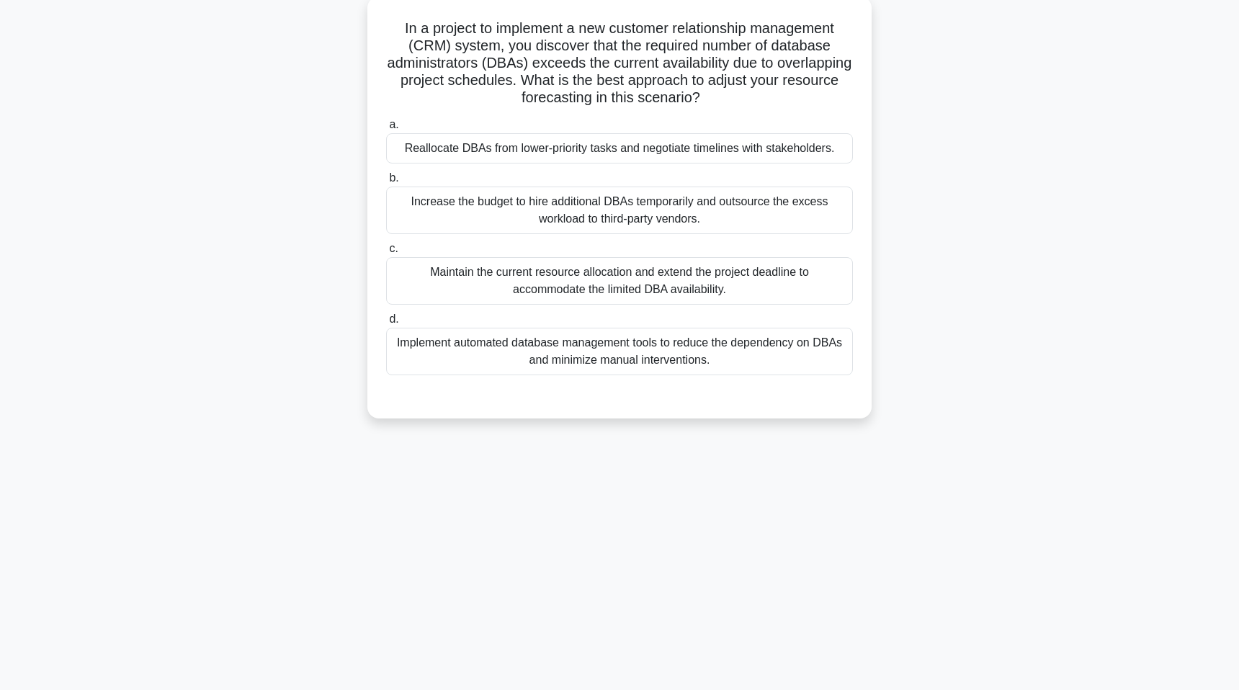
click at [985, 146] on div "In a project to implement a new customer relationship management (CRM) system, …" at bounding box center [619, 215] width 951 height 439
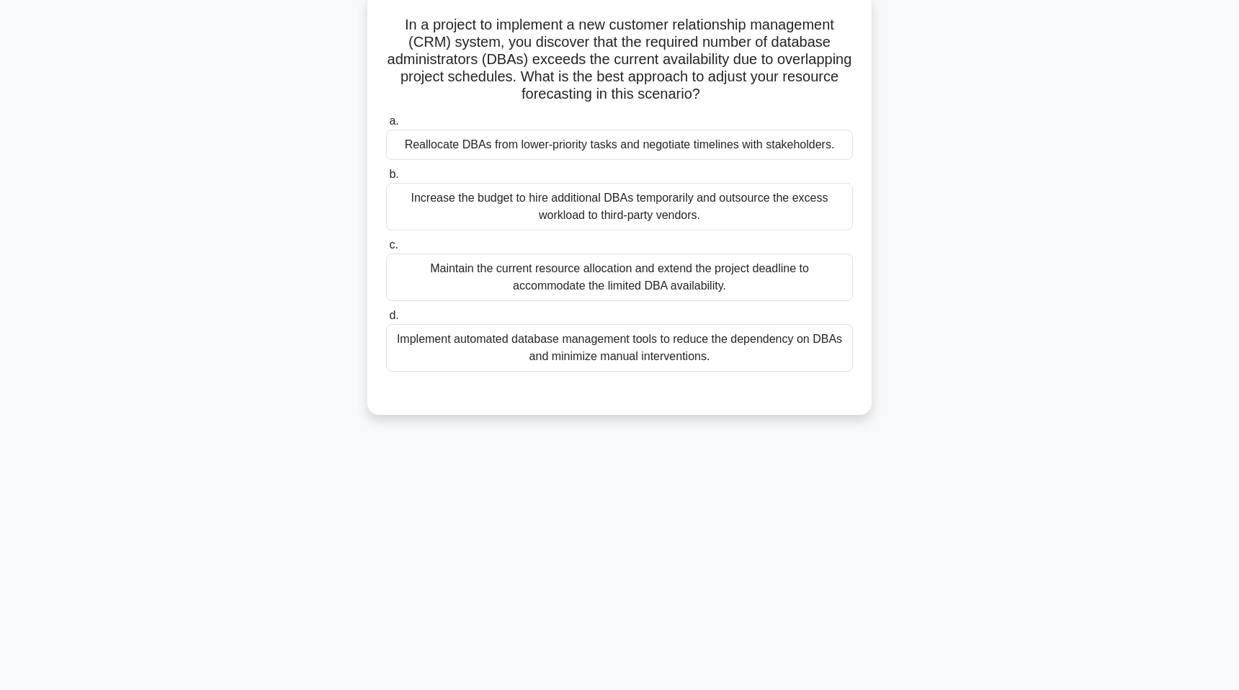
click at [682, 360] on div "Implement automated database management tools to reduce the dependency on DBAs …" at bounding box center [619, 348] width 467 height 48
click at [386, 321] on input "d. Implement automated database management tools to reduce the dependency on DB…" at bounding box center [386, 315] width 0 height 9
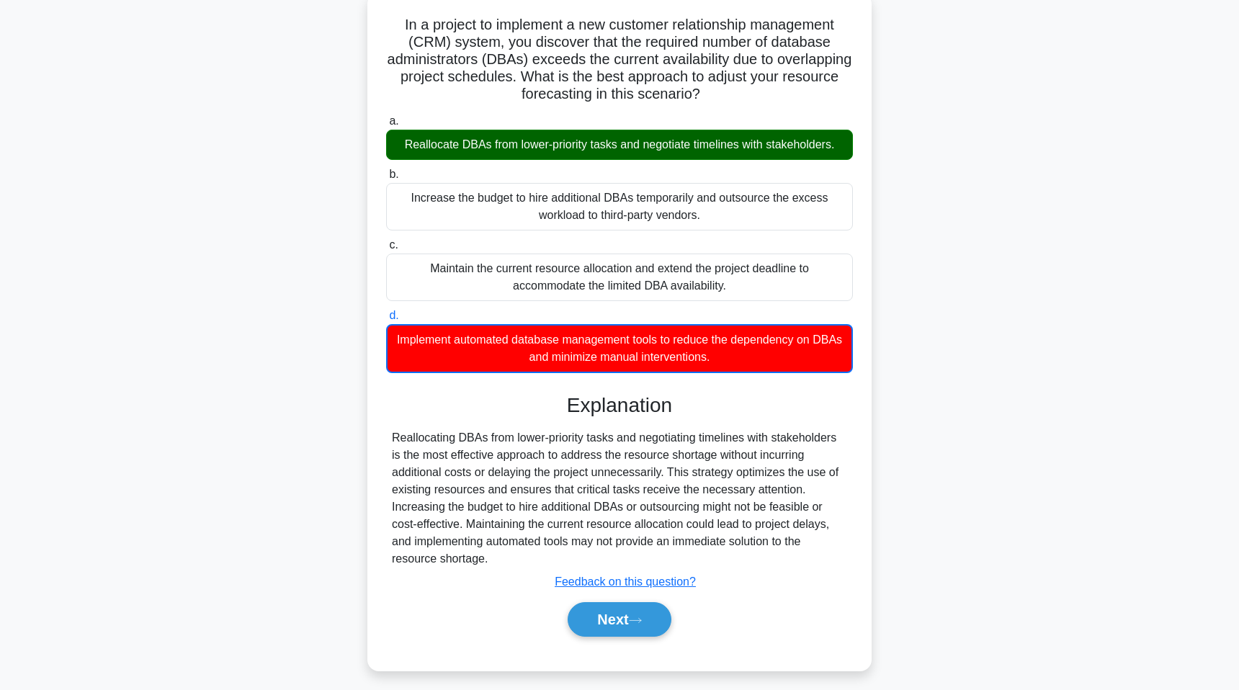
click at [598, 143] on div "Reallocate DBAs from lower-priority tasks and negotiate timelines with stakehol…" at bounding box center [619, 145] width 467 height 30
click at [386, 126] on input "a. Reallocate DBAs from lower-priority tasks and negotiate timelines with stake…" at bounding box center [386, 121] width 0 height 9
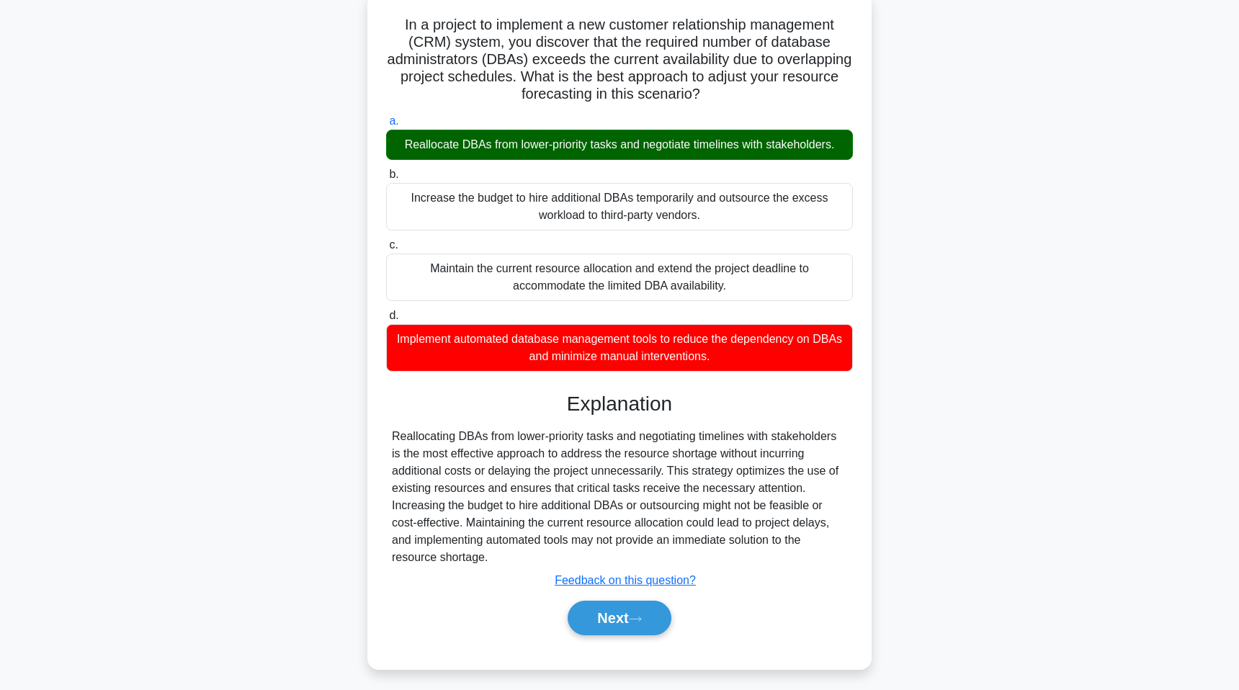
scroll to position [94, 0]
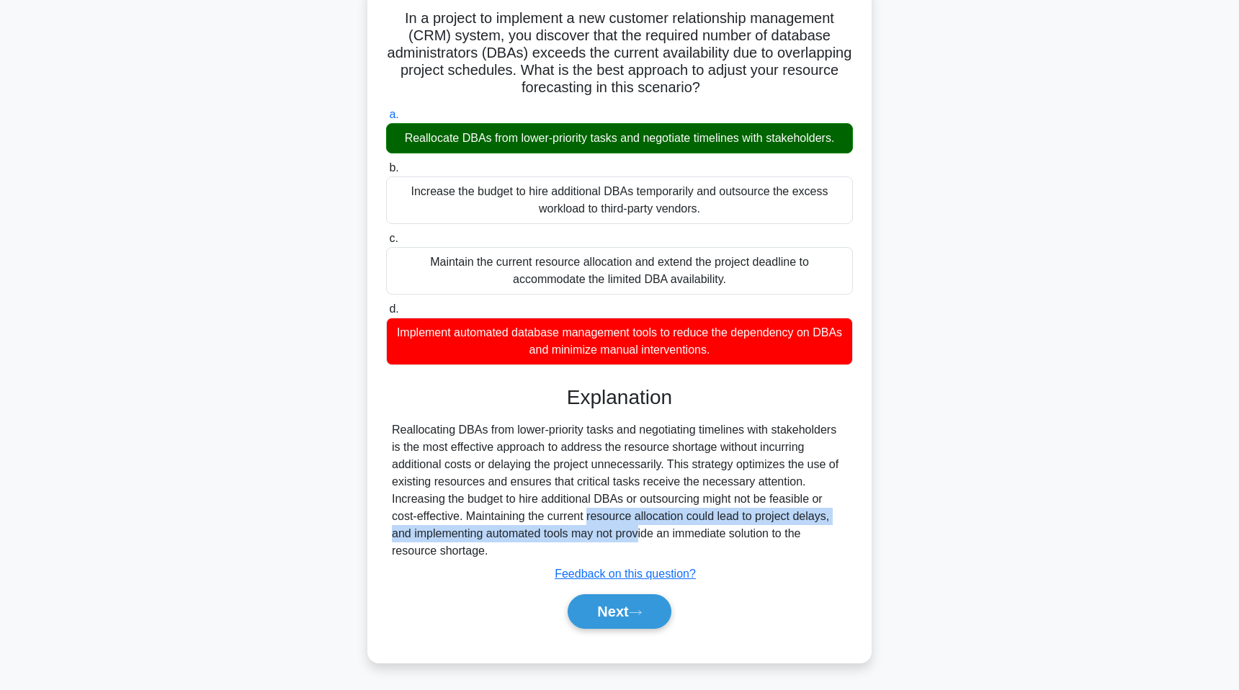
drag, startPoint x: 505, startPoint y: 512, endPoint x: 550, endPoint y: 525, distance: 47.2
click at [551, 525] on div "Reallocating DBAs from lower-priority tasks and negotiating timelines with stak…" at bounding box center [619, 490] width 455 height 138
click at [550, 525] on div "Reallocating DBAs from lower-priority tasks and negotiating timelines with stak…" at bounding box center [619, 490] width 455 height 138
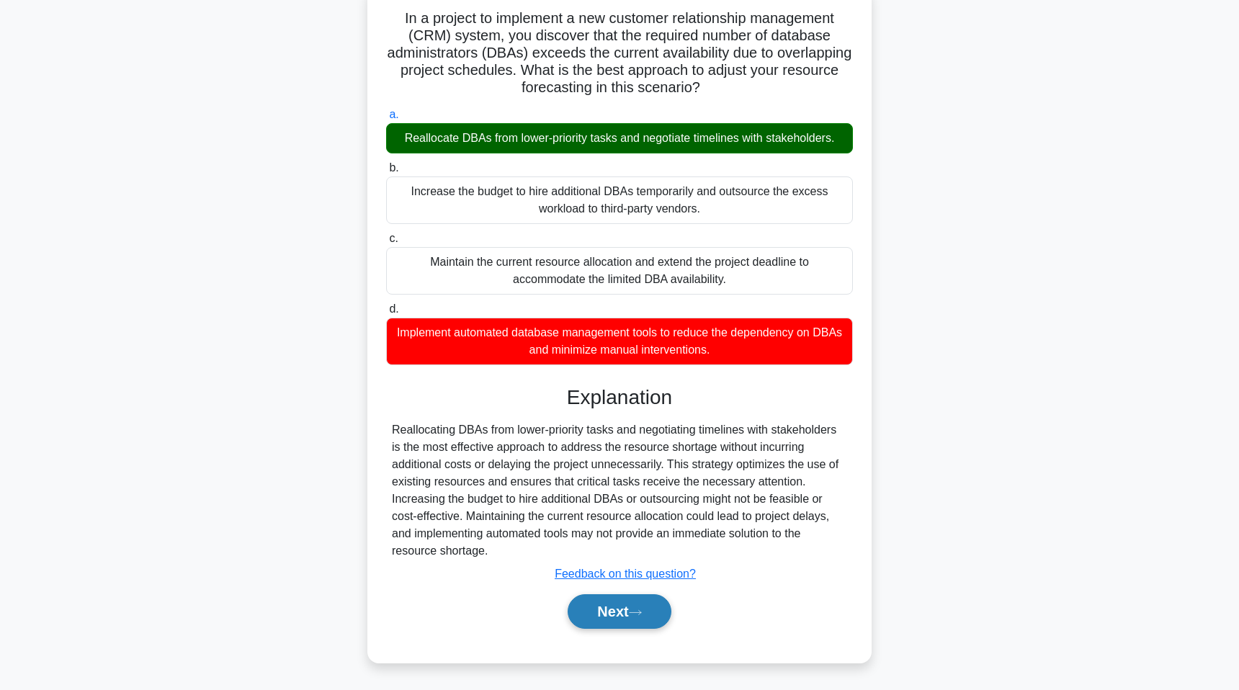
click at [616, 626] on button "Next" at bounding box center [619, 611] width 103 height 35
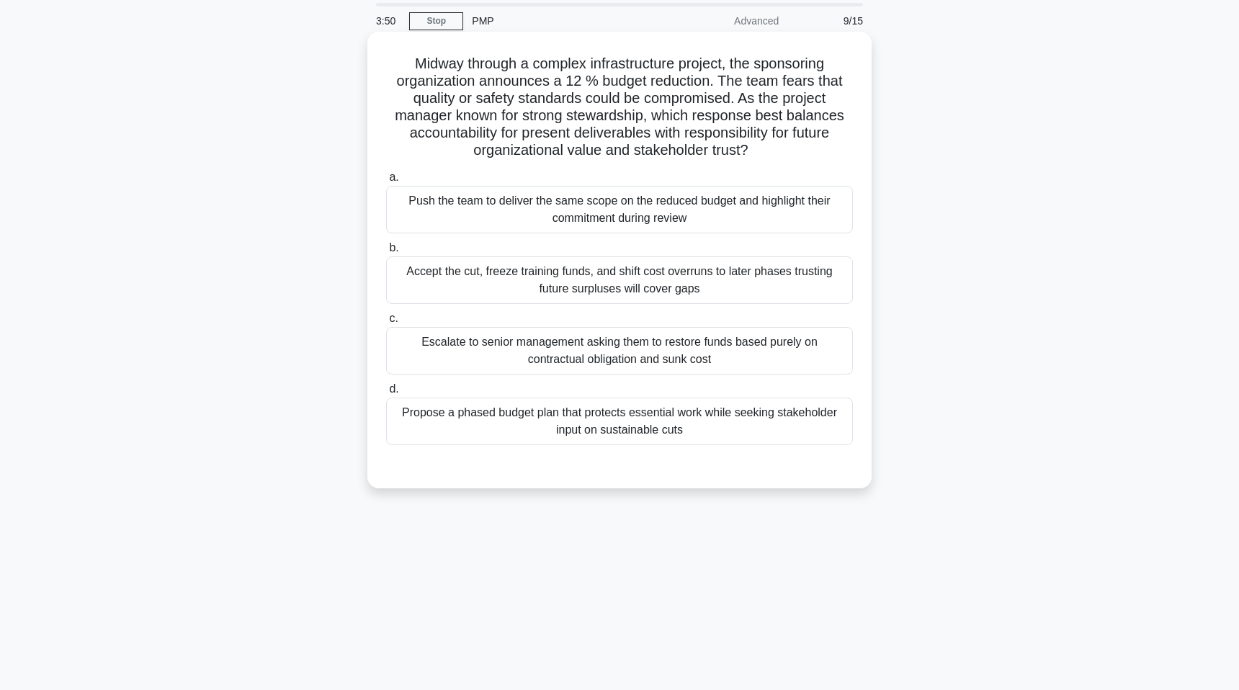
scroll to position [45, 0]
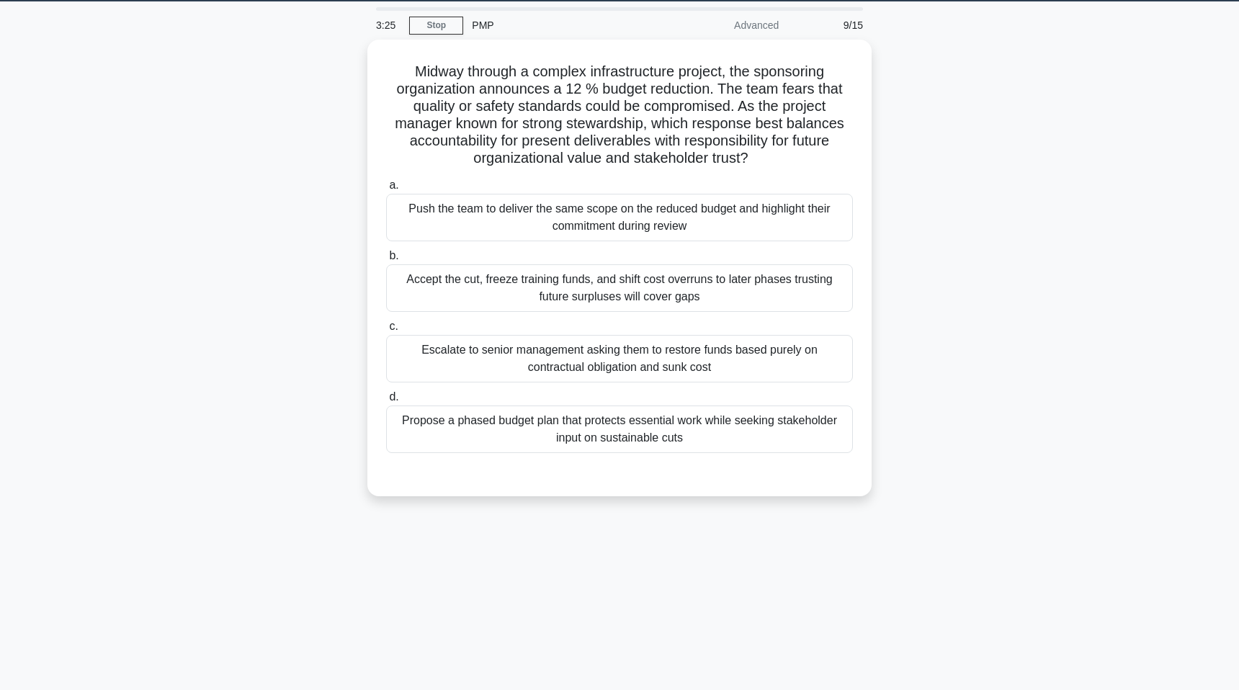
click at [676, 522] on div "3:25 Stop PMP Advanced 9/15 Midway through a complex infrastructure project, th…" at bounding box center [619, 367] width 951 height 720
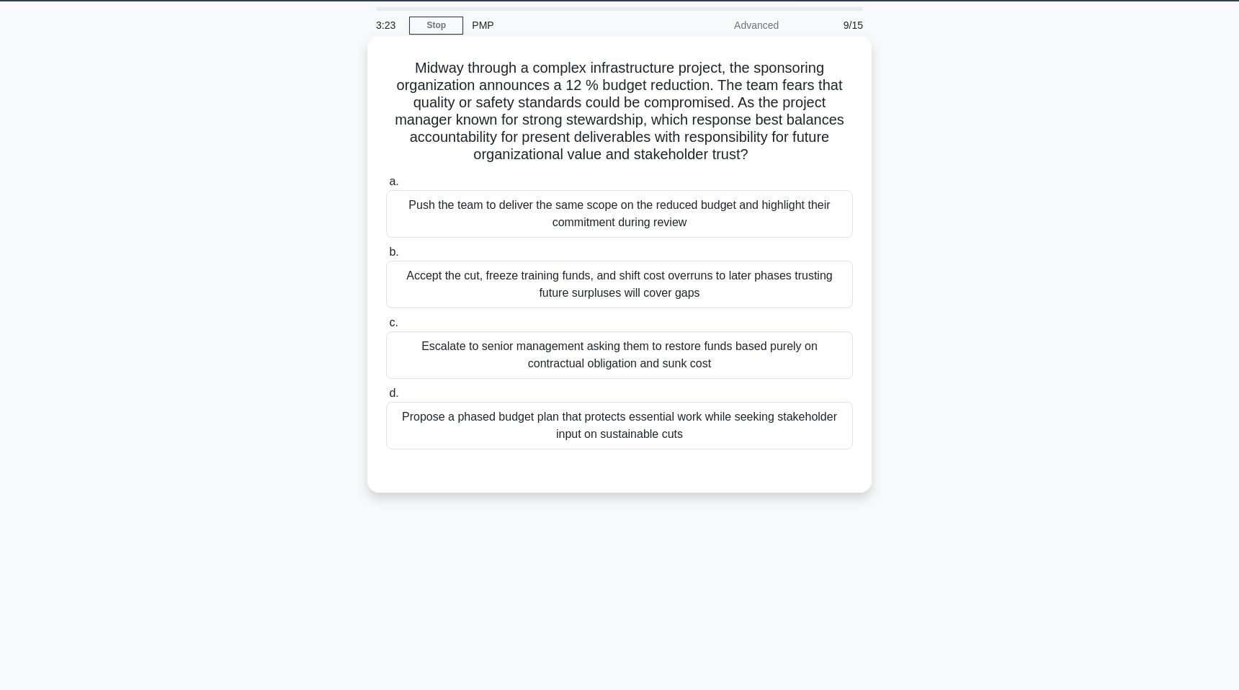
click at [653, 419] on div "Propose a phased budget plan that protects essential work while seeking stakeho…" at bounding box center [619, 426] width 467 height 48
click at [386, 398] on input "d. Propose a phased budget plan that protects essential work while seeking stak…" at bounding box center [386, 393] width 0 height 9
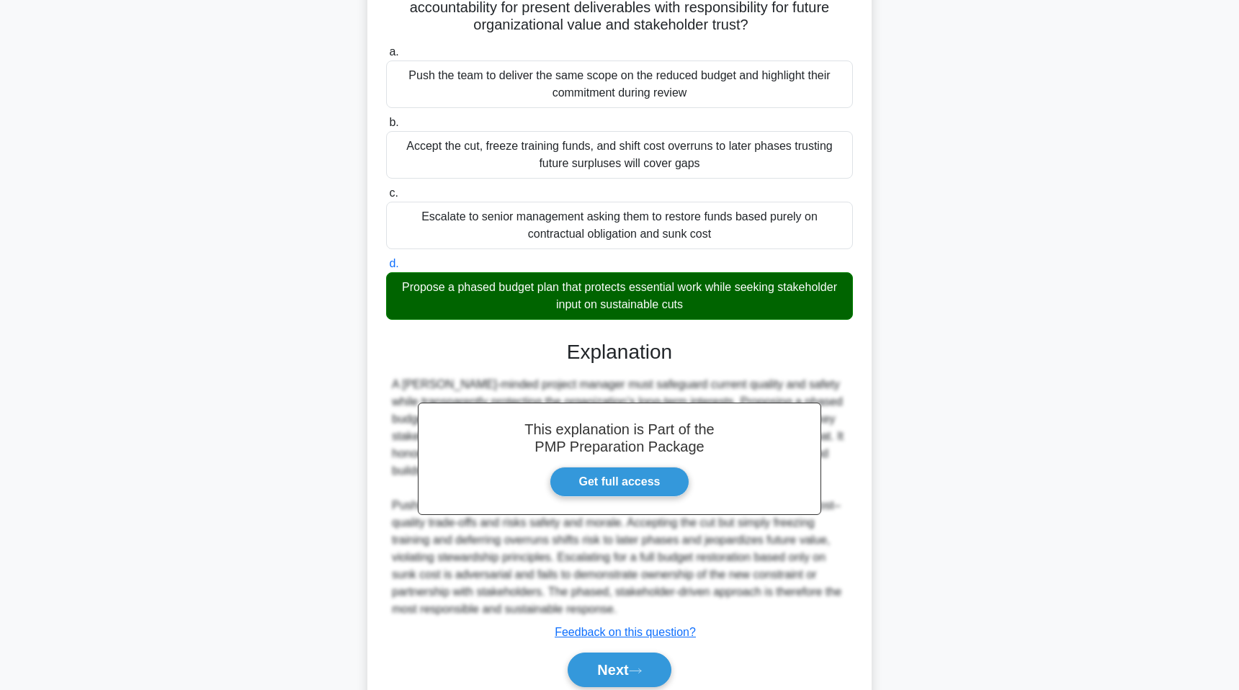
scroll to position [233, 0]
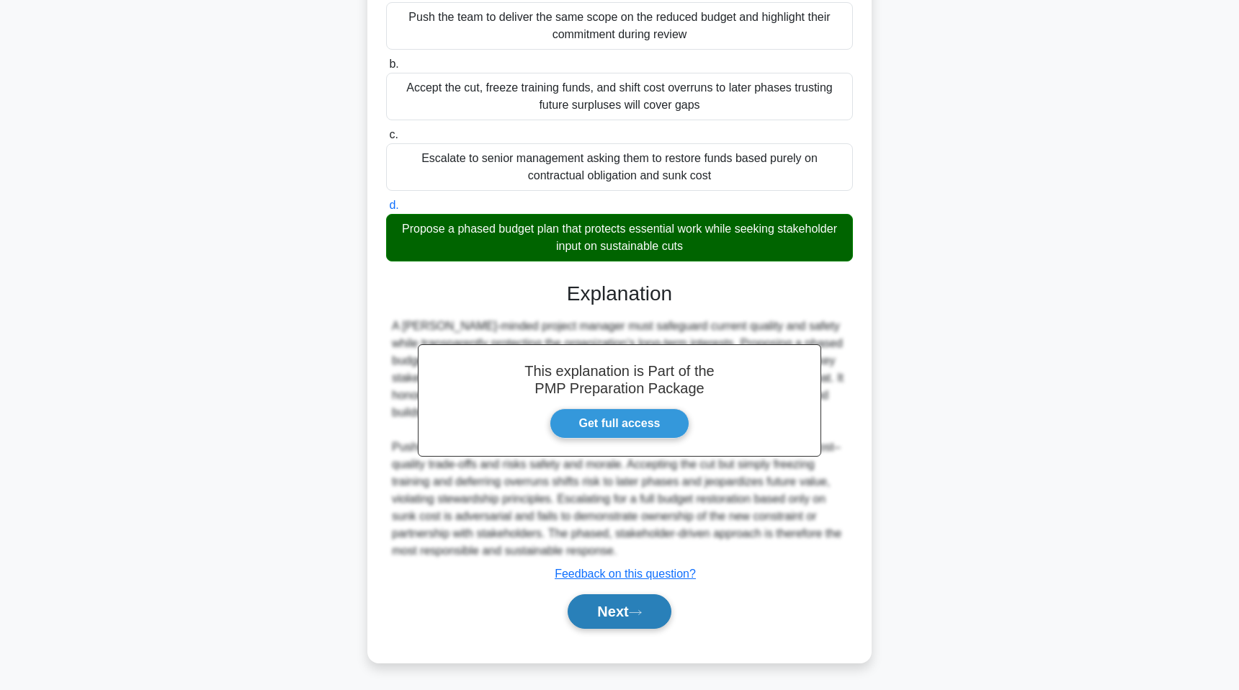
click at [650, 604] on button "Next" at bounding box center [619, 611] width 103 height 35
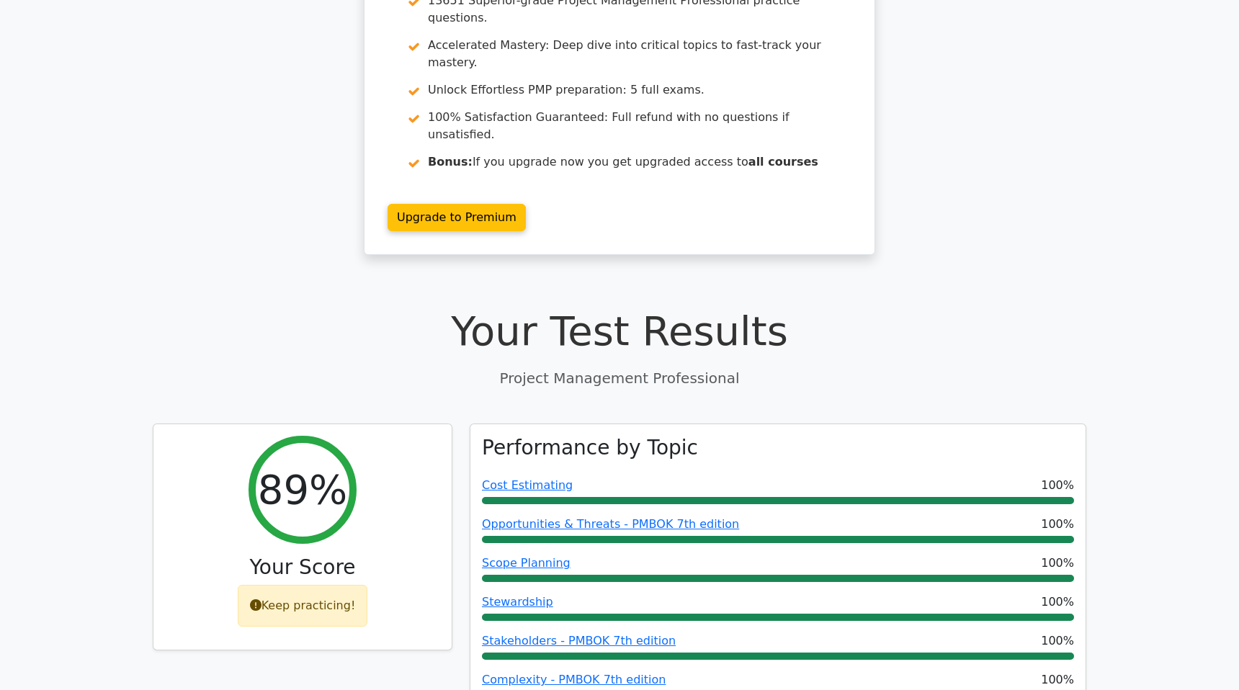
scroll to position [182, 0]
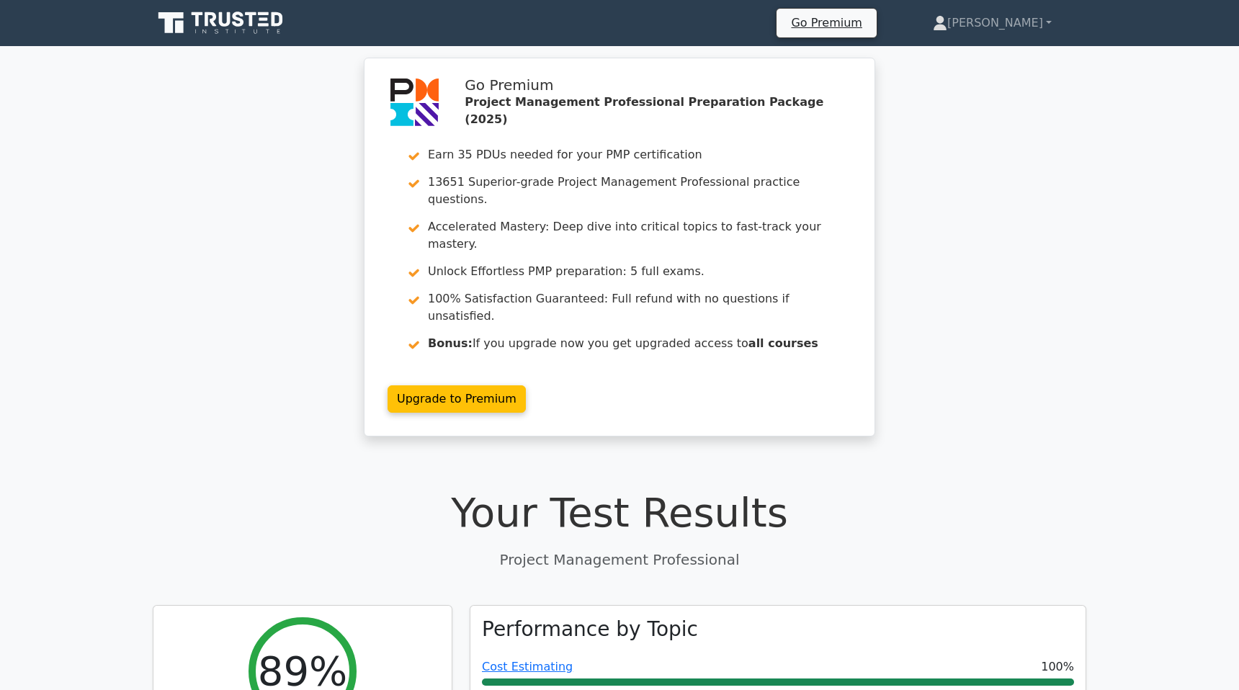
click at [240, 32] on icon at bounding box center [222, 22] width 138 height 27
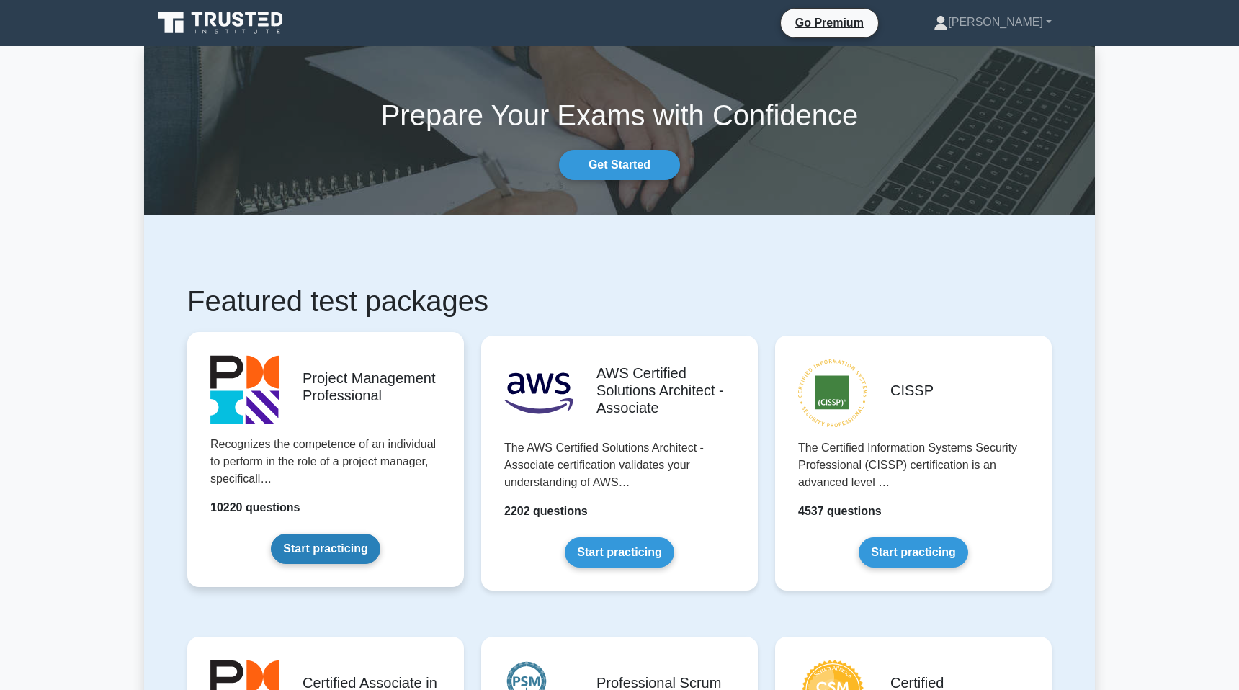
click at [333, 550] on link "Start practicing" at bounding box center [325, 549] width 109 height 30
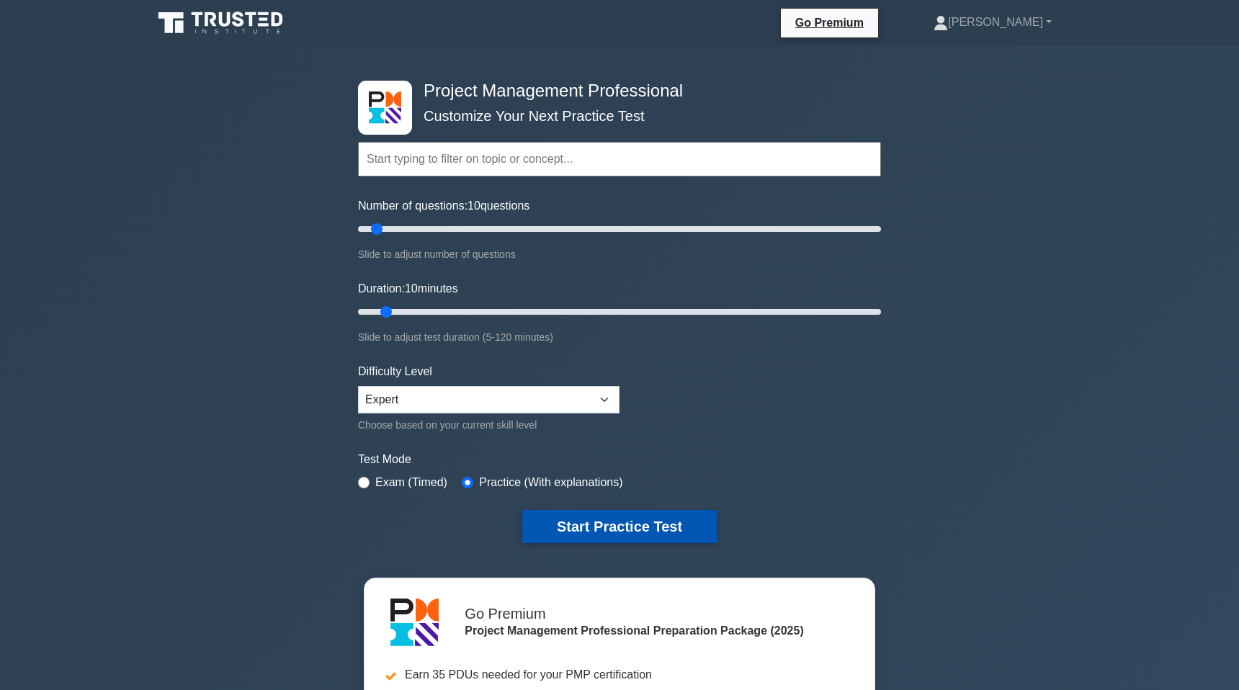
click at [600, 523] on button "Start Practice Test" at bounding box center [619, 526] width 194 height 33
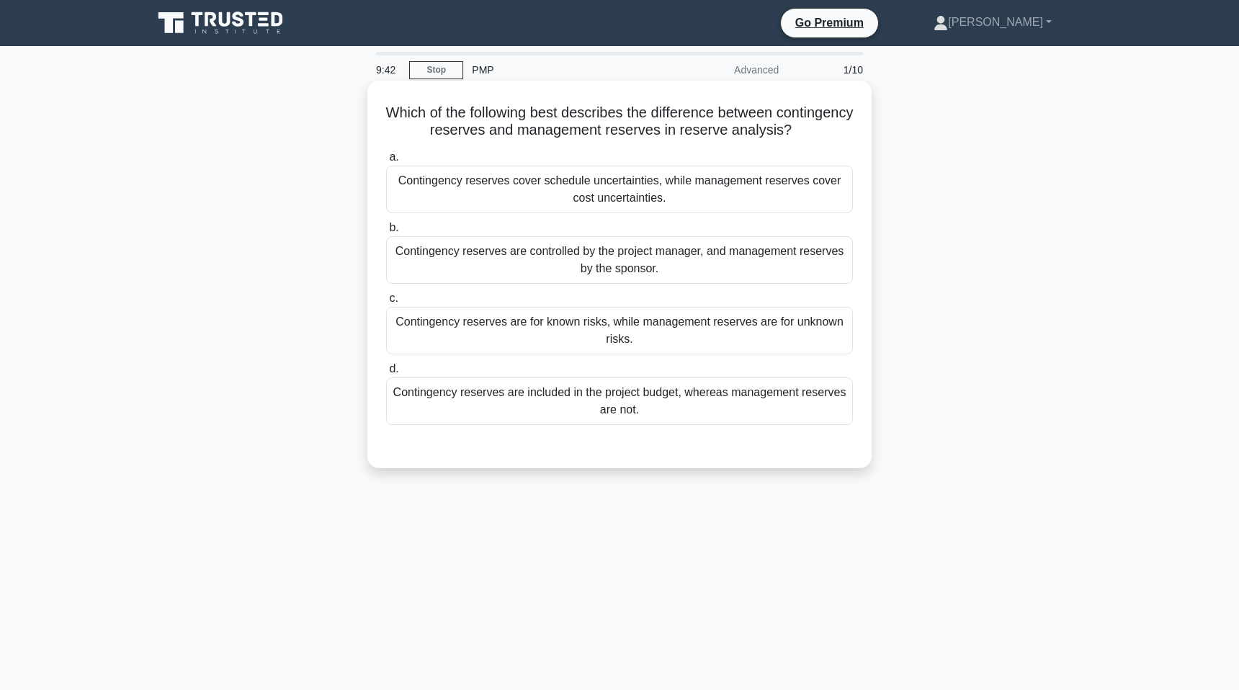
click at [576, 336] on div "Contingency reserves are for known risks, while management reserves are for unk…" at bounding box center [619, 331] width 467 height 48
click at [386, 303] on input "c. Contingency reserves are for known risks, while management reserves are for …" at bounding box center [386, 298] width 0 height 9
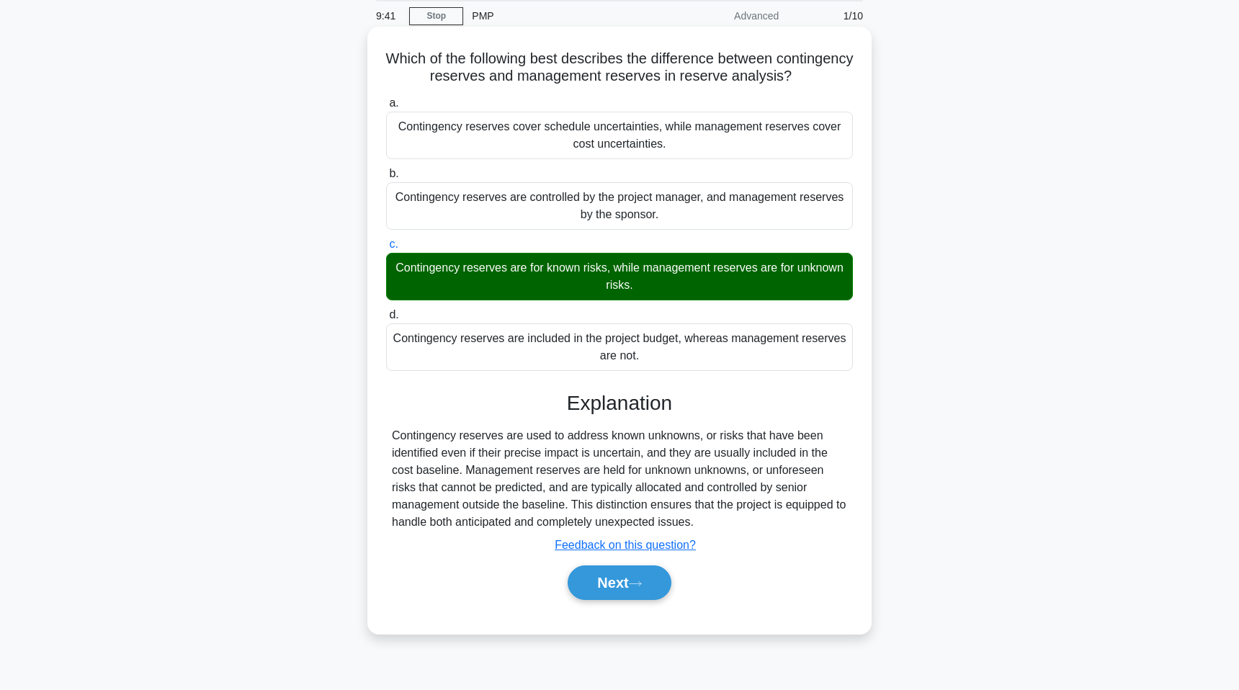
scroll to position [88, 0]
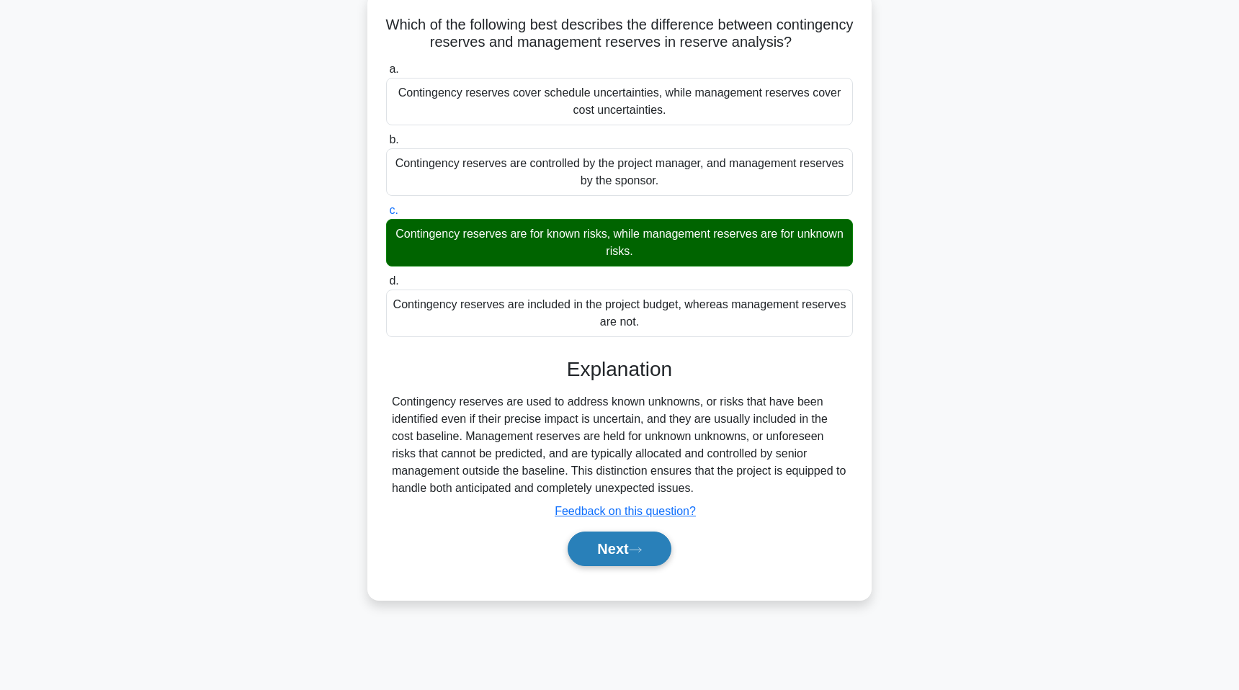
click at [601, 548] on button "Next" at bounding box center [619, 549] width 103 height 35
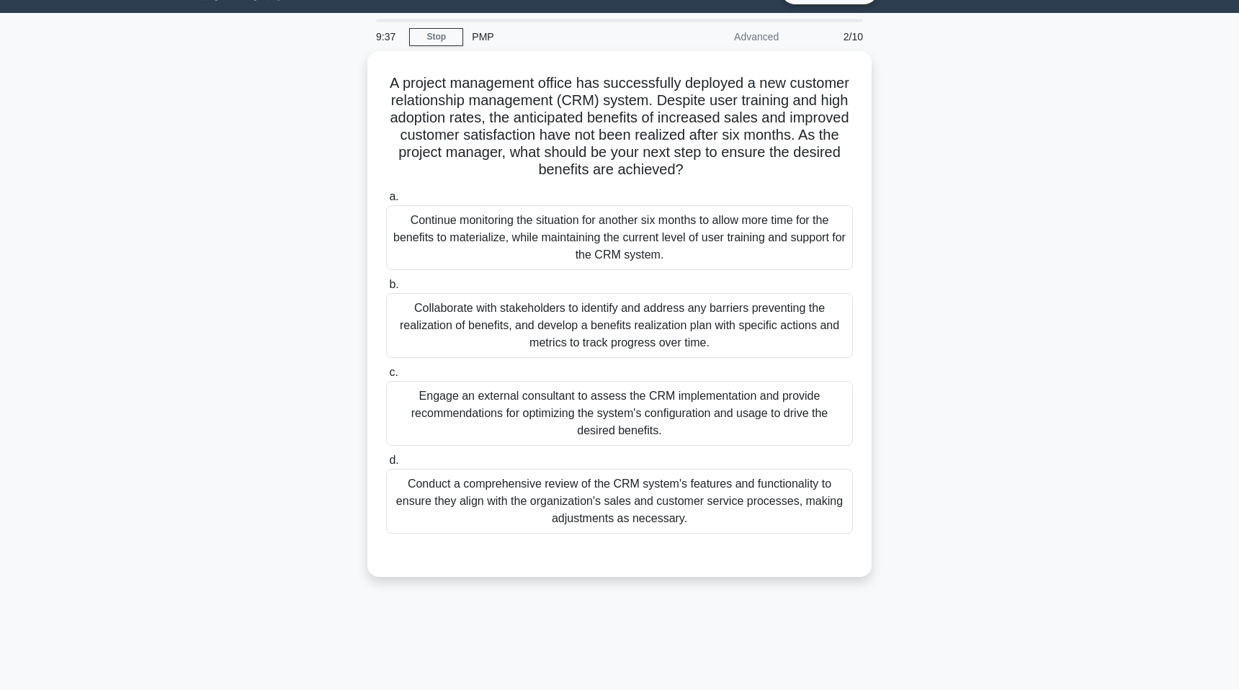
scroll to position [31, 0]
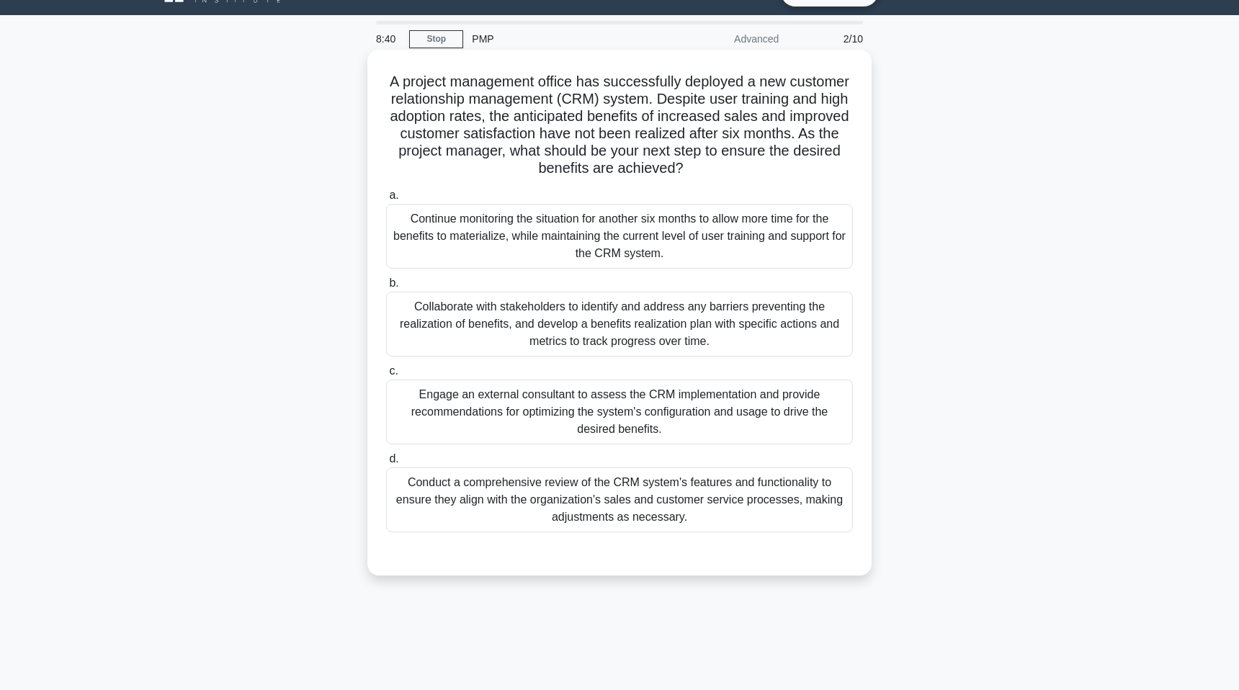
click at [447, 321] on div "Collaborate with stakeholders to identify and address any barriers preventing t…" at bounding box center [619, 324] width 467 height 65
click at [386, 288] on input "b. Collaborate with stakeholders to identify and address any barriers preventin…" at bounding box center [386, 283] width 0 height 9
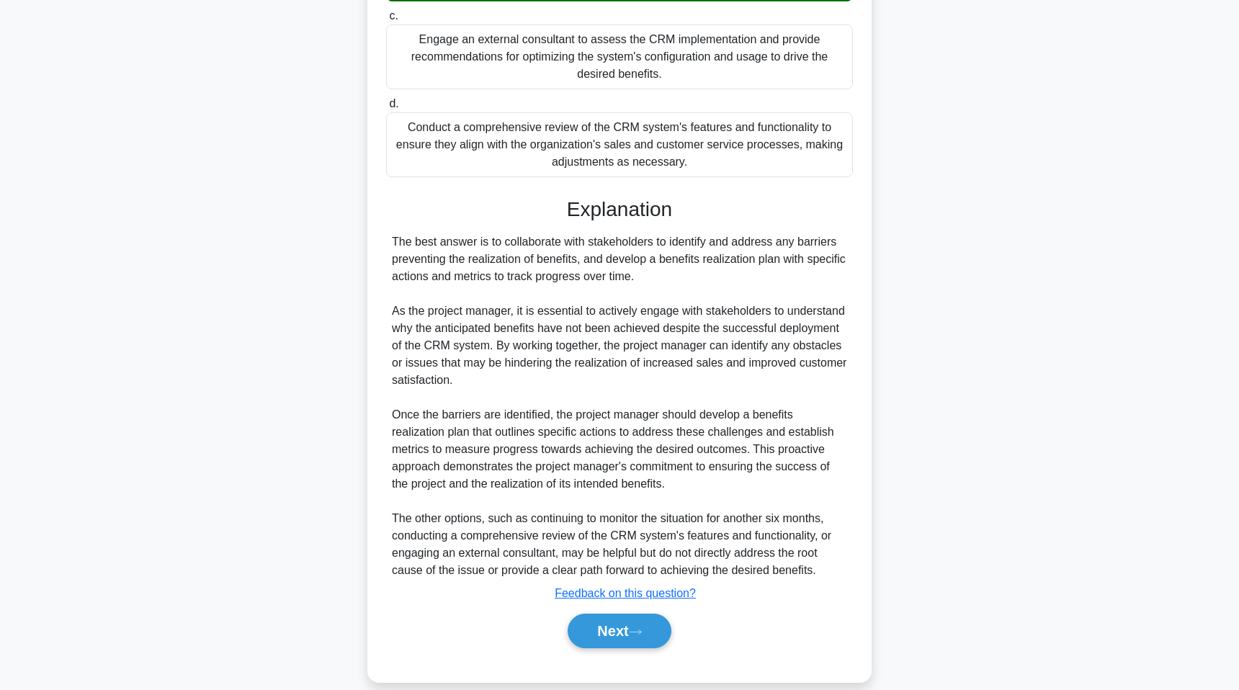
scroll to position [406, 0]
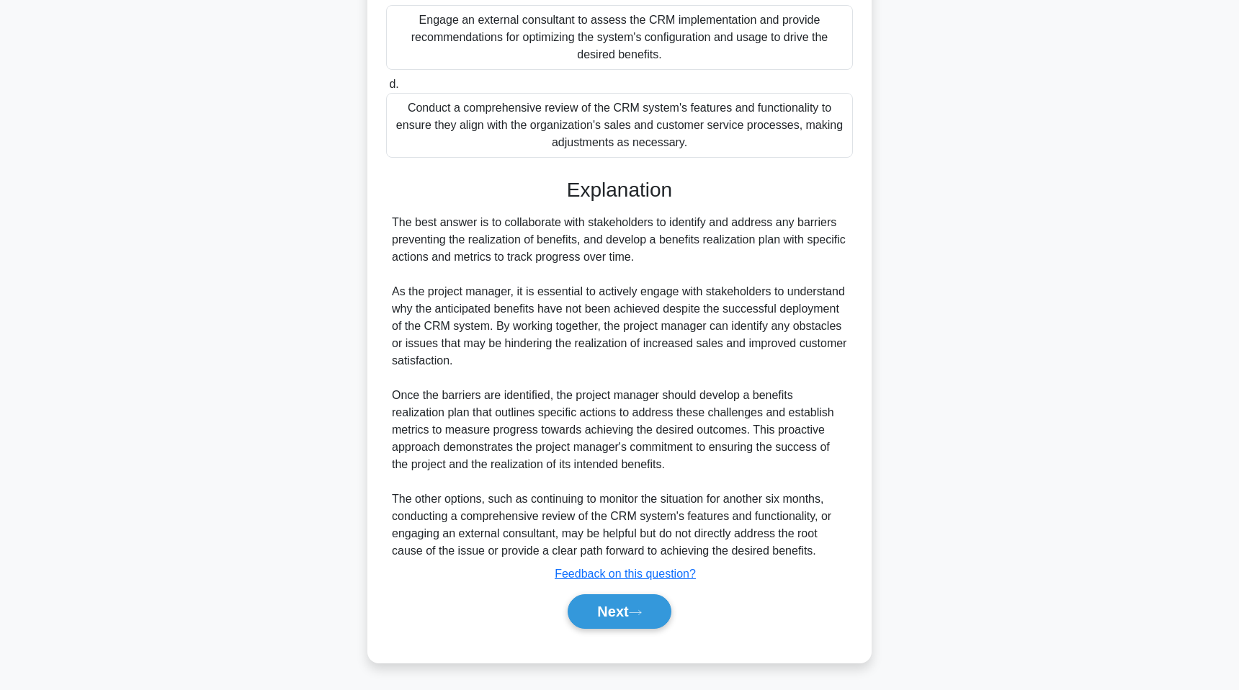
click at [622, 634] on div "Next" at bounding box center [619, 612] width 467 height 46
click at [619, 614] on button "Next" at bounding box center [619, 611] width 103 height 35
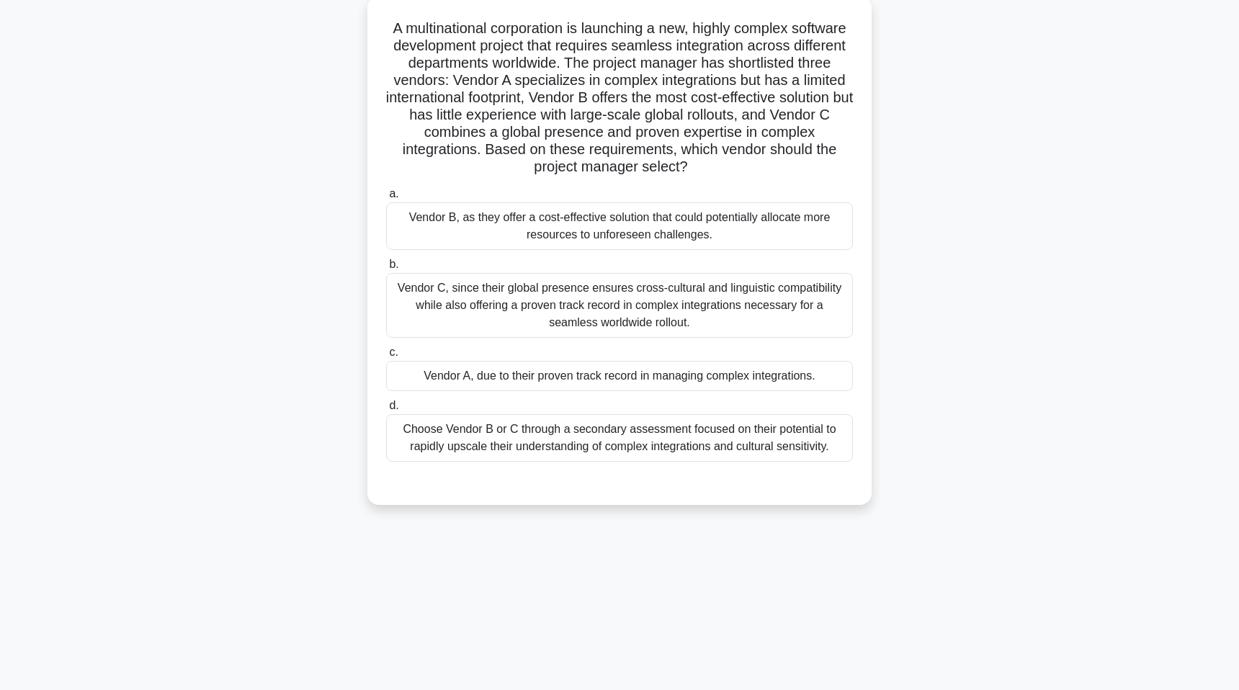
scroll to position [88, 0]
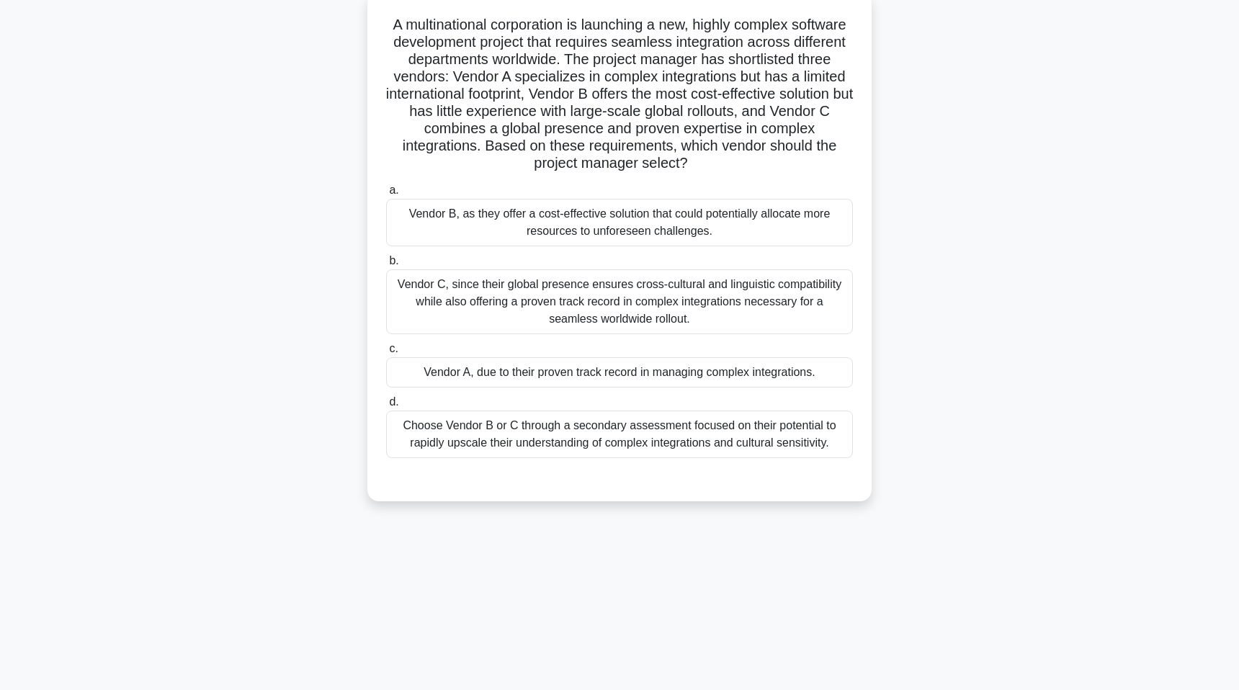
click at [567, 300] on div "Vendor C, since their global presence ensures cross-cultural and linguistic com…" at bounding box center [619, 301] width 467 height 65
click at [386, 266] on input "b. Vendor C, since their global presence ensures cross-cultural and linguistic …" at bounding box center [386, 260] width 0 height 9
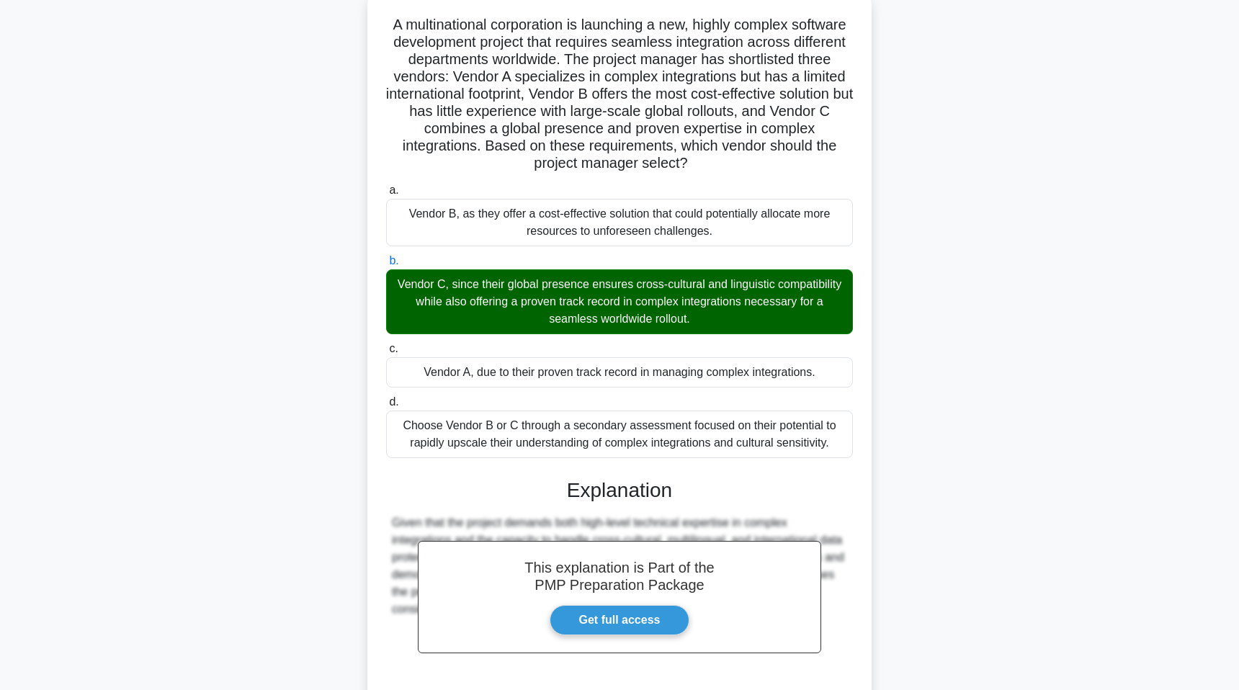
scroll to position [215, 0]
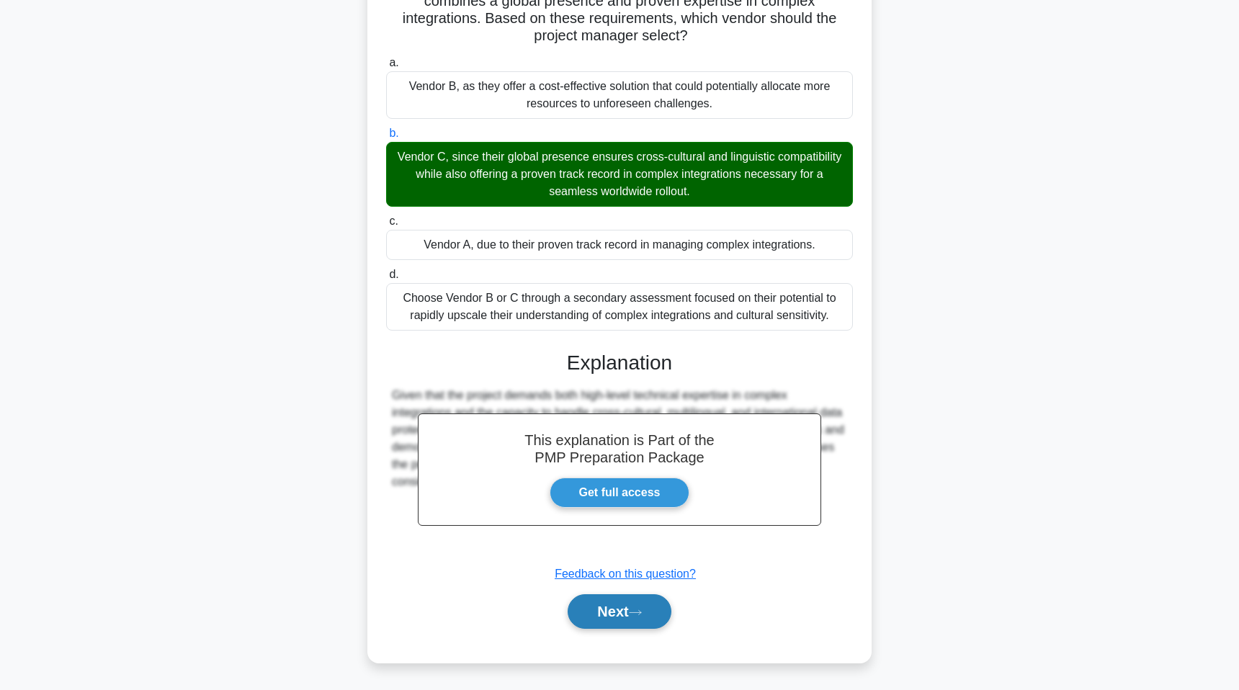
click at [629, 602] on button "Next" at bounding box center [619, 611] width 103 height 35
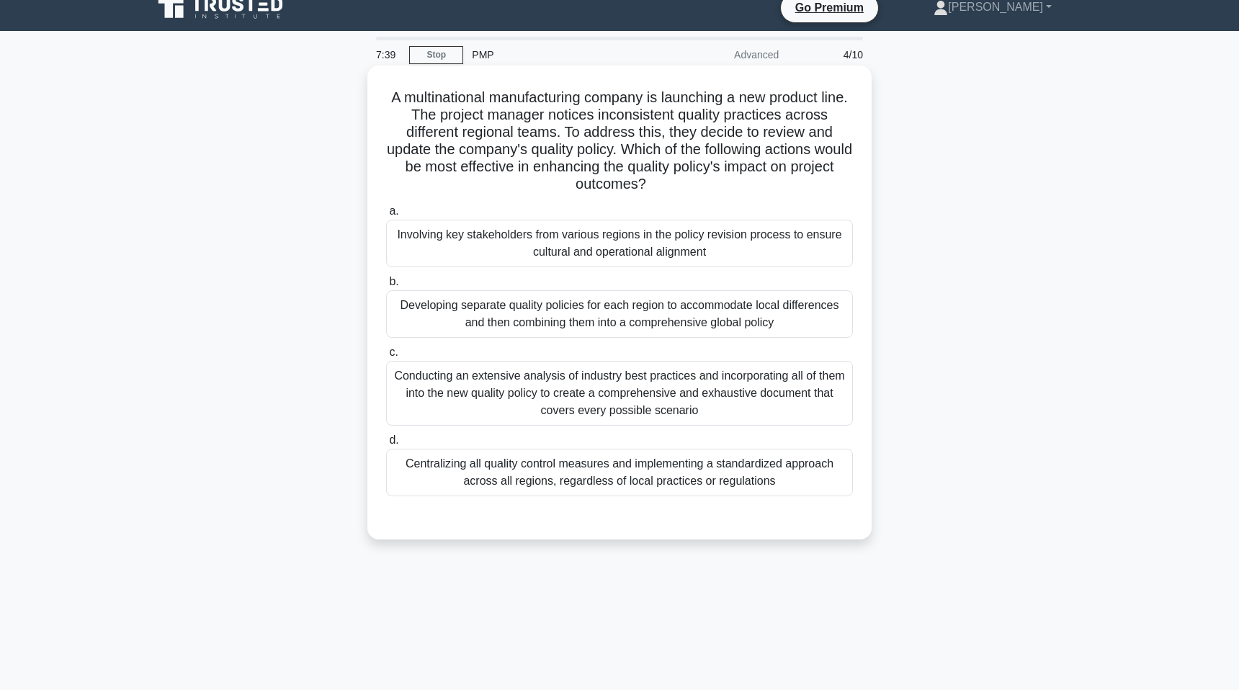
scroll to position [6, 0]
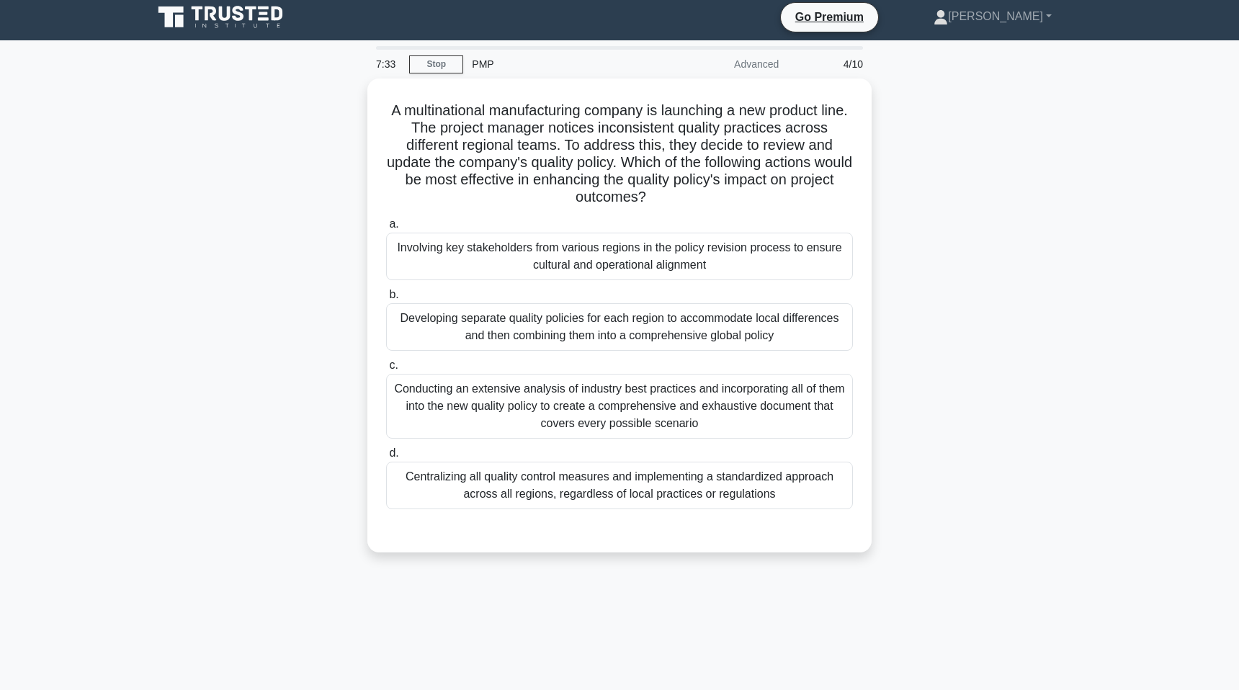
click at [358, 185] on div "A multinational manufacturing company is launching a new product line. The proj…" at bounding box center [619, 324] width 951 height 491
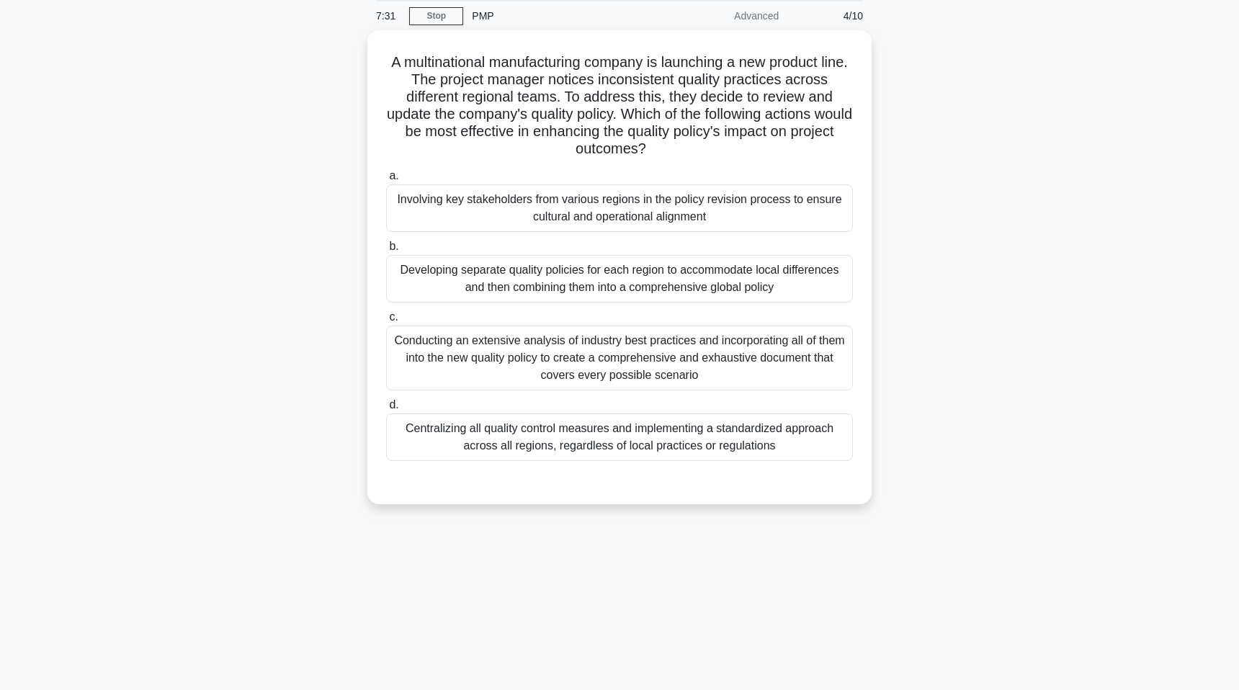
scroll to position [57, 0]
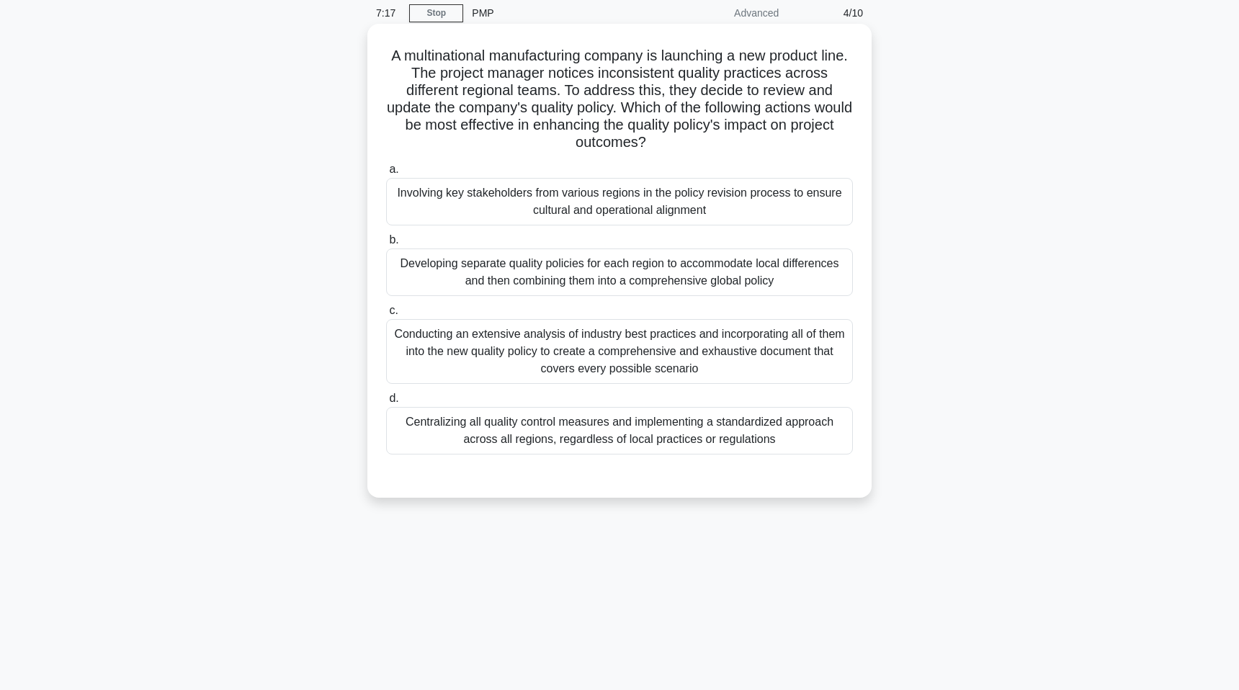
click at [608, 442] on div "Centralizing all quality control measures and implementing a standardized appro…" at bounding box center [619, 431] width 467 height 48
click at [386, 403] on input "d. Centralizing all quality control measures and implementing a standardized ap…" at bounding box center [386, 398] width 0 height 9
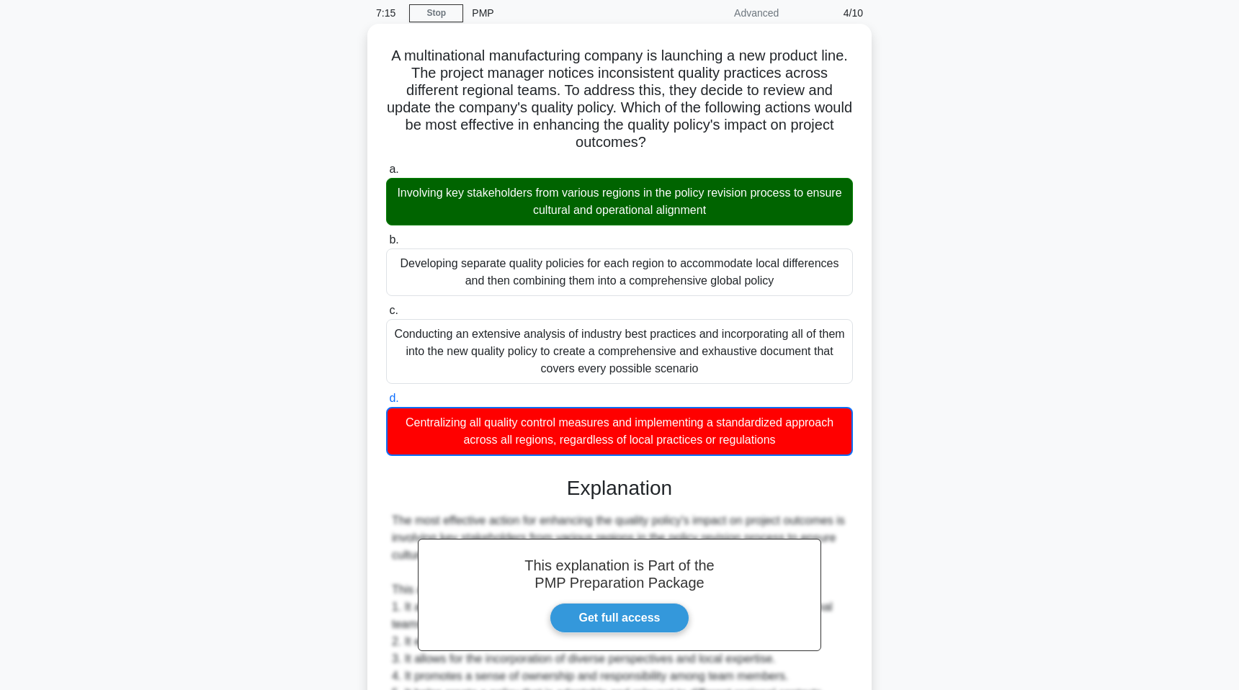
click at [537, 217] on div "Involving key stakeholders from various regions in the policy revision process …" at bounding box center [619, 202] width 467 height 48
click at [386, 174] on input "a. Involving key stakeholders from various regions in the policy revision proce…" at bounding box center [386, 169] width 0 height 9
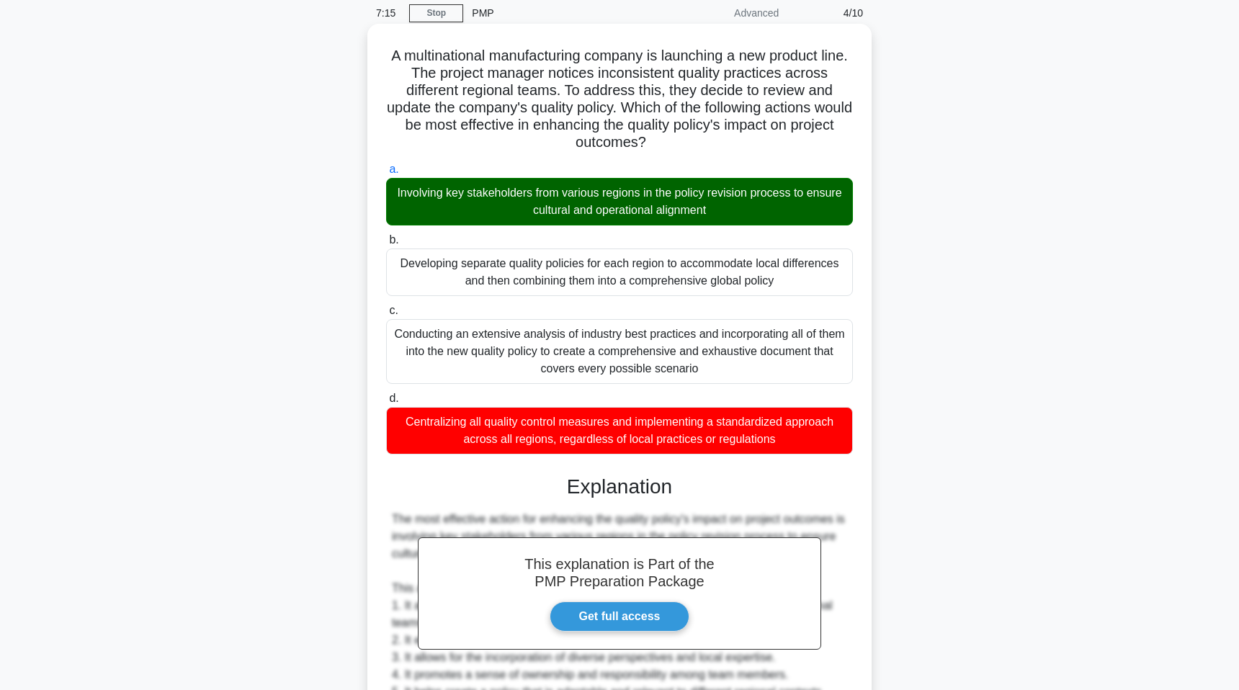
click at [537, 217] on div "Involving key stakeholders from various regions in the policy revision process …" at bounding box center [619, 202] width 467 height 48
click at [386, 174] on input "a. Involving key stakeholders from various regions in the policy revision proce…" at bounding box center [386, 169] width 0 height 9
click at [537, 217] on div "Involving key stakeholders from various regions in the policy revision process …" at bounding box center [619, 202] width 467 height 48
click at [386, 174] on input "a. Involving key stakeholders from various regions in the policy revision proce…" at bounding box center [386, 169] width 0 height 9
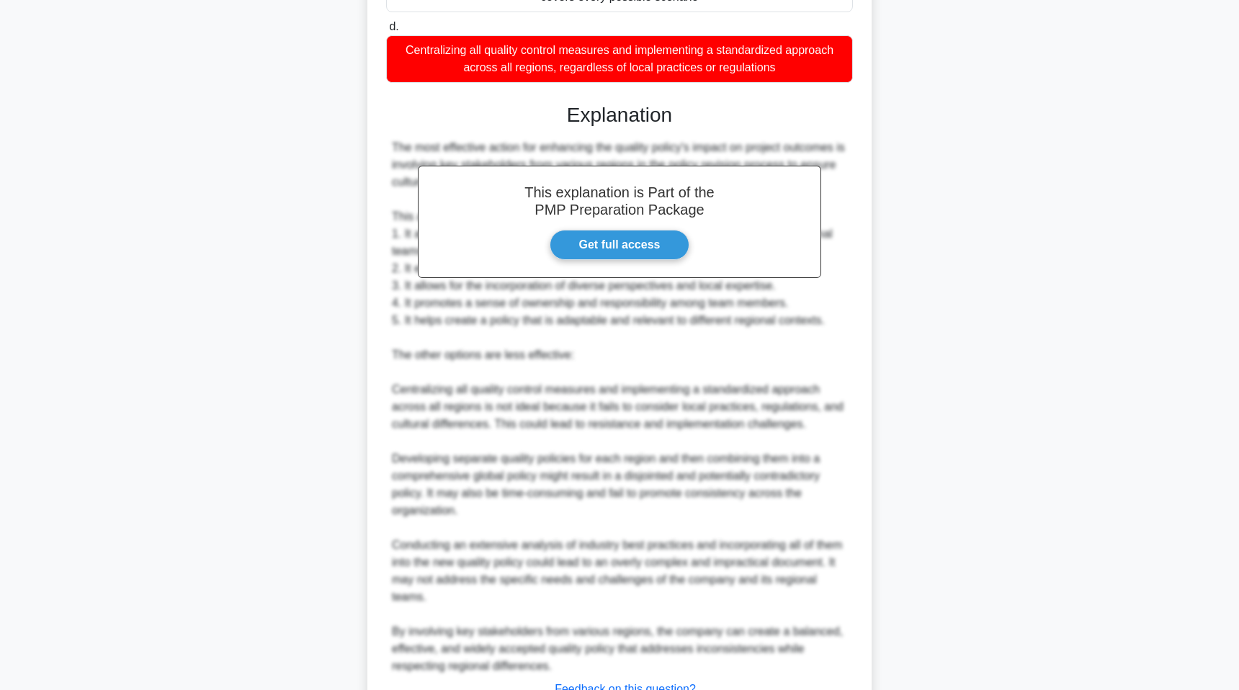
scroll to position [544, 0]
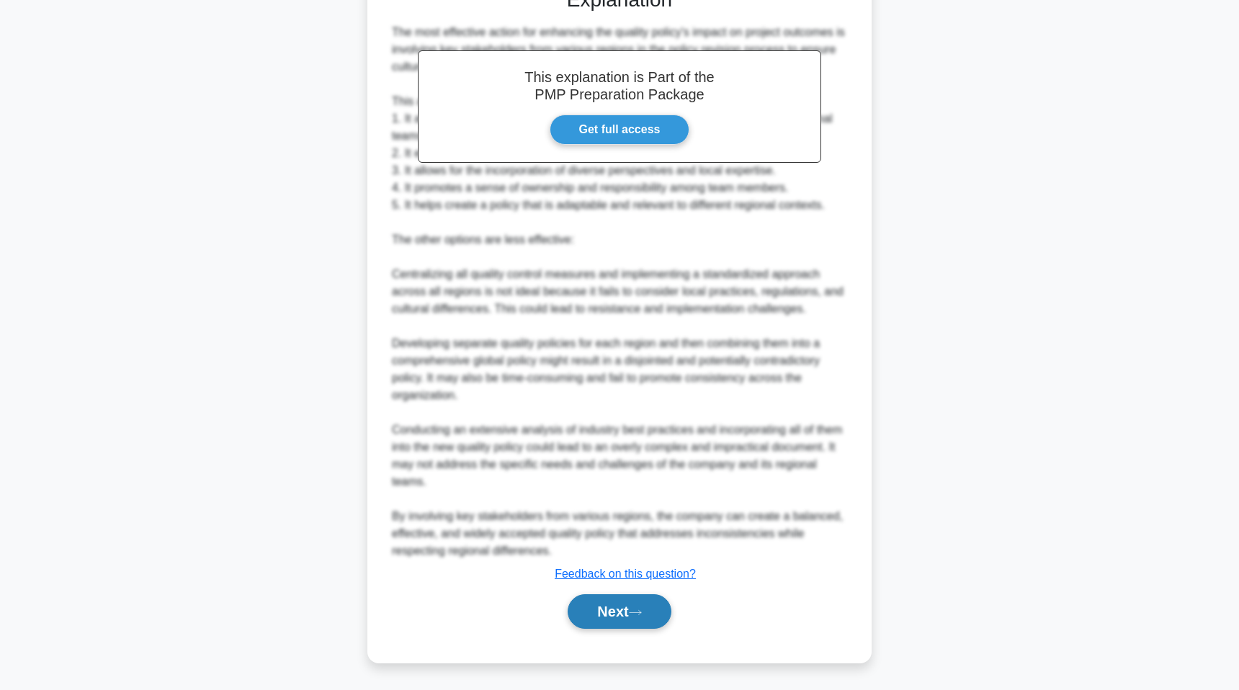
click at [621, 612] on button "Next" at bounding box center [619, 611] width 103 height 35
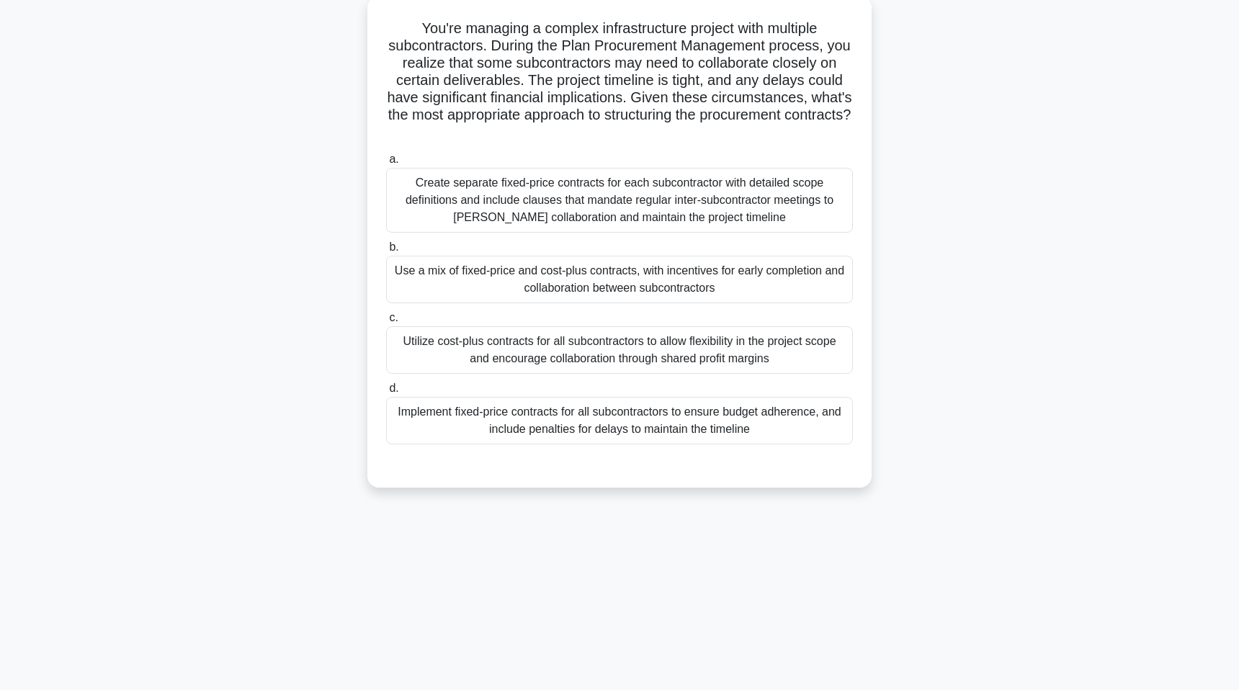
scroll to position [88, 0]
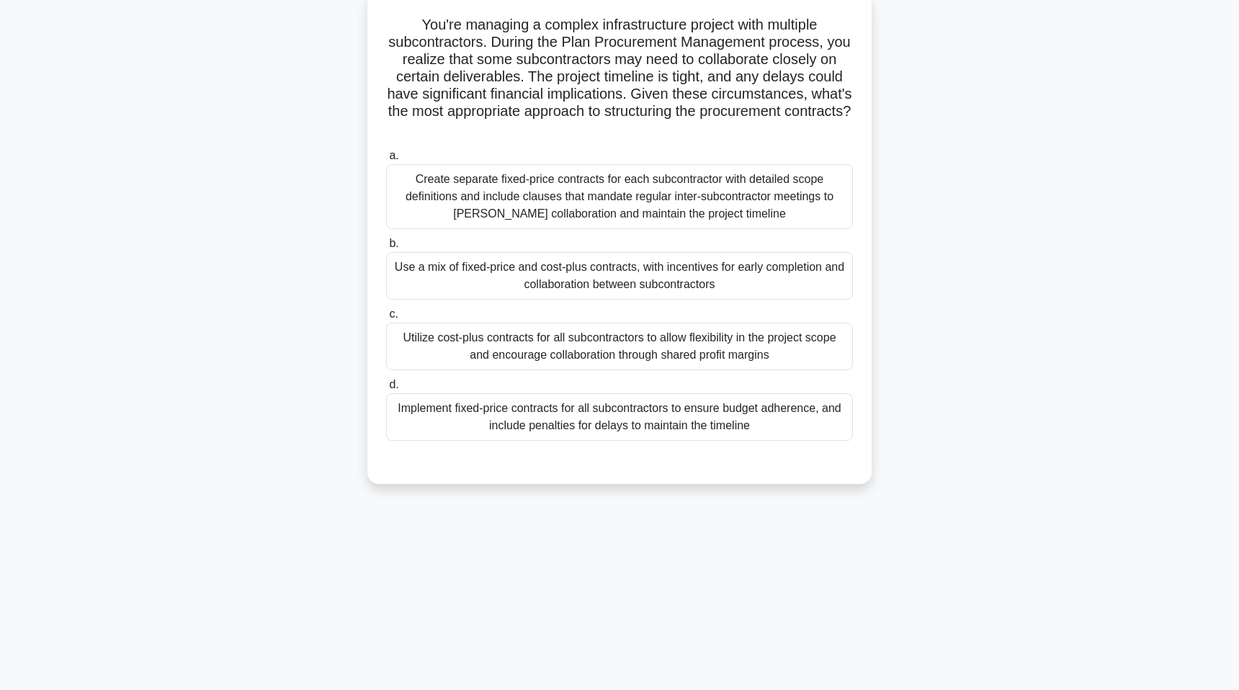
click at [527, 285] on div "Use a mix of fixed-price and cost-plus contracts, with incentives for early com…" at bounding box center [619, 276] width 467 height 48
click at [386, 249] on input "b. Use a mix of fixed-price and cost-plus contracts, with incentives for early …" at bounding box center [386, 243] width 0 height 9
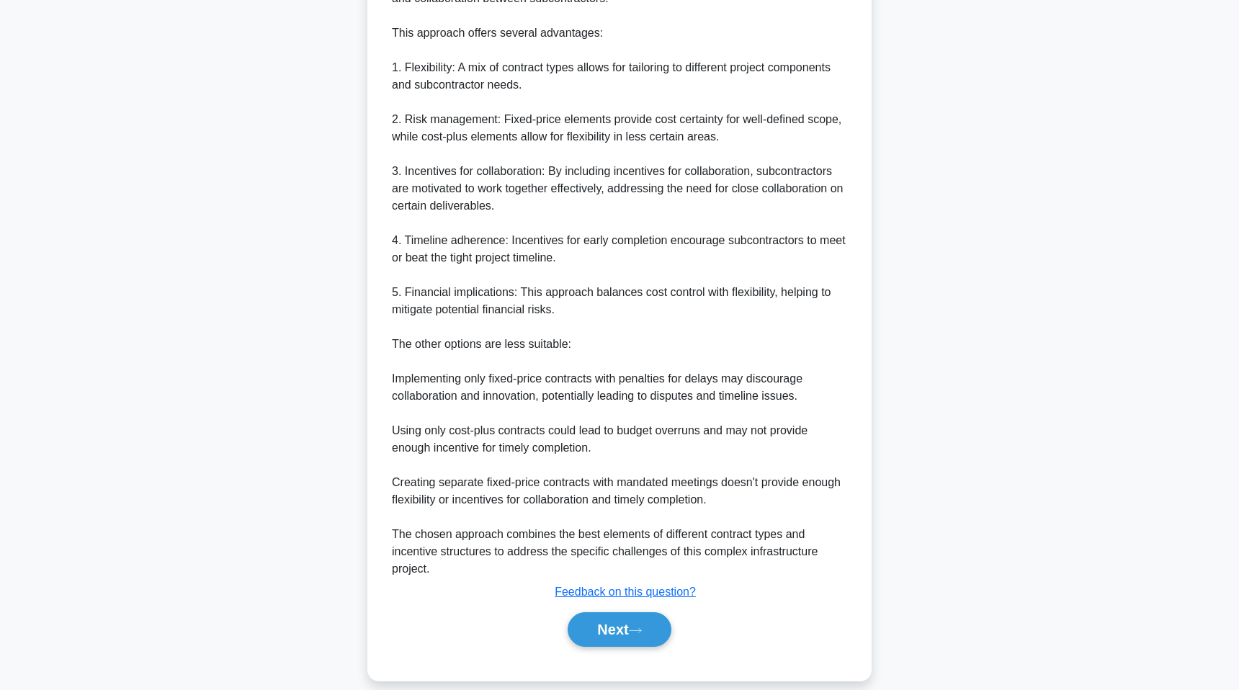
scroll to position [648, 0]
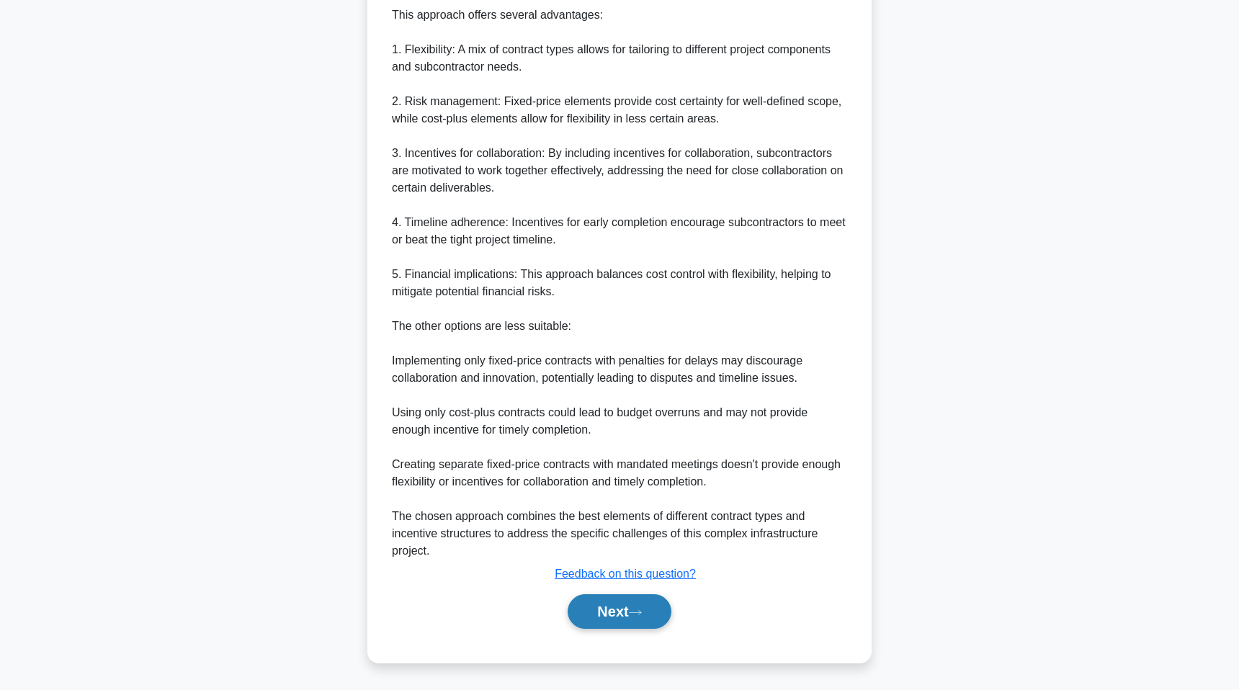
click at [575, 618] on button "Next" at bounding box center [619, 611] width 103 height 35
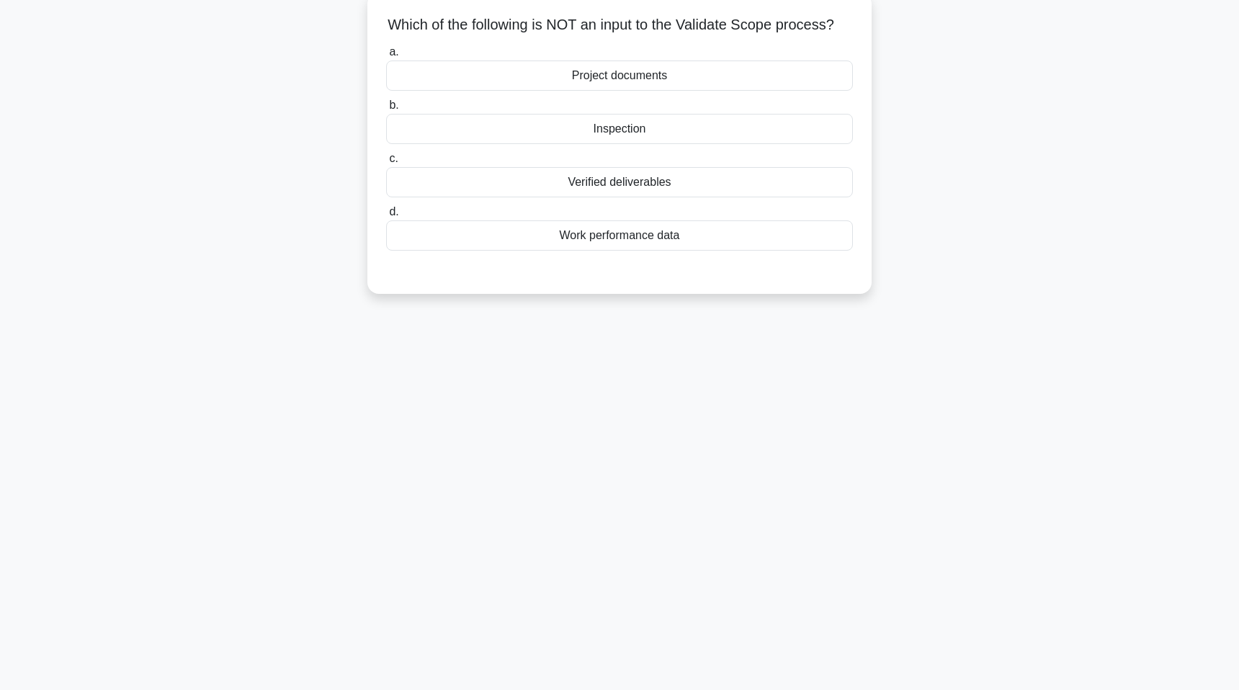
click at [553, 228] on div "Work performance data" at bounding box center [619, 235] width 467 height 30
click at [386, 217] on input "d. Work performance data" at bounding box center [386, 211] width 0 height 9
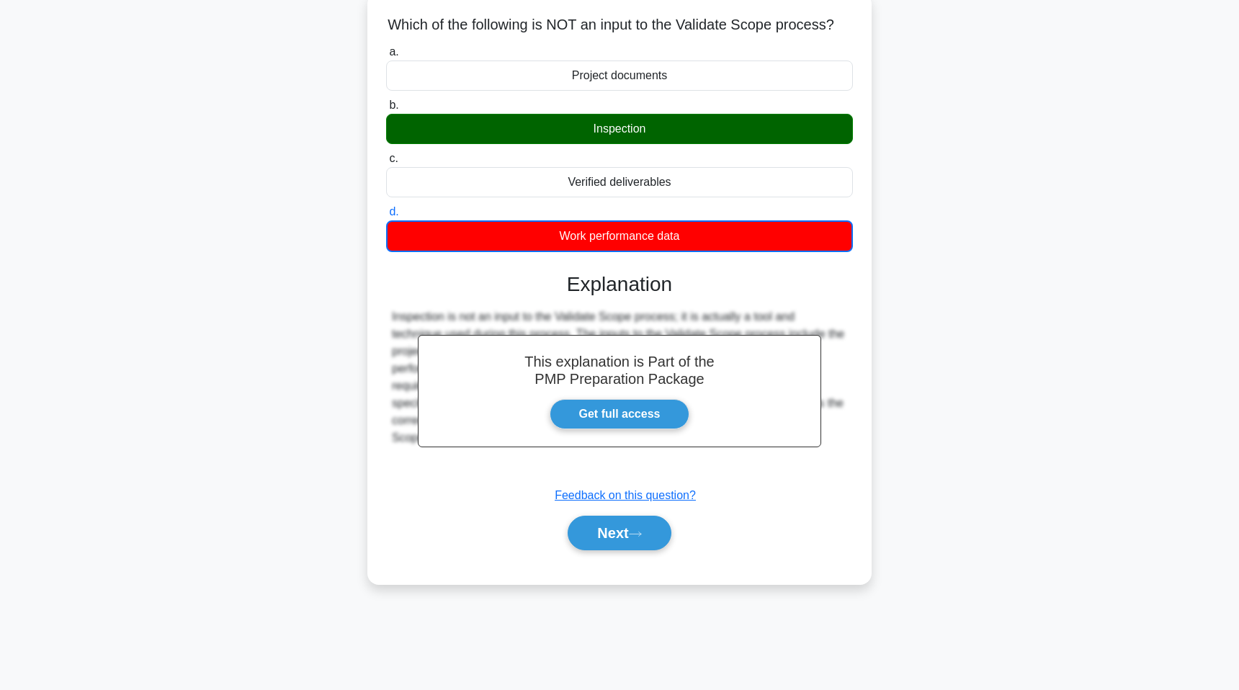
click at [574, 133] on div "Inspection" at bounding box center [619, 129] width 467 height 30
click at [386, 110] on input "b. Inspection" at bounding box center [386, 105] width 0 height 9
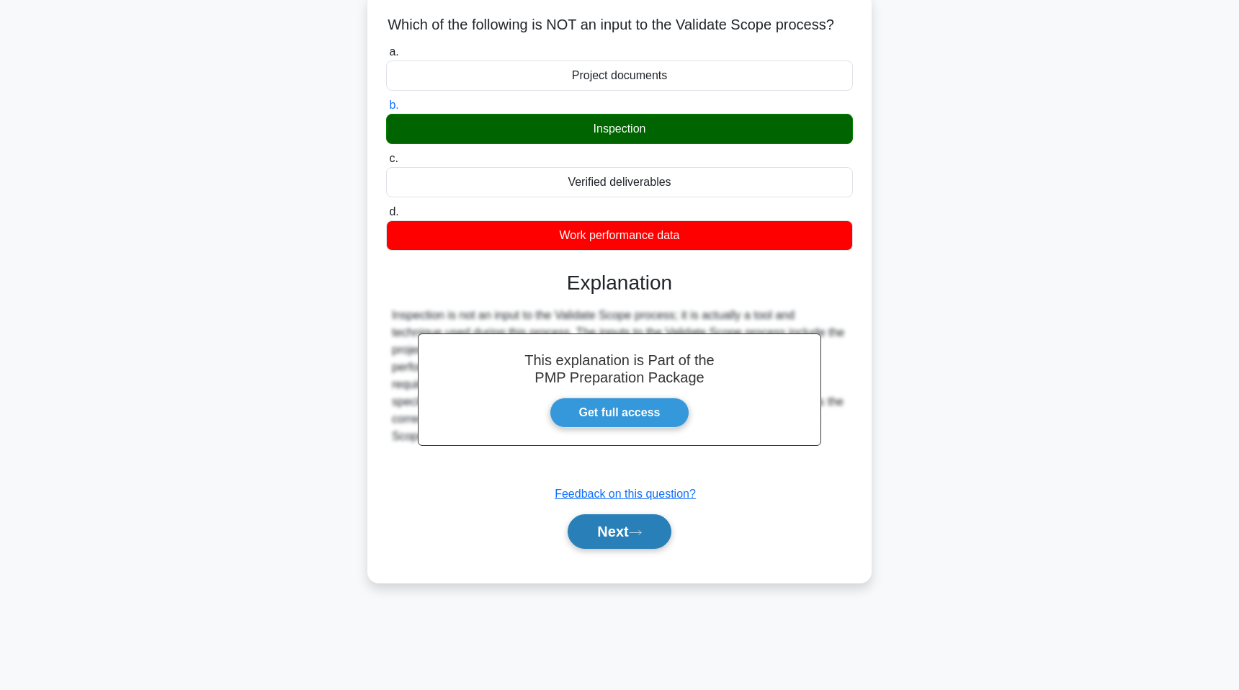
click at [593, 527] on button "Next" at bounding box center [619, 531] width 103 height 35
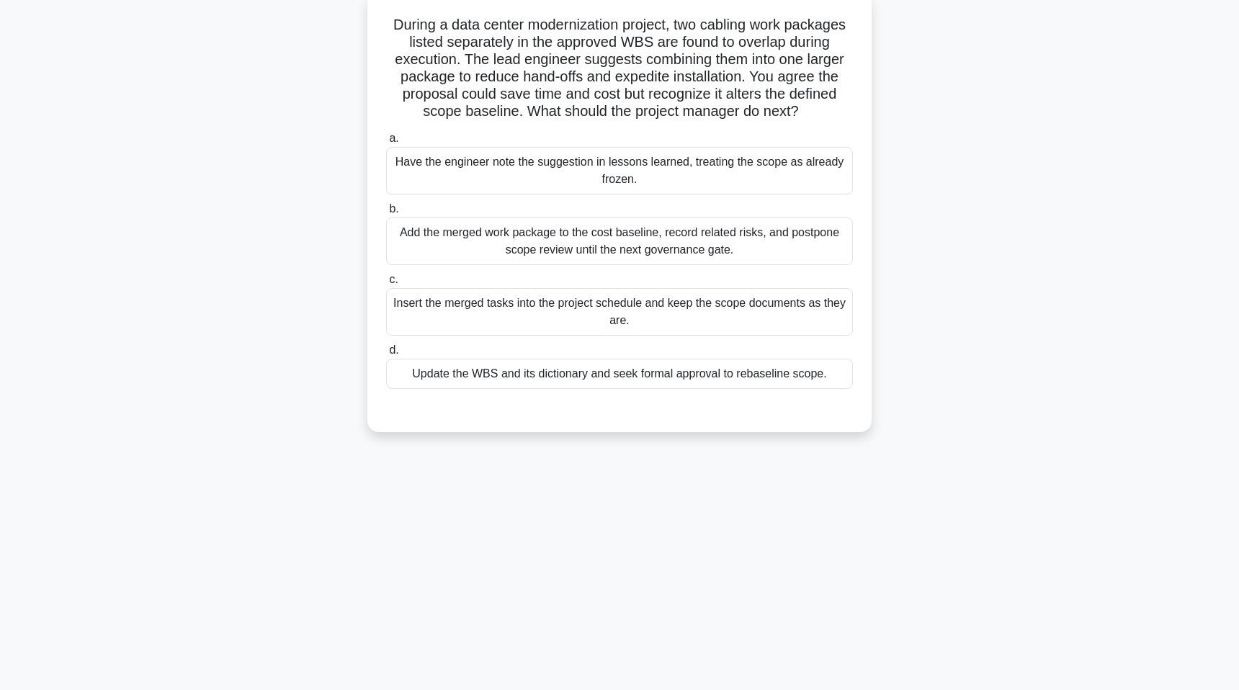
click at [549, 374] on div "Update the WBS and its dictionary and seek formal approval to rebaseline scope." at bounding box center [619, 374] width 467 height 30
click at [386, 355] on input "d. Update the WBS and its dictionary and seek formal approval to rebaseline sco…" at bounding box center [386, 350] width 0 height 9
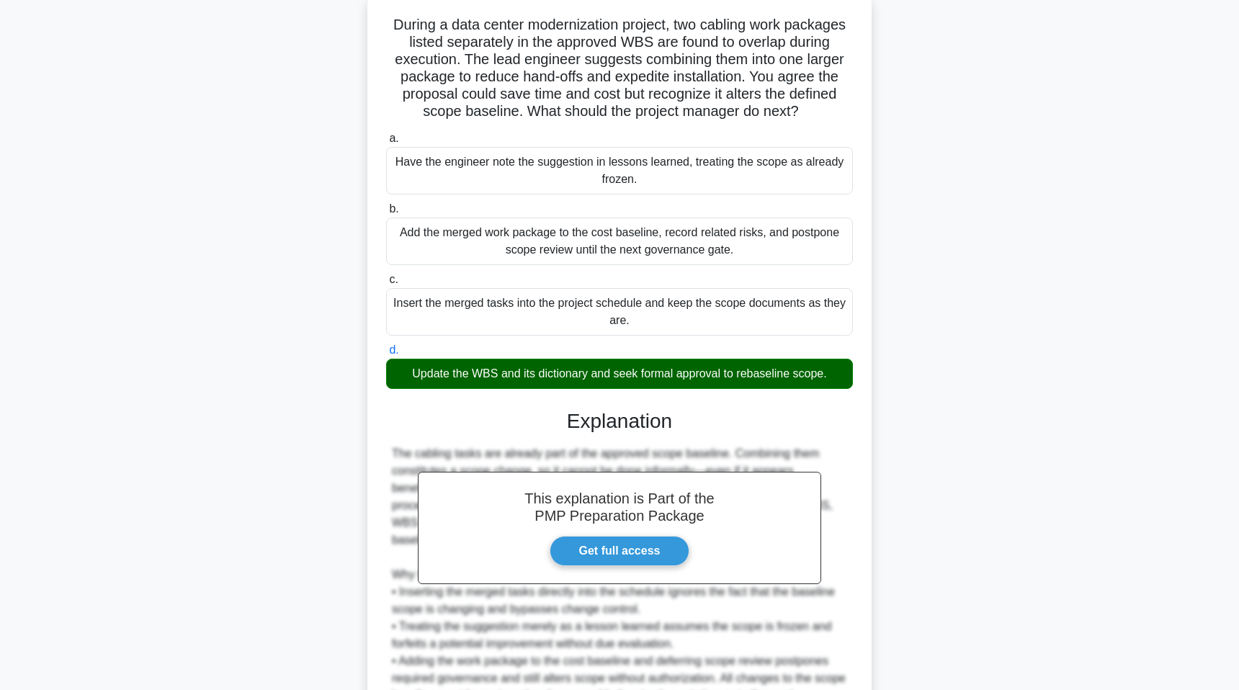
scroll to position [233, 0]
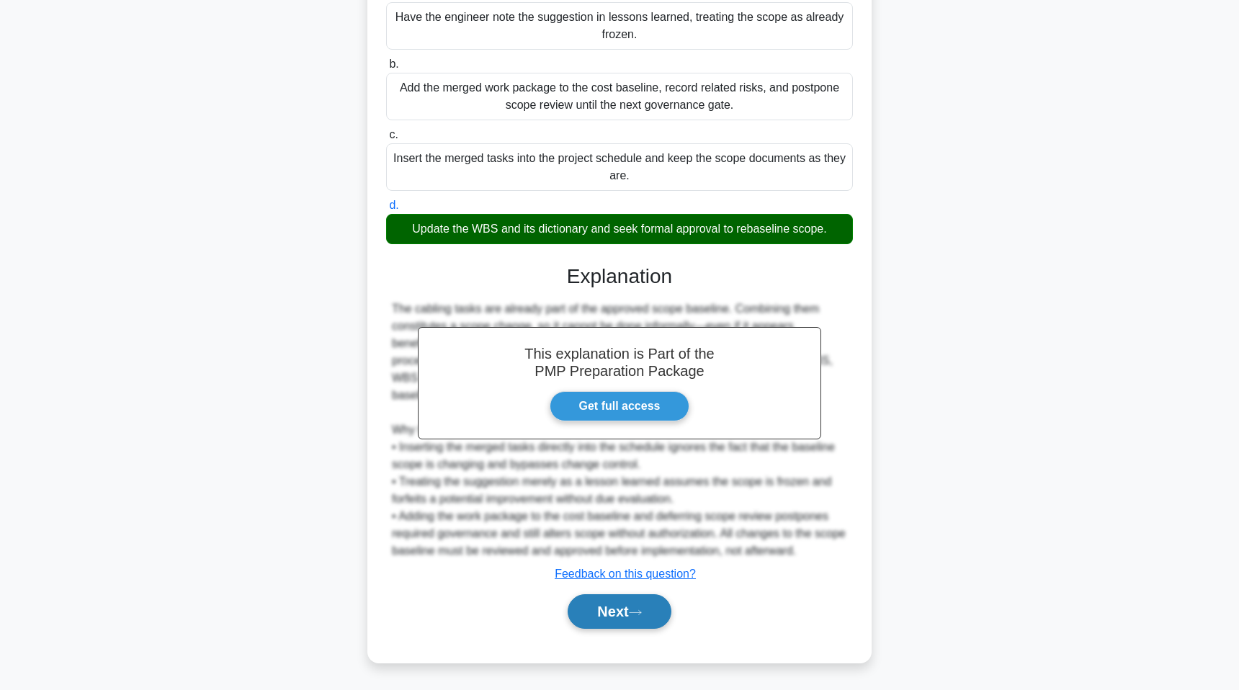
click at [592, 612] on button "Next" at bounding box center [619, 611] width 103 height 35
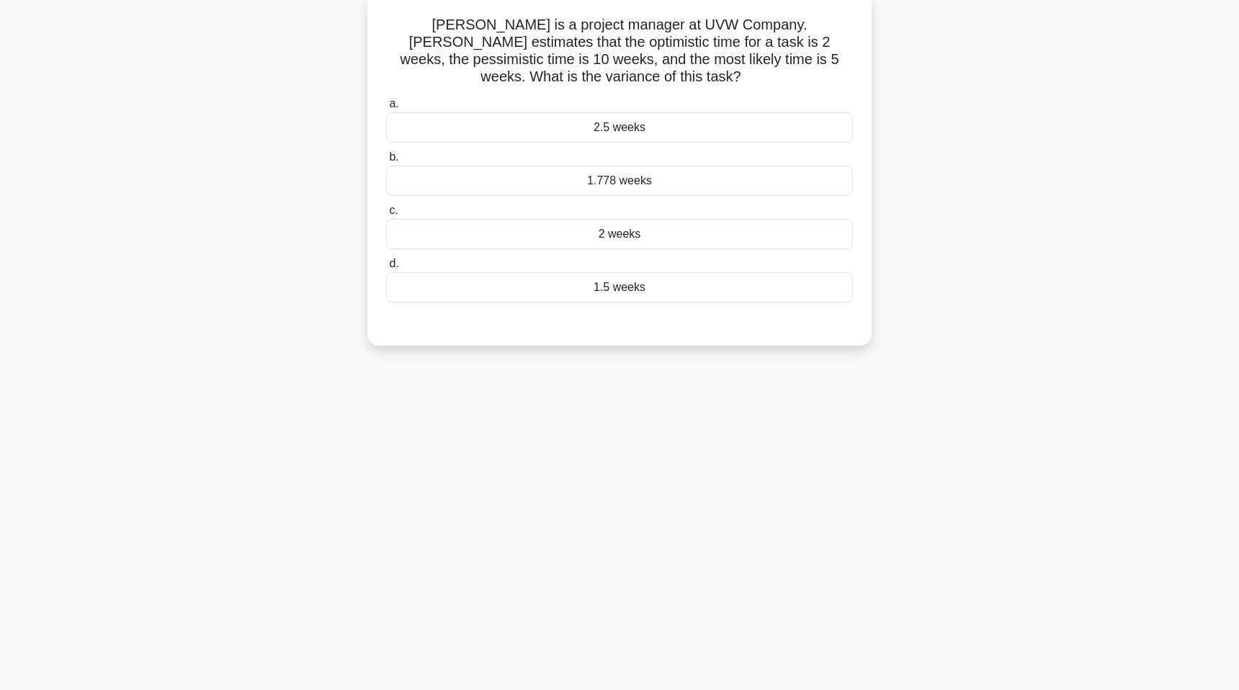
click at [553, 30] on h5 "Emma is a project manager at UVW Company. Emma estimates that the optimistic ti…" at bounding box center [620, 51] width 470 height 71
click at [590, 114] on div "2.5 weeks" at bounding box center [619, 127] width 467 height 30
click at [386, 109] on input "a. 2.5 weeks" at bounding box center [386, 103] width 0 height 9
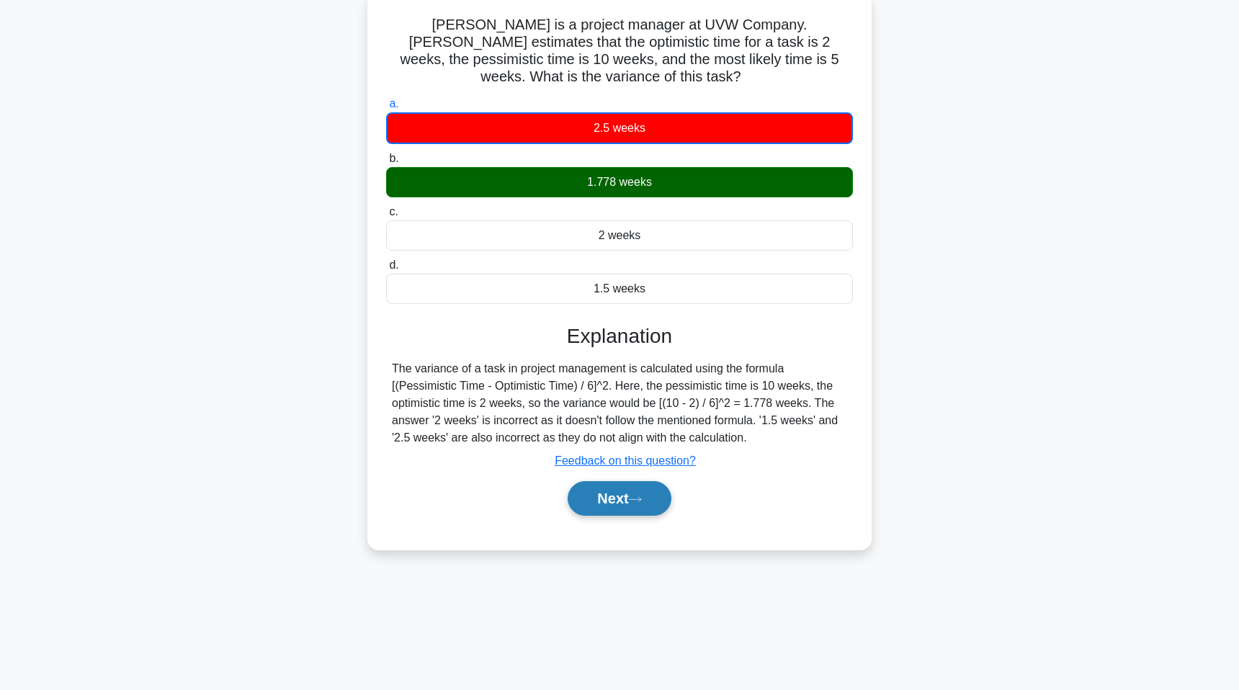
click at [623, 481] on button "Next" at bounding box center [619, 498] width 103 height 35
click at [617, 486] on button "Next" at bounding box center [619, 498] width 103 height 35
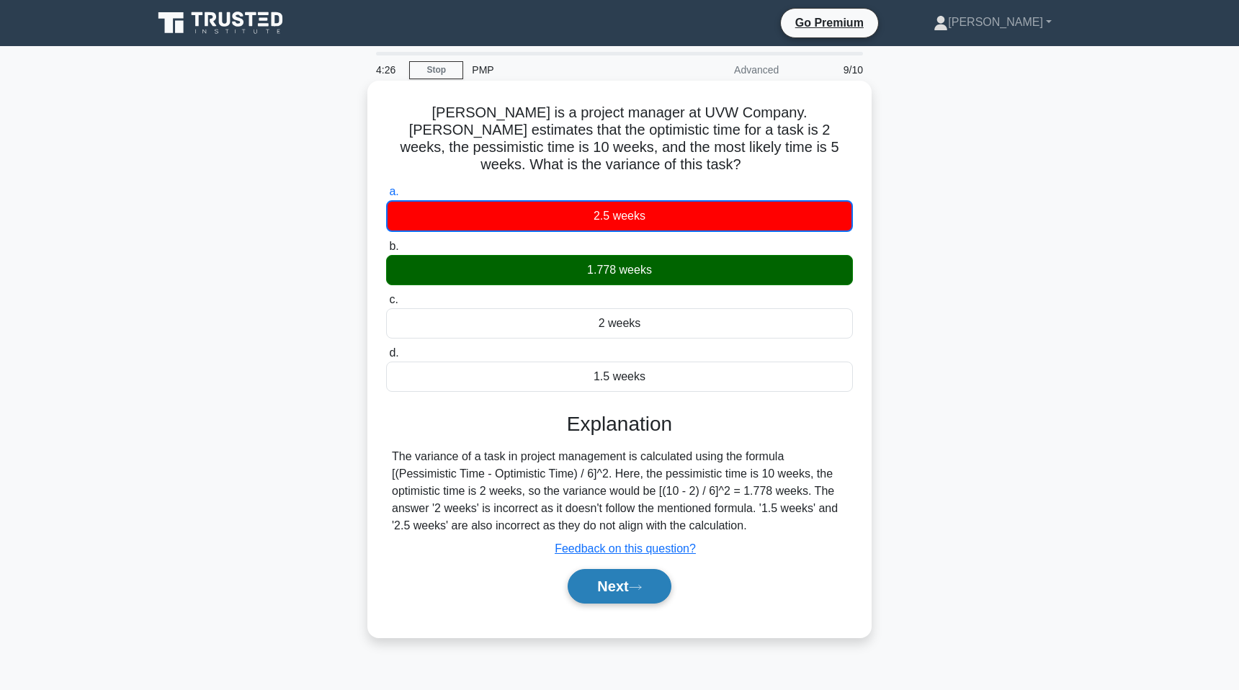
click at [604, 569] on button "Next" at bounding box center [619, 586] width 103 height 35
click at [613, 570] on button "Next" at bounding box center [619, 586] width 103 height 35
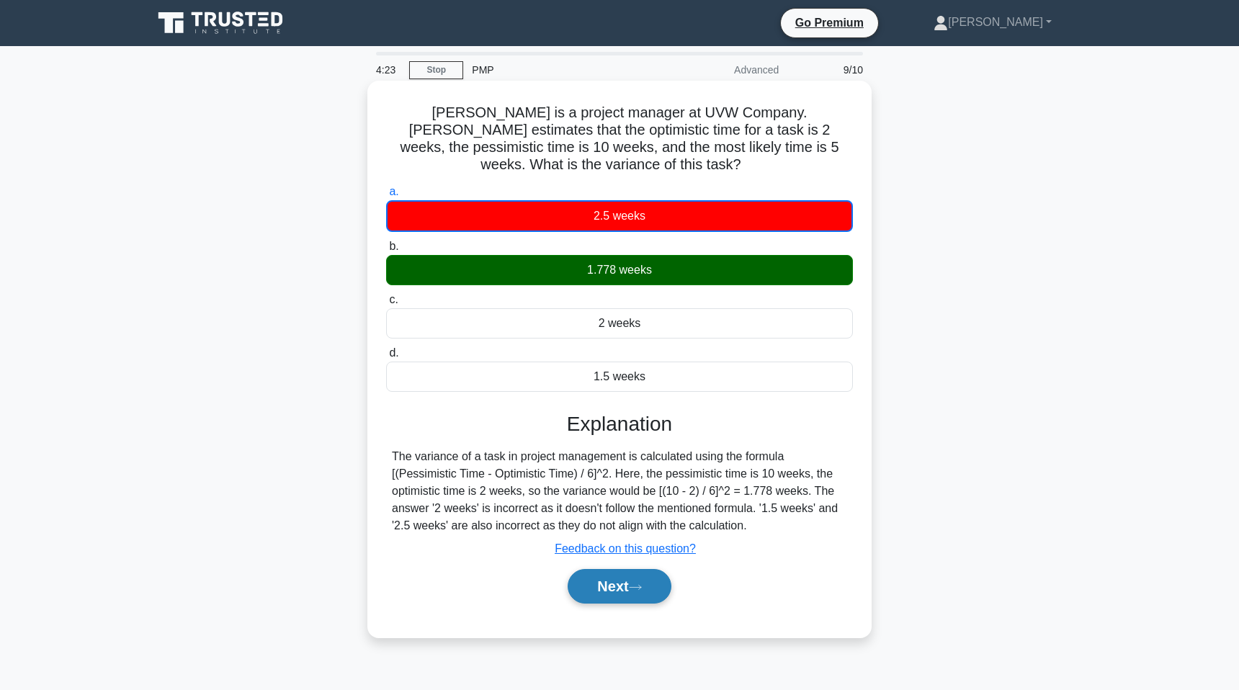
click at [613, 570] on button "Next" at bounding box center [619, 586] width 103 height 35
click at [604, 203] on div "2.5 weeks" at bounding box center [619, 216] width 467 height 32
click at [386, 197] on input "a. 2.5 weeks" at bounding box center [386, 191] width 0 height 9
click at [604, 255] on div "1.778 weeks" at bounding box center [619, 270] width 467 height 30
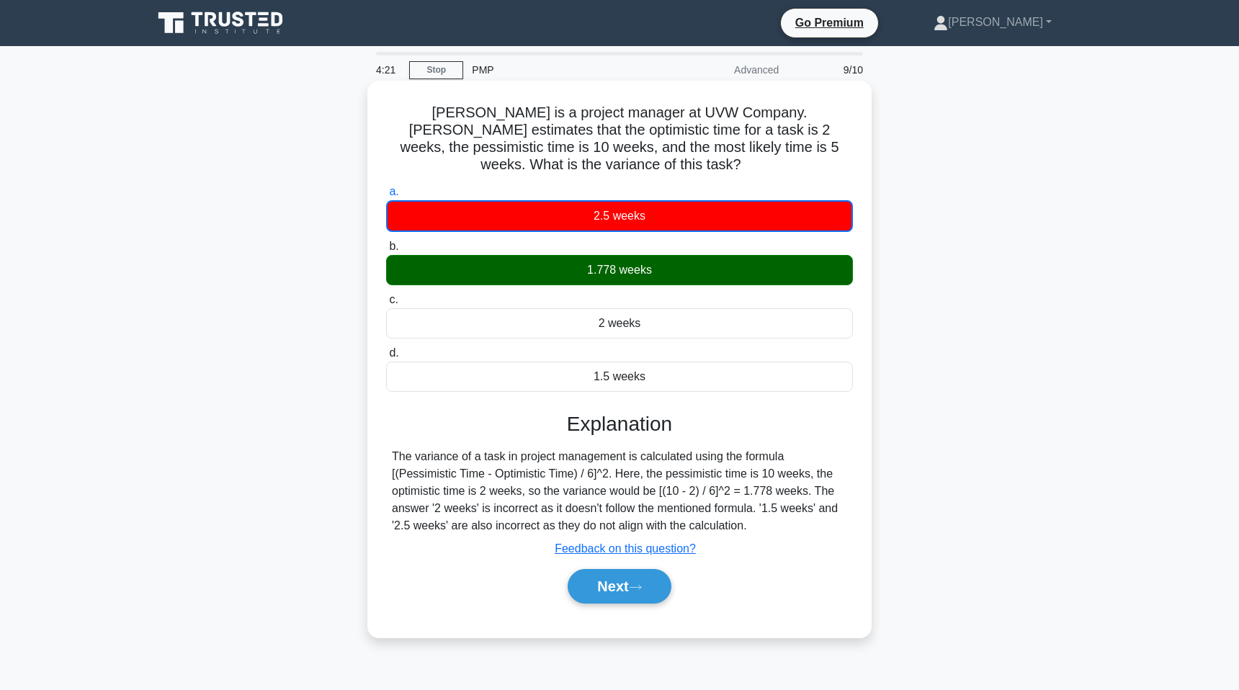
click at [386, 243] on input "b. 1.778 weeks" at bounding box center [386, 246] width 0 height 9
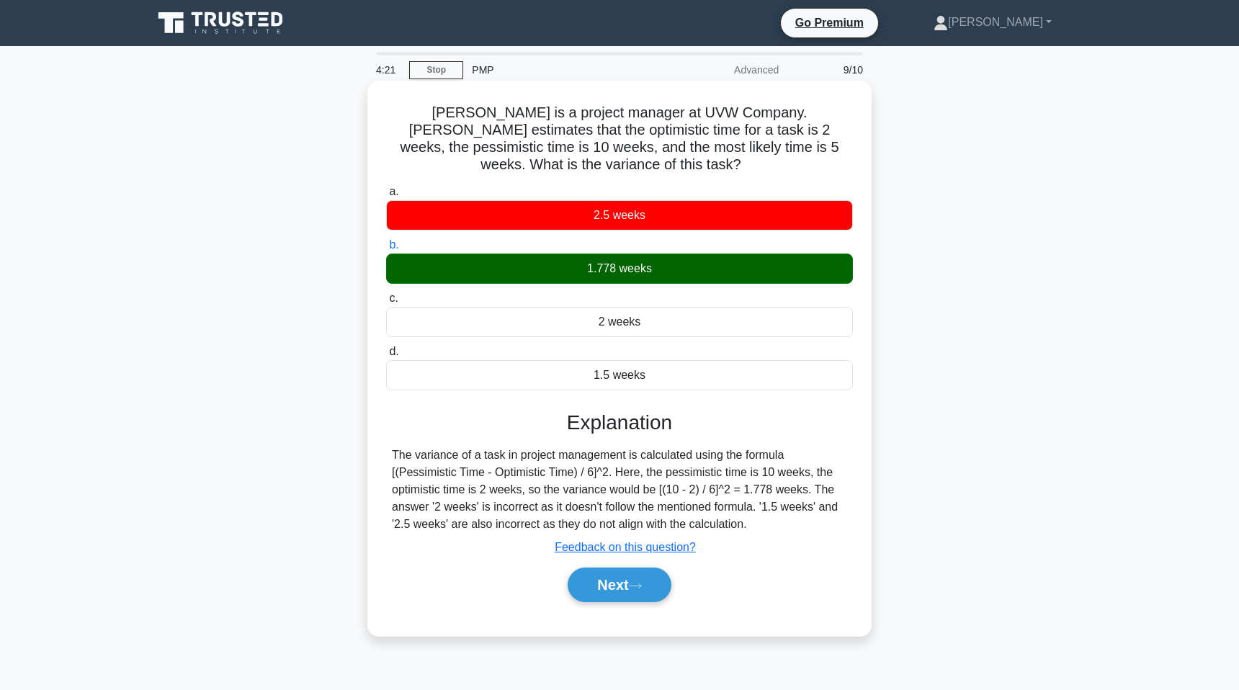
click at [628, 254] on div "1.778 weeks" at bounding box center [619, 269] width 467 height 30
click at [386, 249] on input "b. 1.778 weeks" at bounding box center [386, 245] width 0 height 9
click at [622, 568] on button "Next" at bounding box center [619, 585] width 103 height 35
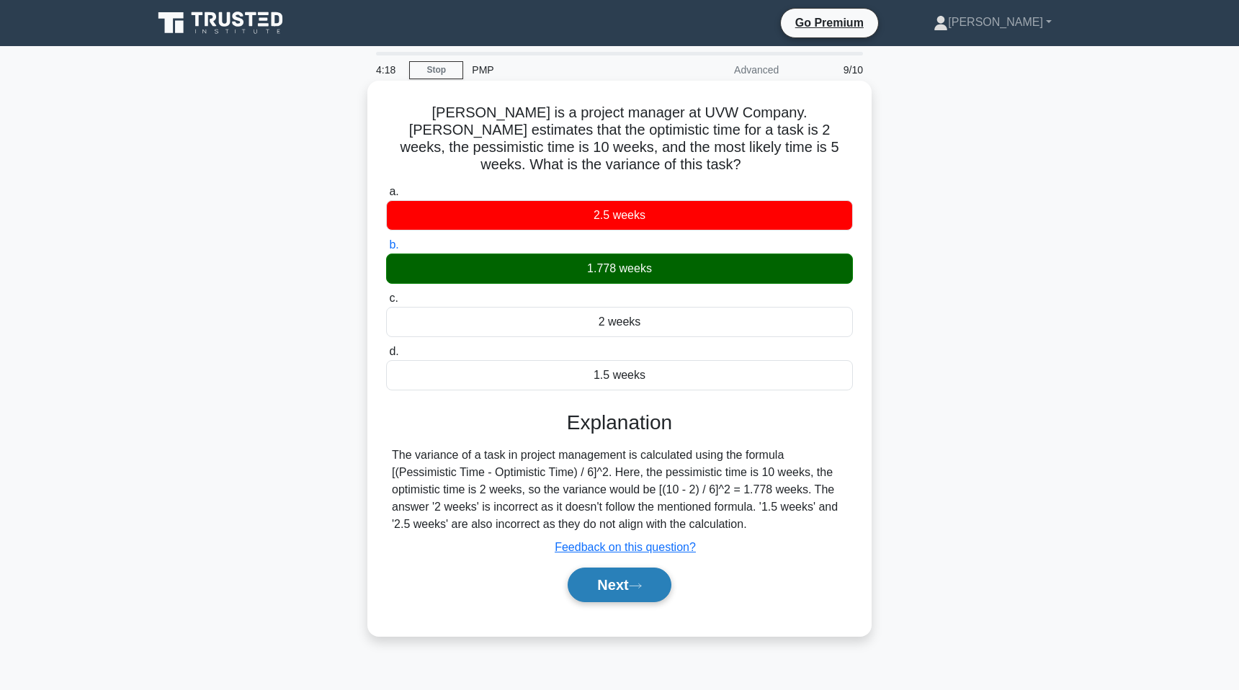
click at [622, 568] on button "Next" at bounding box center [619, 585] width 103 height 35
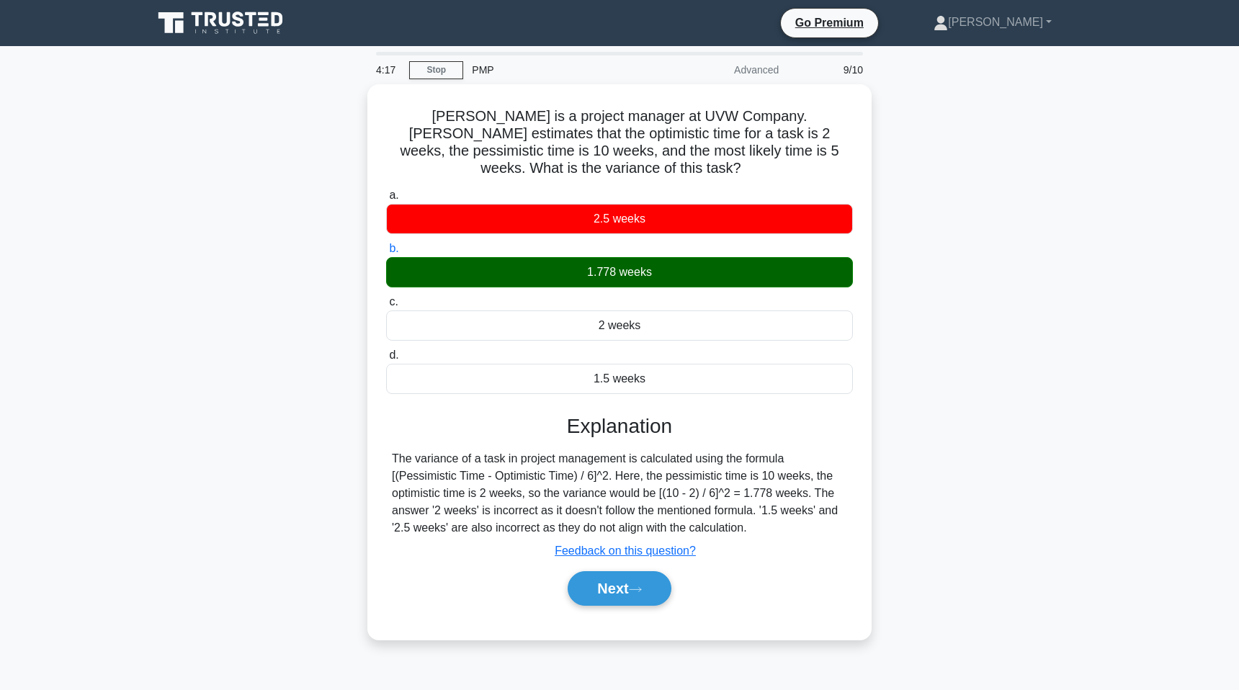
click at [907, 534] on div "Emma is a project manager at UVW Company. Emma estimates that the optimistic ti…" at bounding box center [619, 370] width 951 height 573
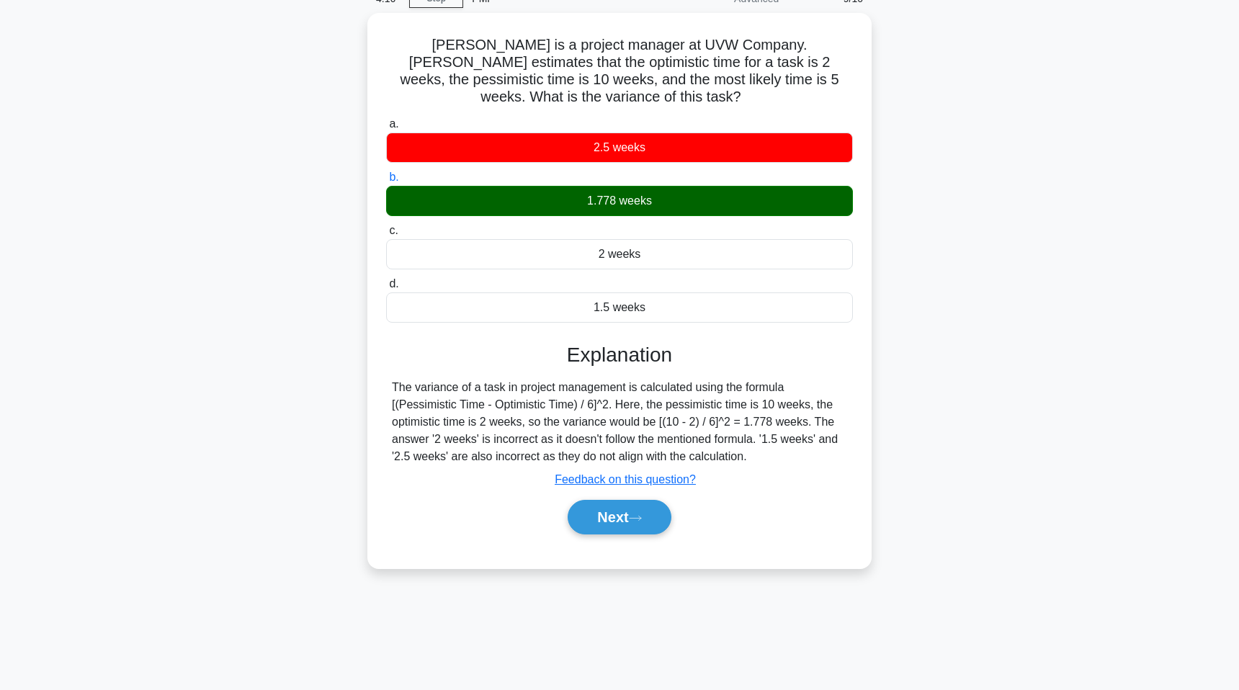
scroll to position [88, 0]
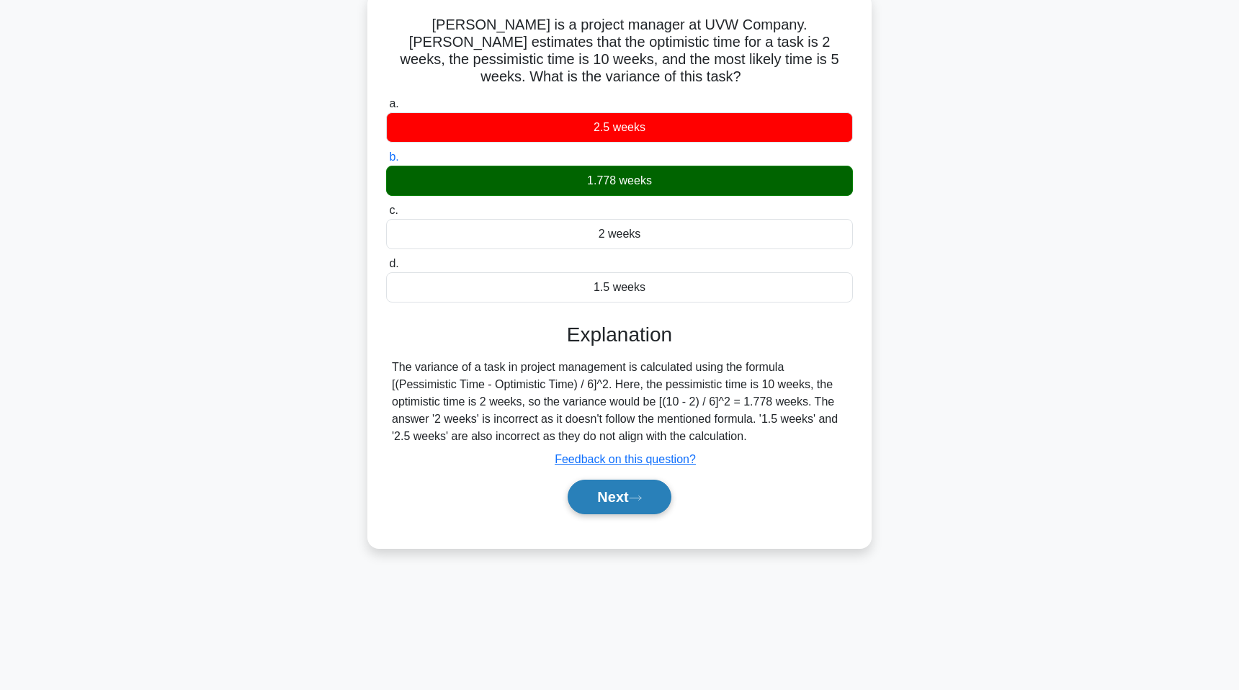
click at [647, 485] on button "Next" at bounding box center [619, 497] width 103 height 35
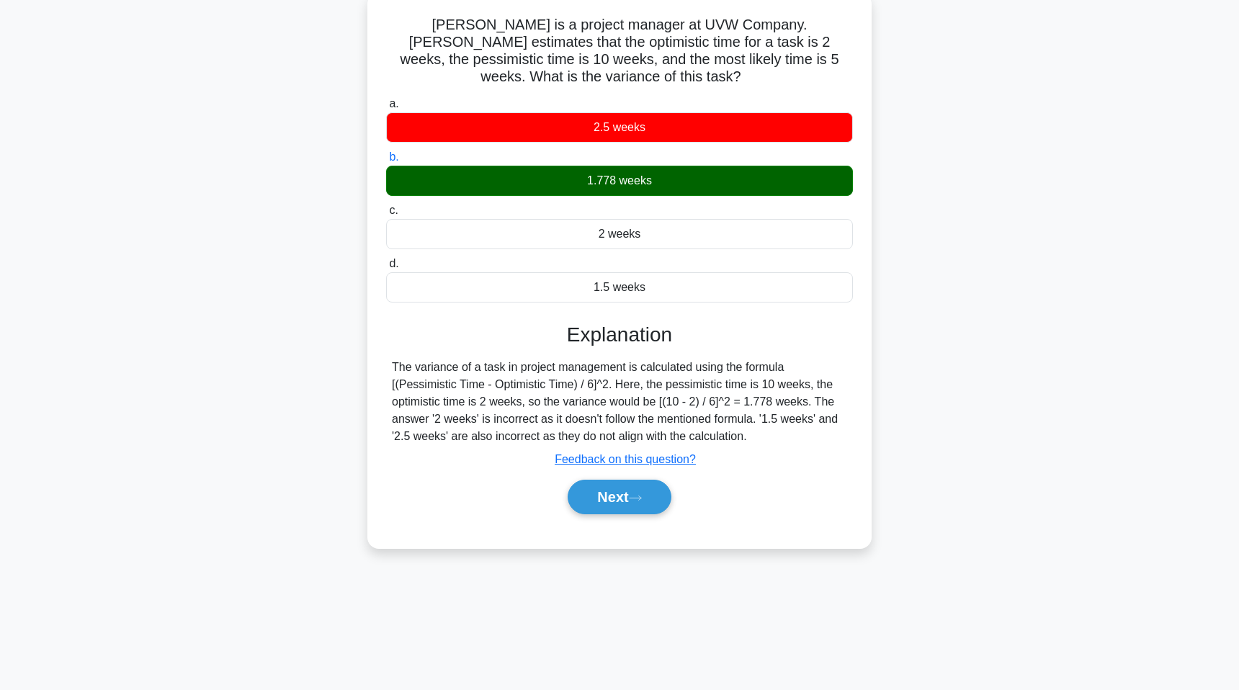
click at [537, 112] on div "2.5 weeks" at bounding box center [619, 127] width 467 height 30
click at [386, 109] on input "a. 2.5 weeks" at bounding box center [386, 103] width 0 height 9
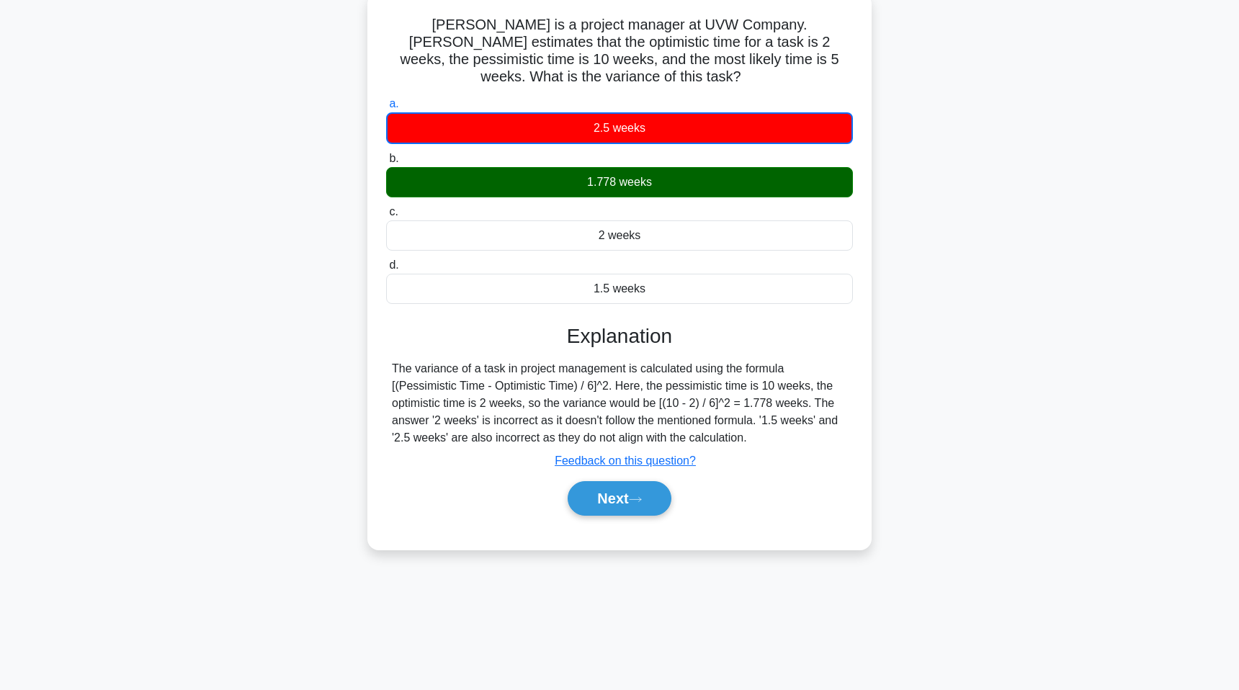
click at [537, 169] on div "1.778 weeks" at bounding box center [619, 182] width 467 height 30
click at [386, 164] on input "b. 1.778 weeks" at bounding box center [386, 158] width 0 height 9
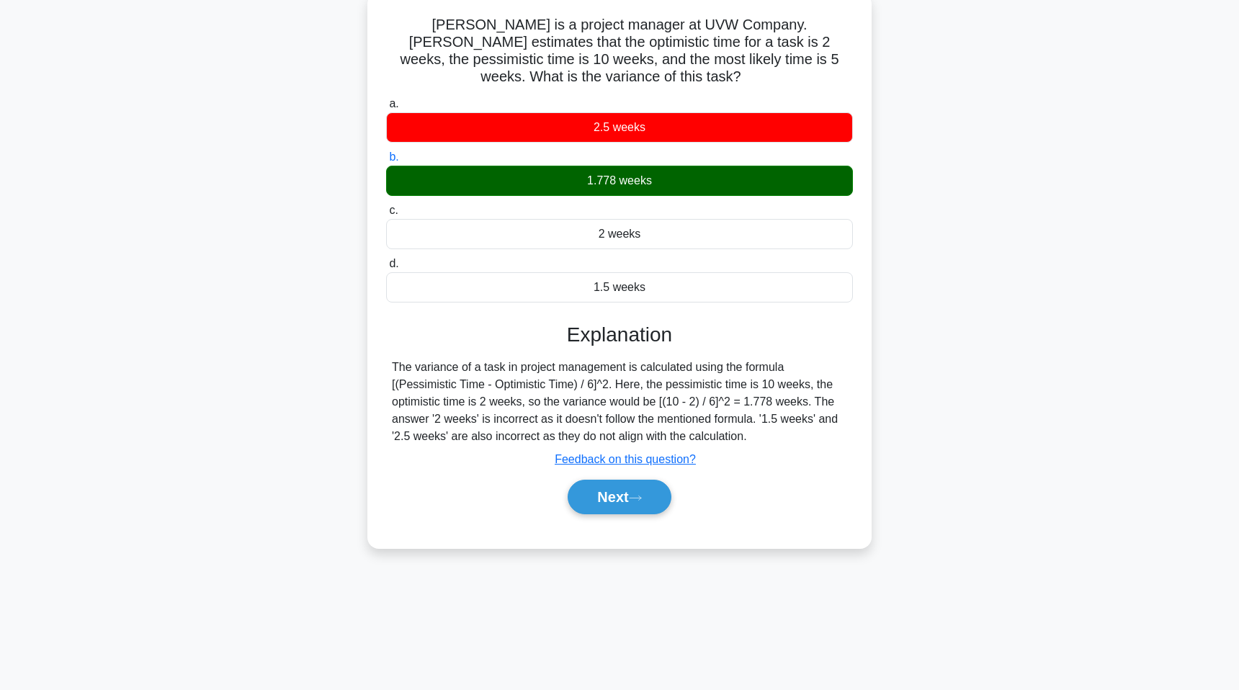
click at [537, 169] on div "1.778 weeks" at bounding box center [619, 181] width 467 height 30
click at [386, 162] on input "b. 1.778 weeks" at bounding box center [386, 157] width 0 height 9
click at [537, 169] on div "1.778 weeks" at bounding box center [619, 181] width 467 height 30
click at [386, 162] on input "b. 1.778 weeks" at bounding box center [386, 157] width 0 height 9
click at [640, 494] on icon at bounding box center [635, 498] width 13 height 8
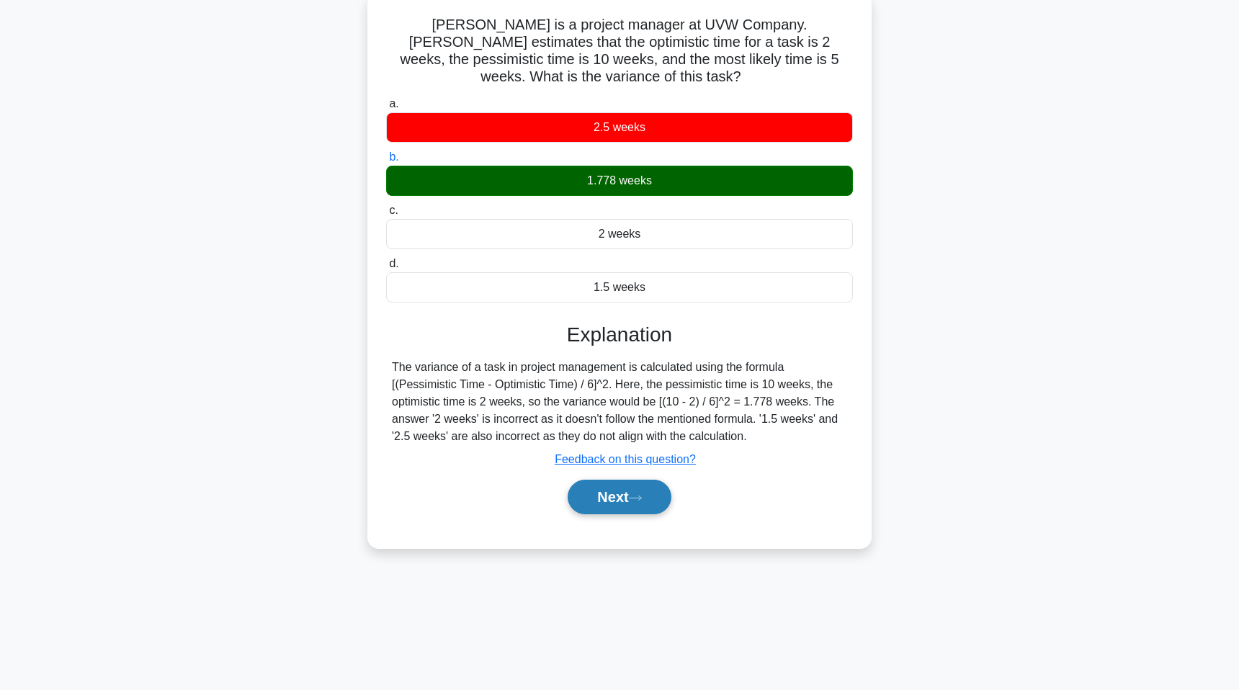
click at [640, 494] on icon at bounding box center [635, 498] width 13 height 8
click at [841, 336] on div "Explanation The variance of a task in project management is calculated using th…" at bounding box center [619, 421] width 467 height 197
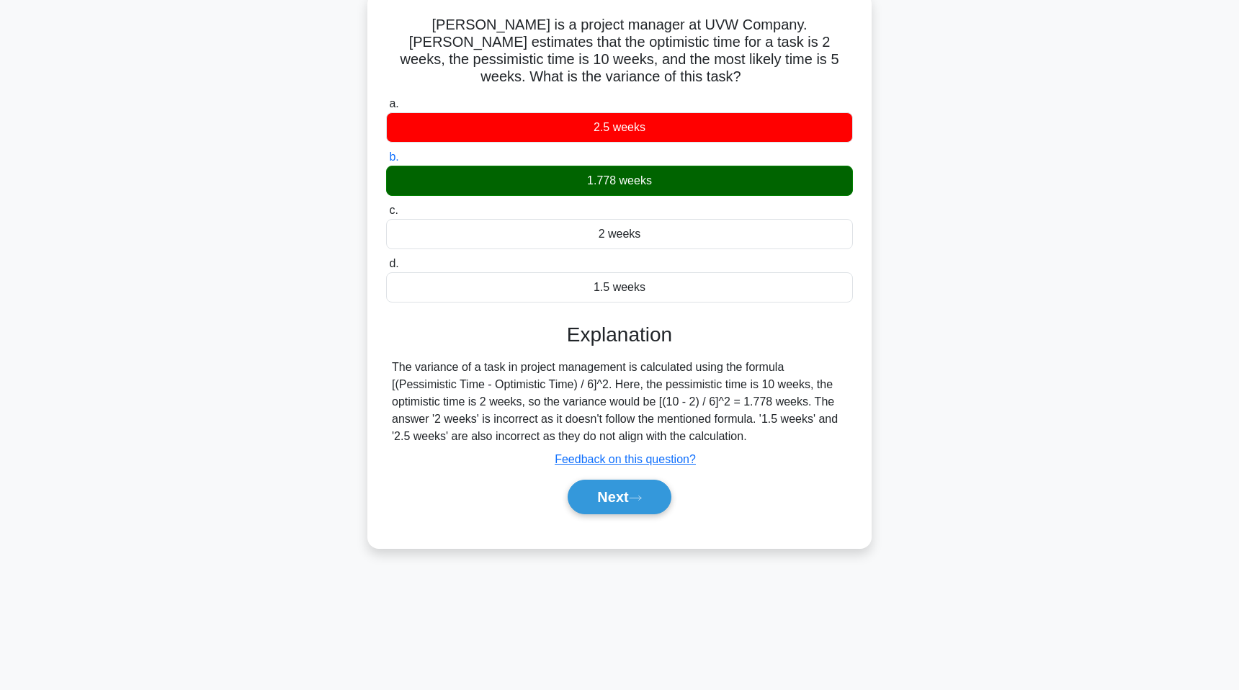
scroll to position [0, 0]
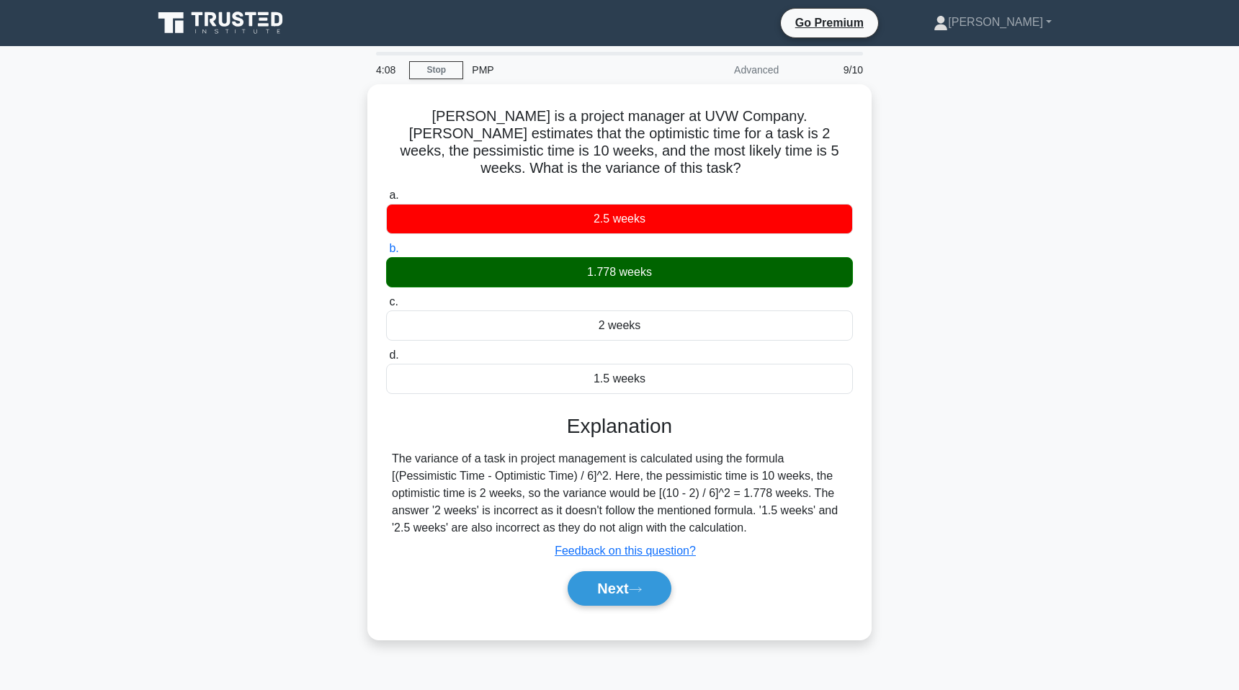
click at [479, 76] on div "PMP" at bounding box center [562, 69] width 198 height 29
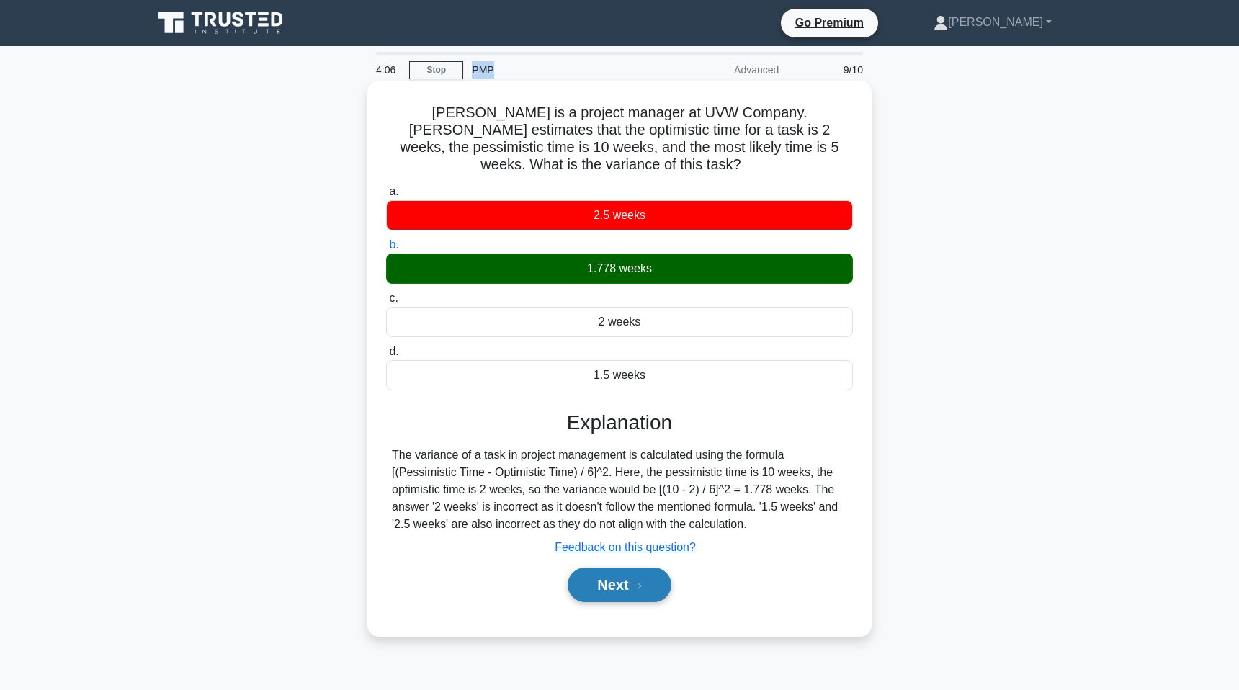
click at [621, 568] on button "Next" at bounding box center [619, 585] width 103 height 35
drag, startPoint x: 621, startPoint y: 554, endPoint x: 604, endPoint y: 556, distance: 17.4
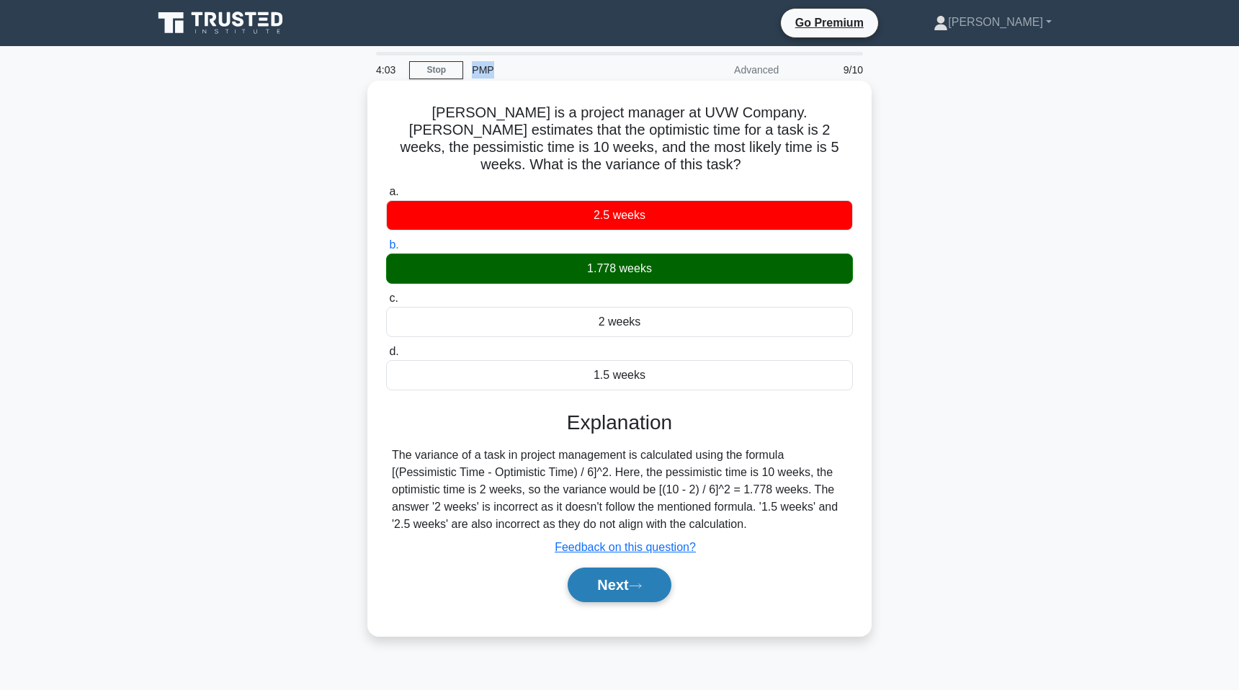
click at [604, 568] on button "Next" at bounding box center [619, 585] width 103 height 35
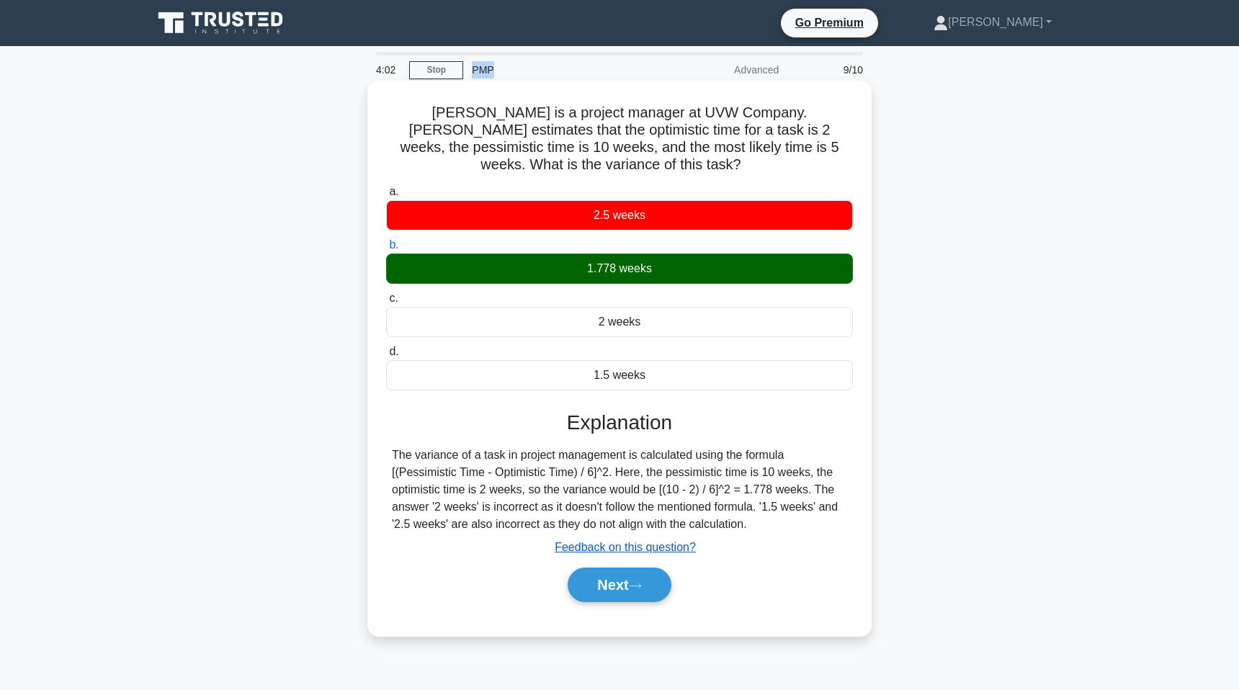
click at [614, 541] on u "Feedback on this question?" at bounding box center [625, 547] width 141 height 12
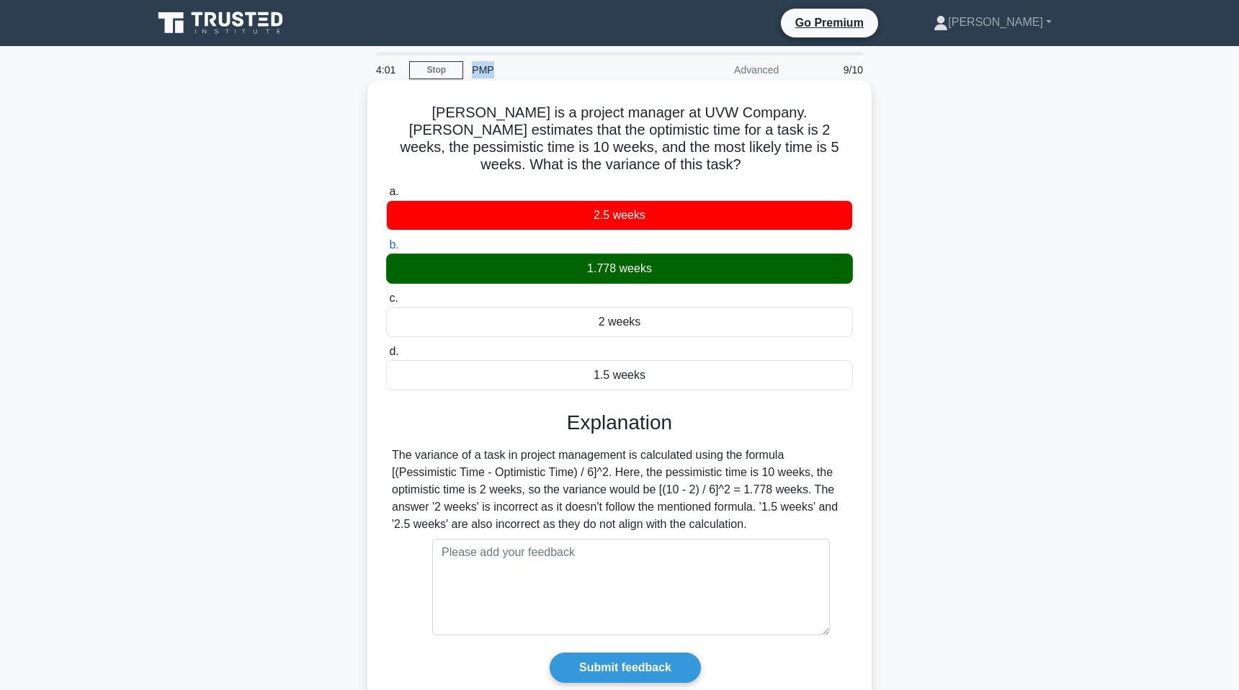
scroll to position [88, 0]
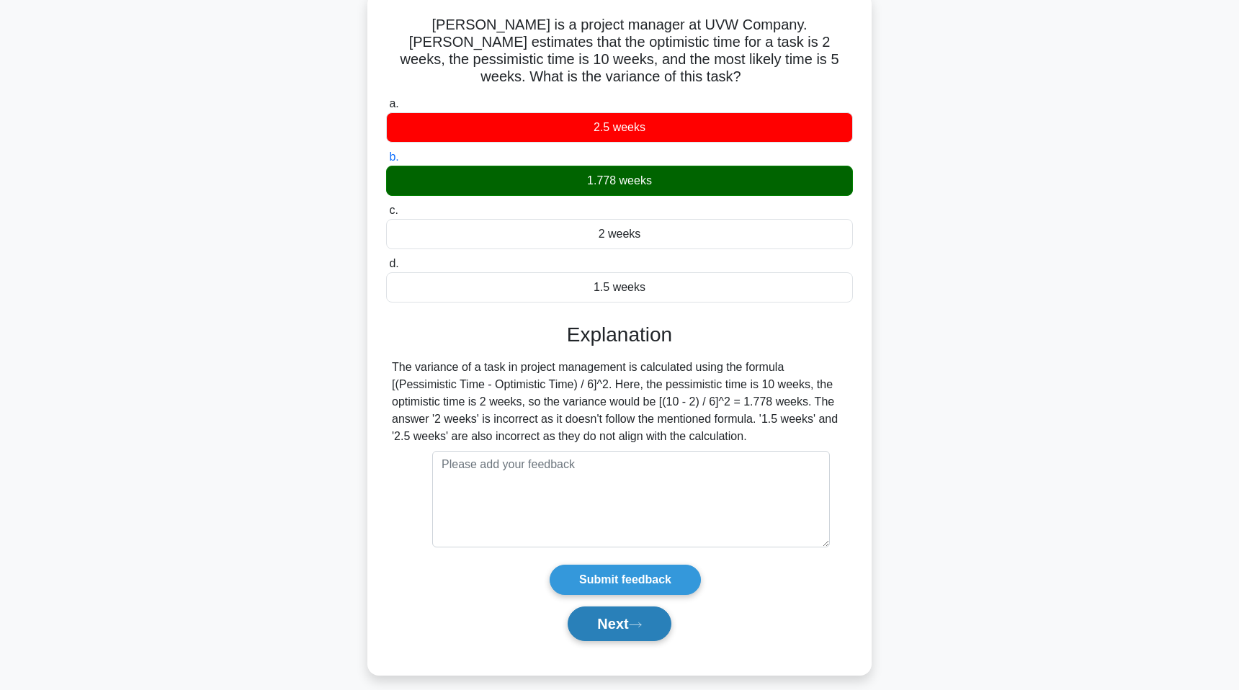
click at [628, 607] on button "Next" at bounding box center [619, 624] width 103 height 35
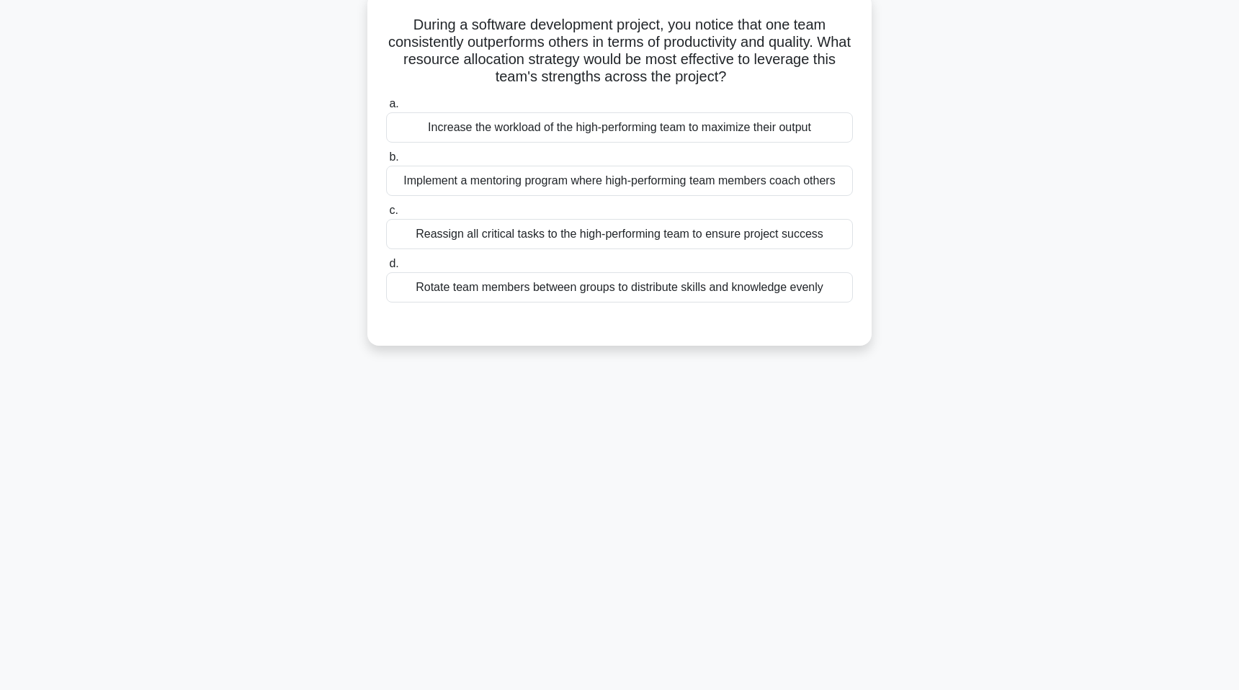
click at [553, 184] on div "Implement a mentoring program where high-performing team members coach others" at bounding box center [619, 181] width 467 height 30
click at [386, 162] on input "b. Implement a mentoring program where high-performing team members coach others" at bounding box center [386, 157] width 0 height 9
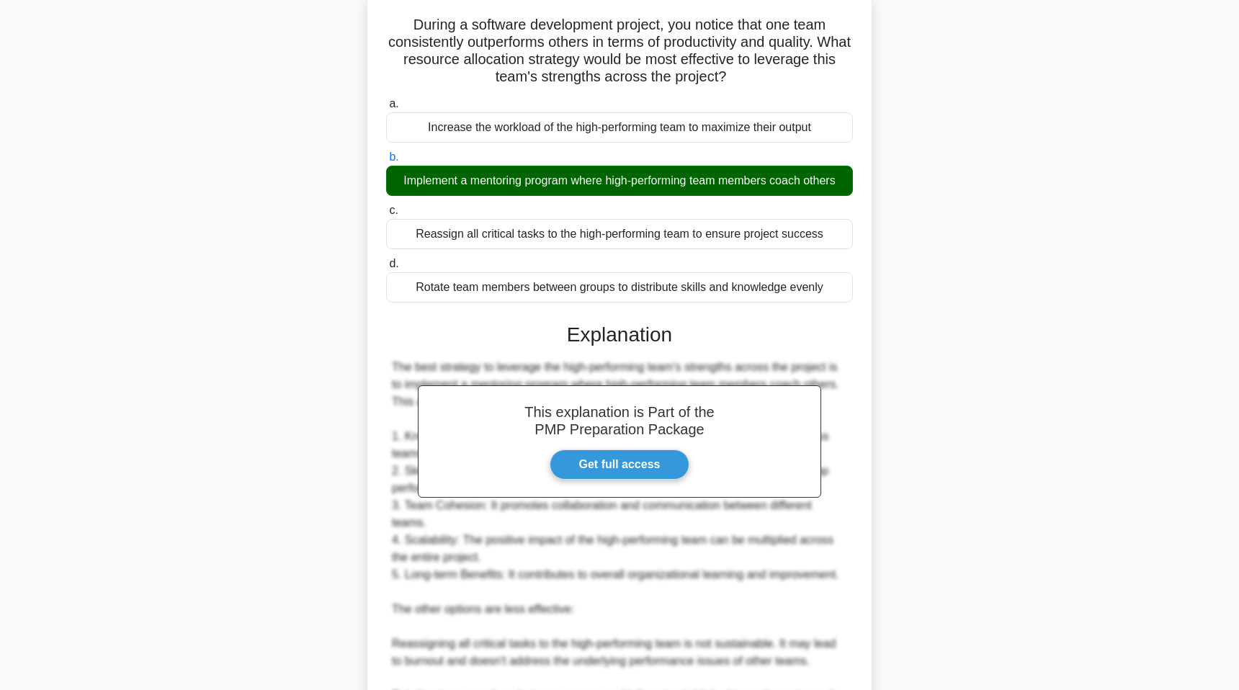
scroll to position [371, 0]
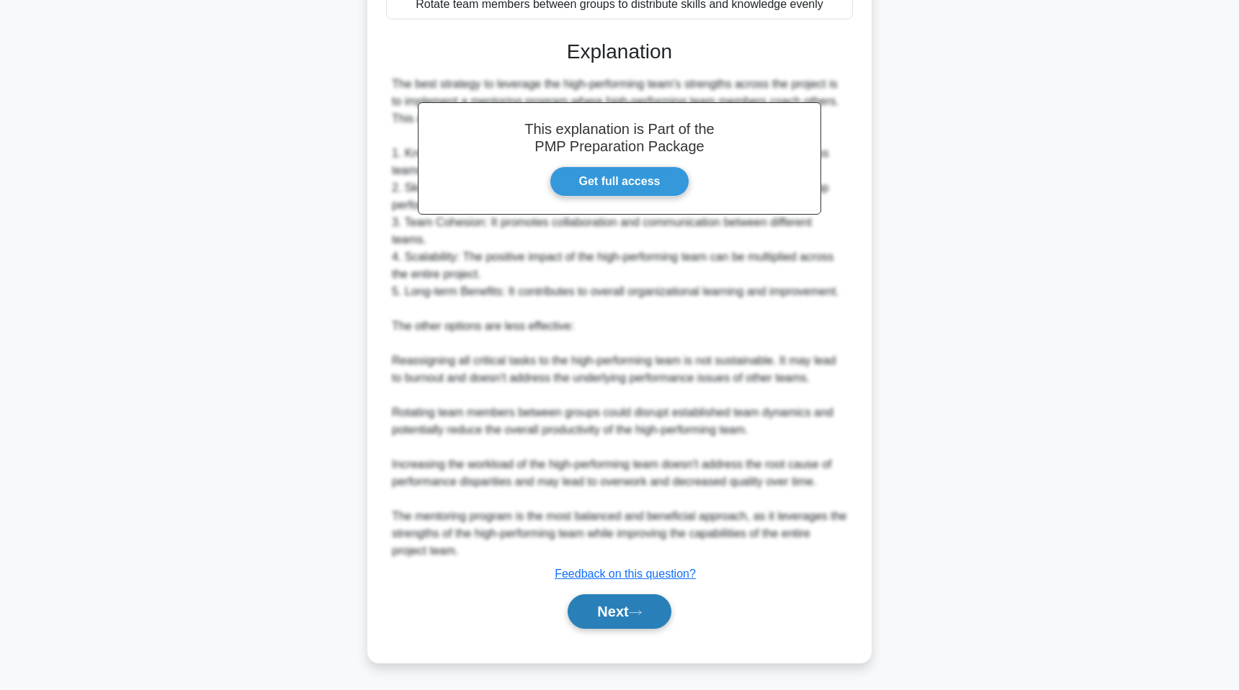
click at [643, 617] on button "Next" at bounding box center [619, 611] width 103 height 35
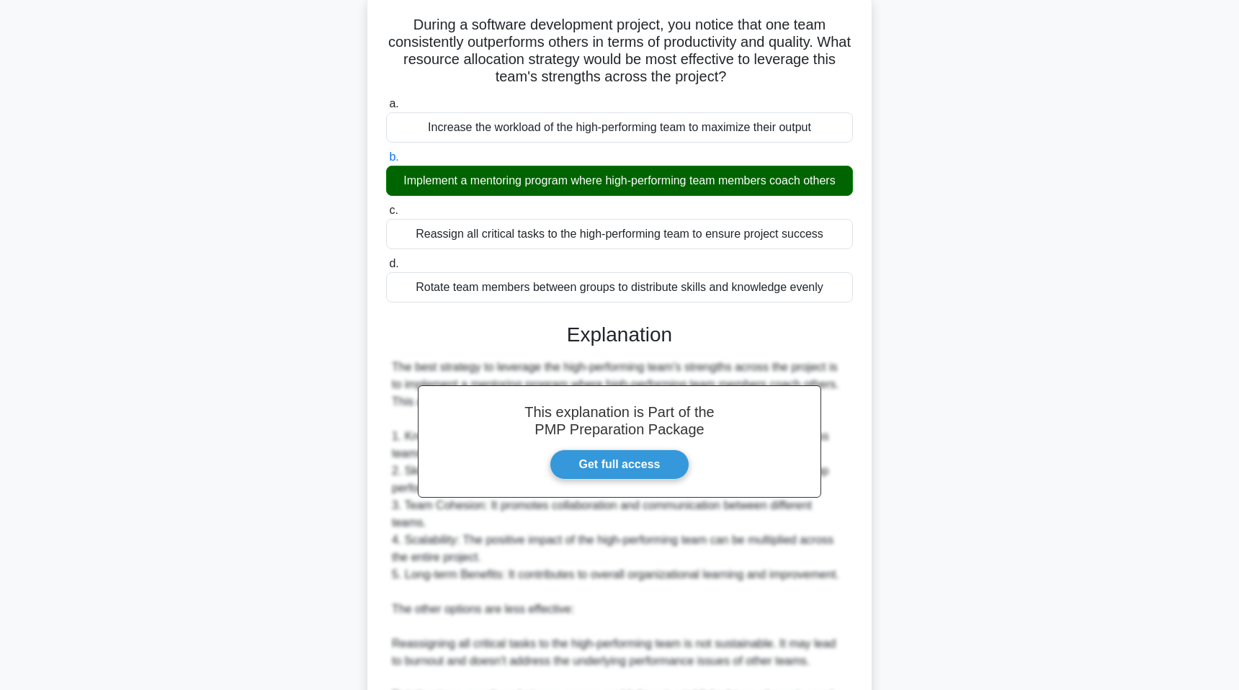
click at [643, 617] on div "3:41 Stop PMP Advanced 10/10 During a software development project, you notice …" at bounding box center [619, 465] width 951 height 1003
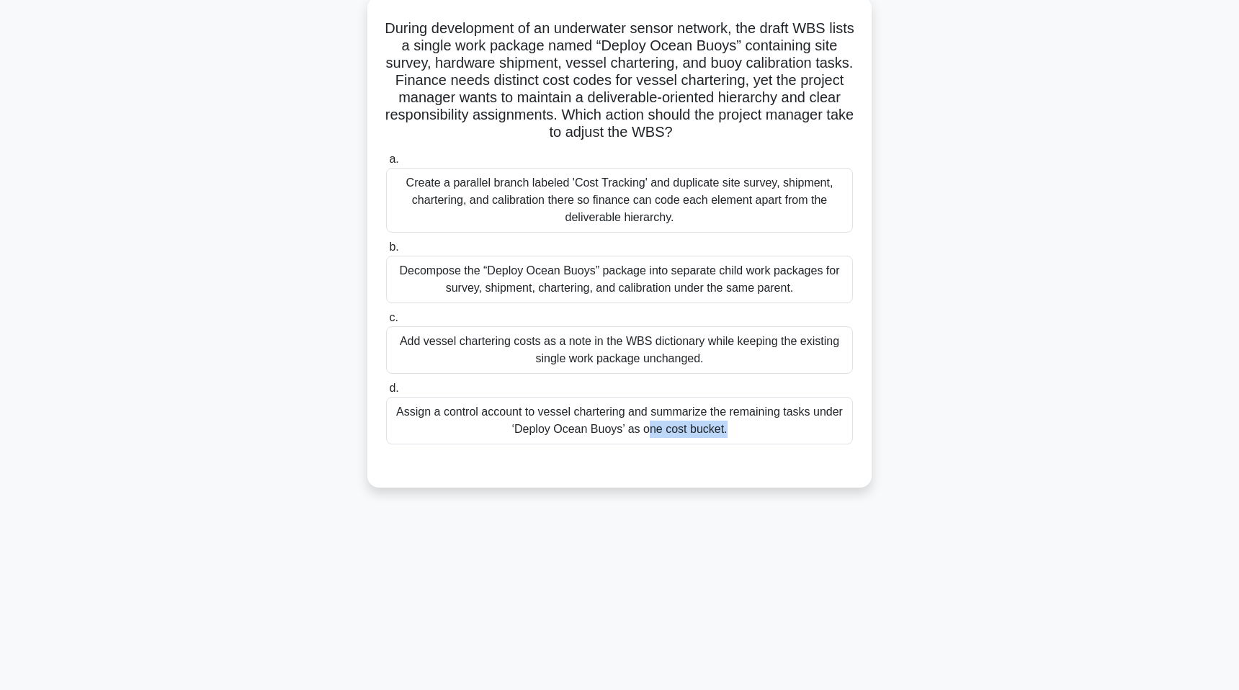
click at [643, 617] on div "3:41 Stop PMP Advanced 10/10 During development of an underwater sensor network…" at bounding box center [619, 324] width 951 height 720
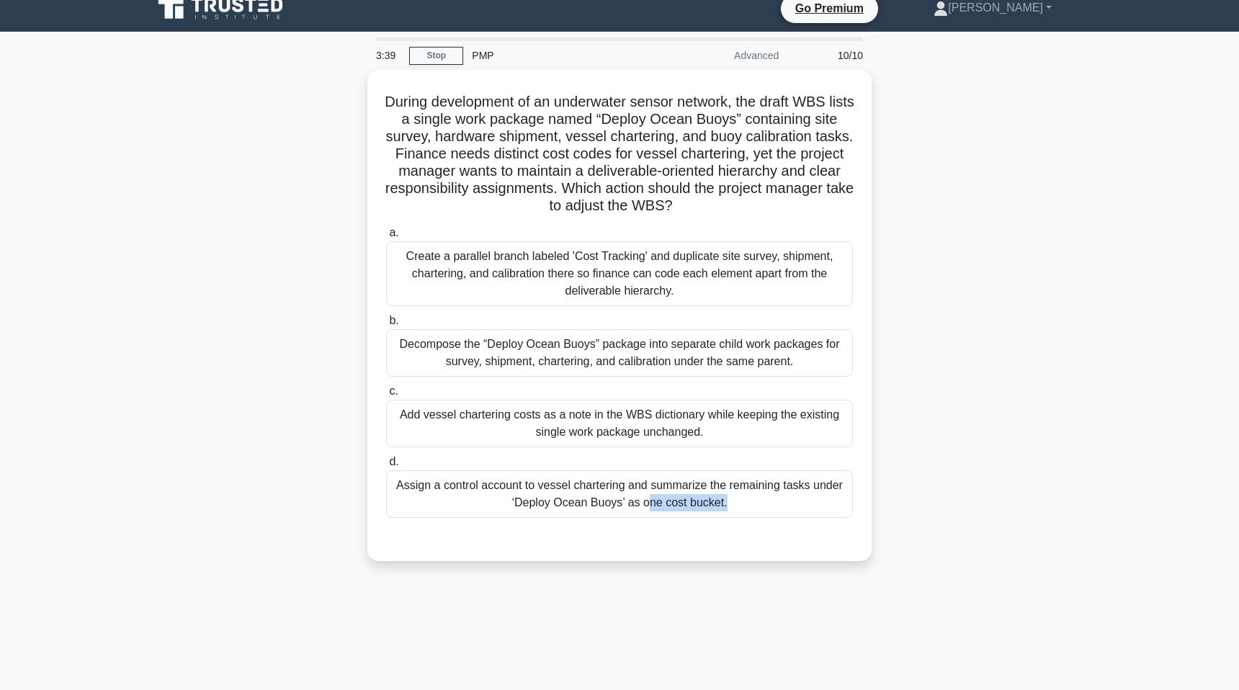
scroll to position [0, 0]
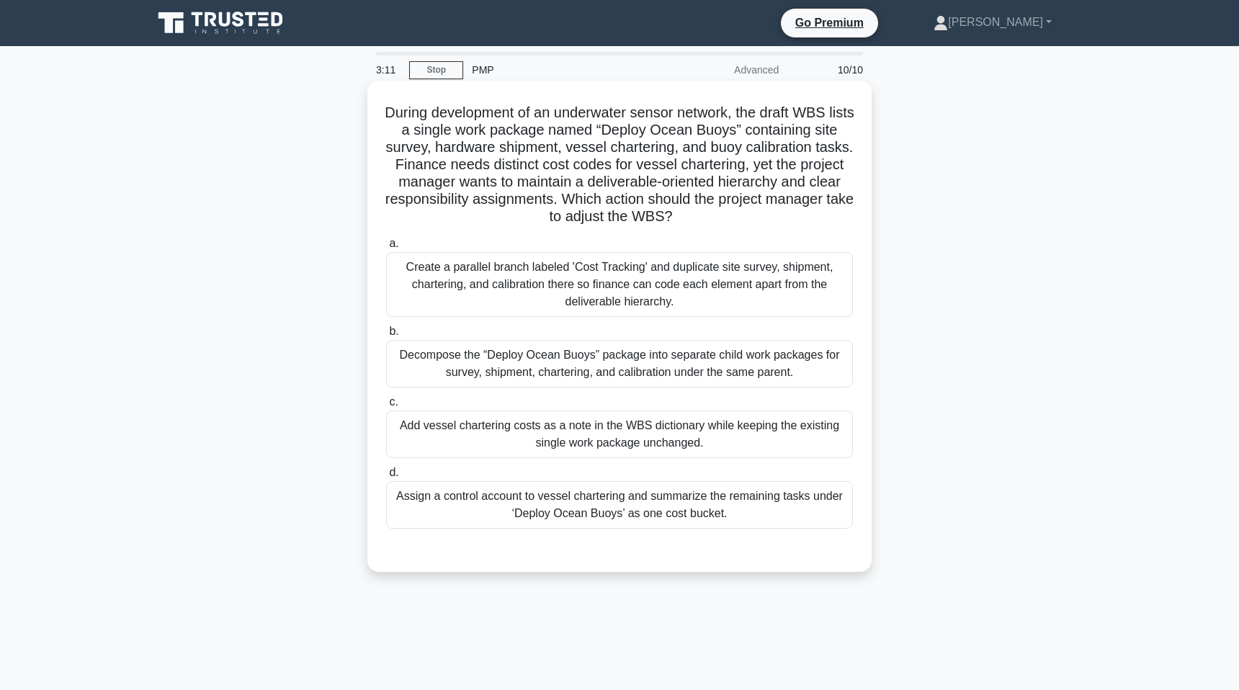
click at [576, 363] on div "Decompose the “Deploy Ocean Buoys” package into separate child work packages fo…" at bounding box center [619, 364] width 467 height 48
click at [386, 336] on input "b. Decompose the “Deploy Ocean Buoys” package into separate child work packages…" at bounding box center [386, 331] width 0 height 9
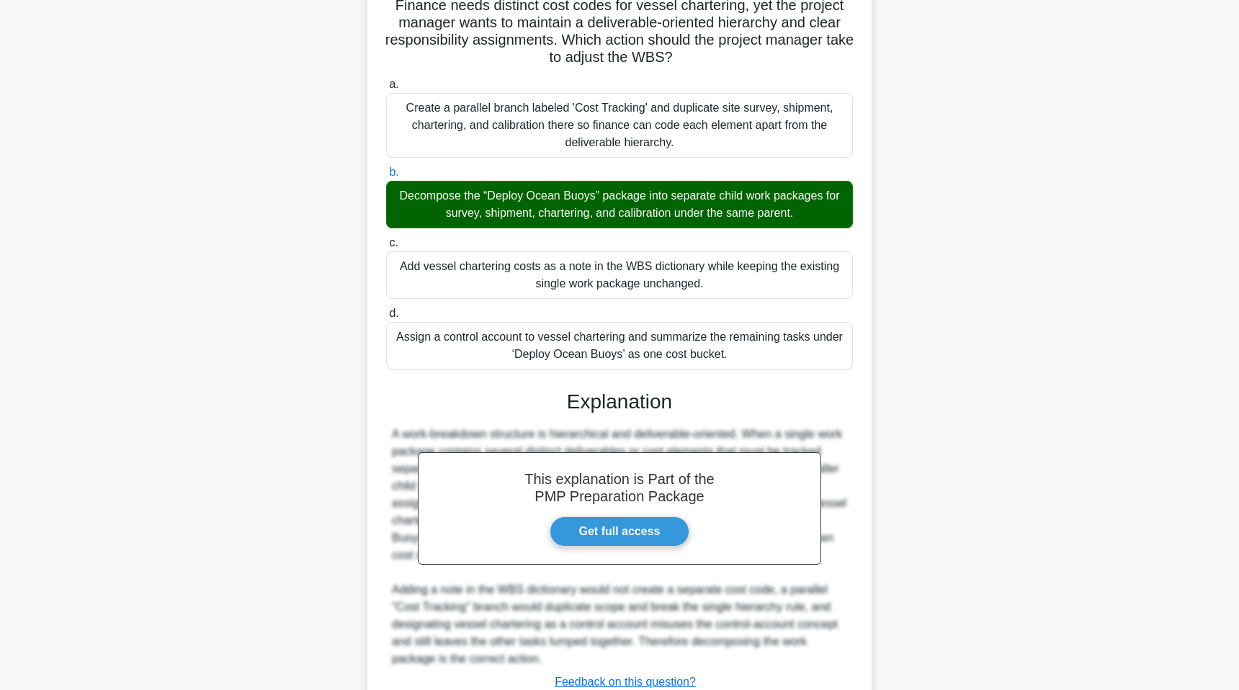
scroll to position [267, 0]
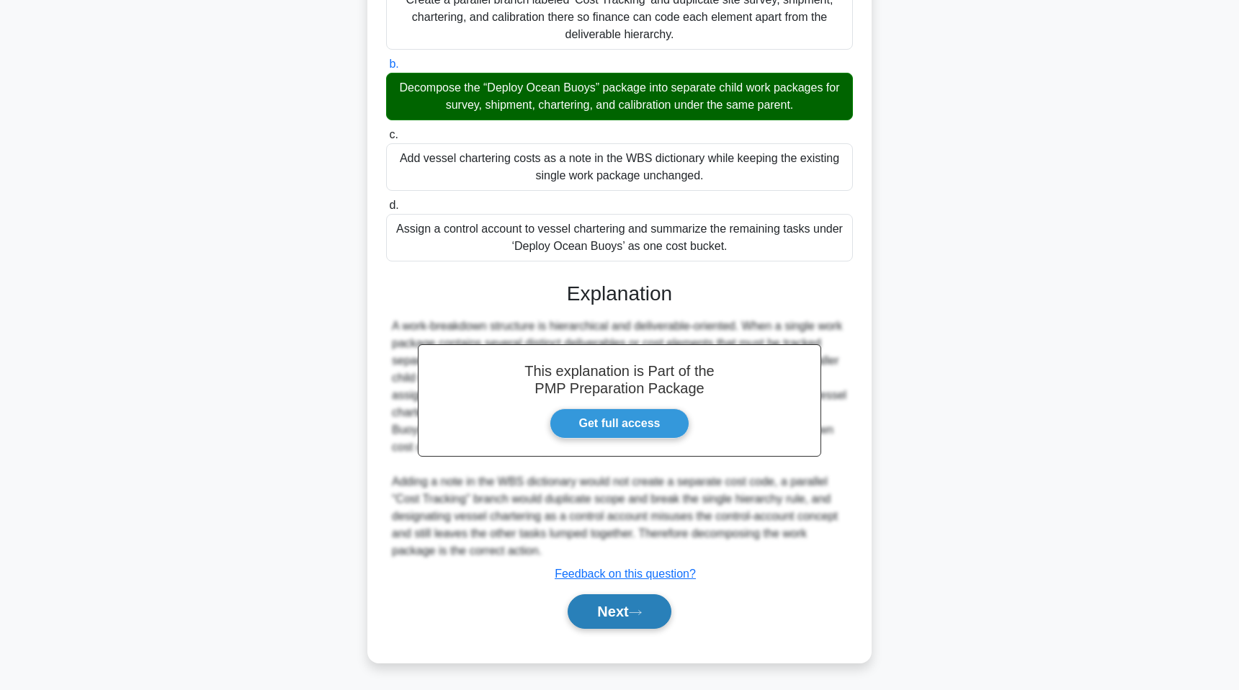
click at [583, 611] on button "Next" at bounding box center [619, 611] width 103 height 35
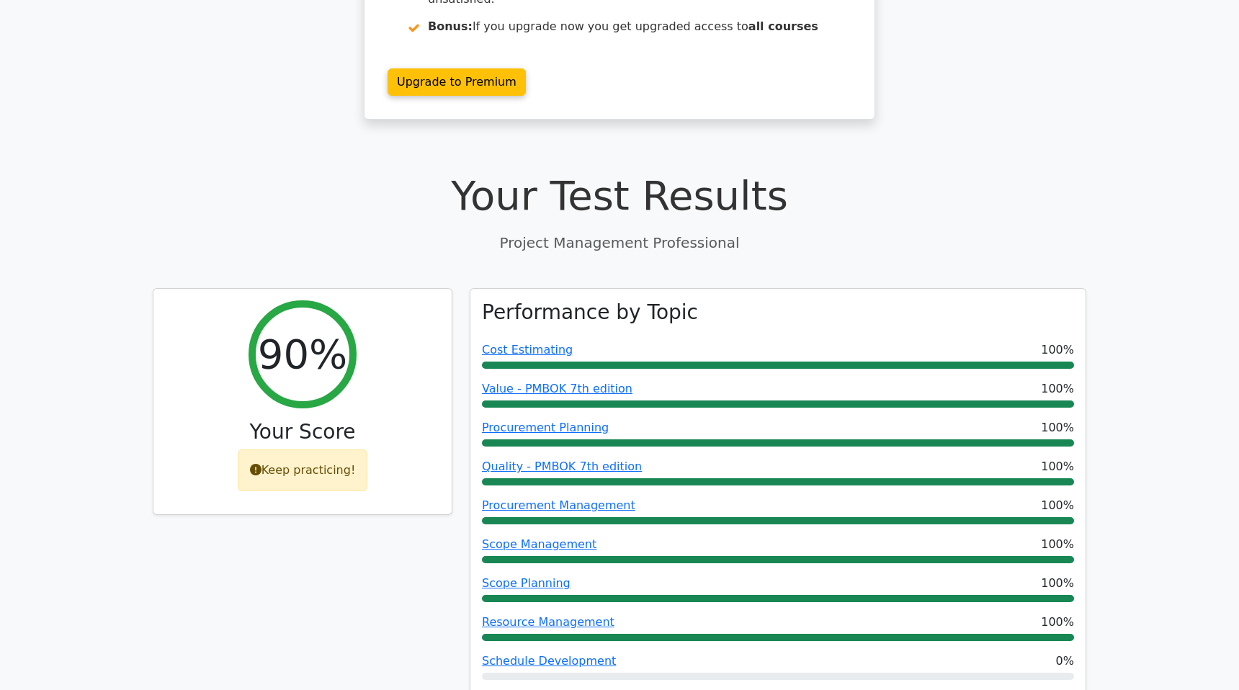
scroll to position [316, 0]
